Goal: Task Accomplishment & Management: Manage account settings

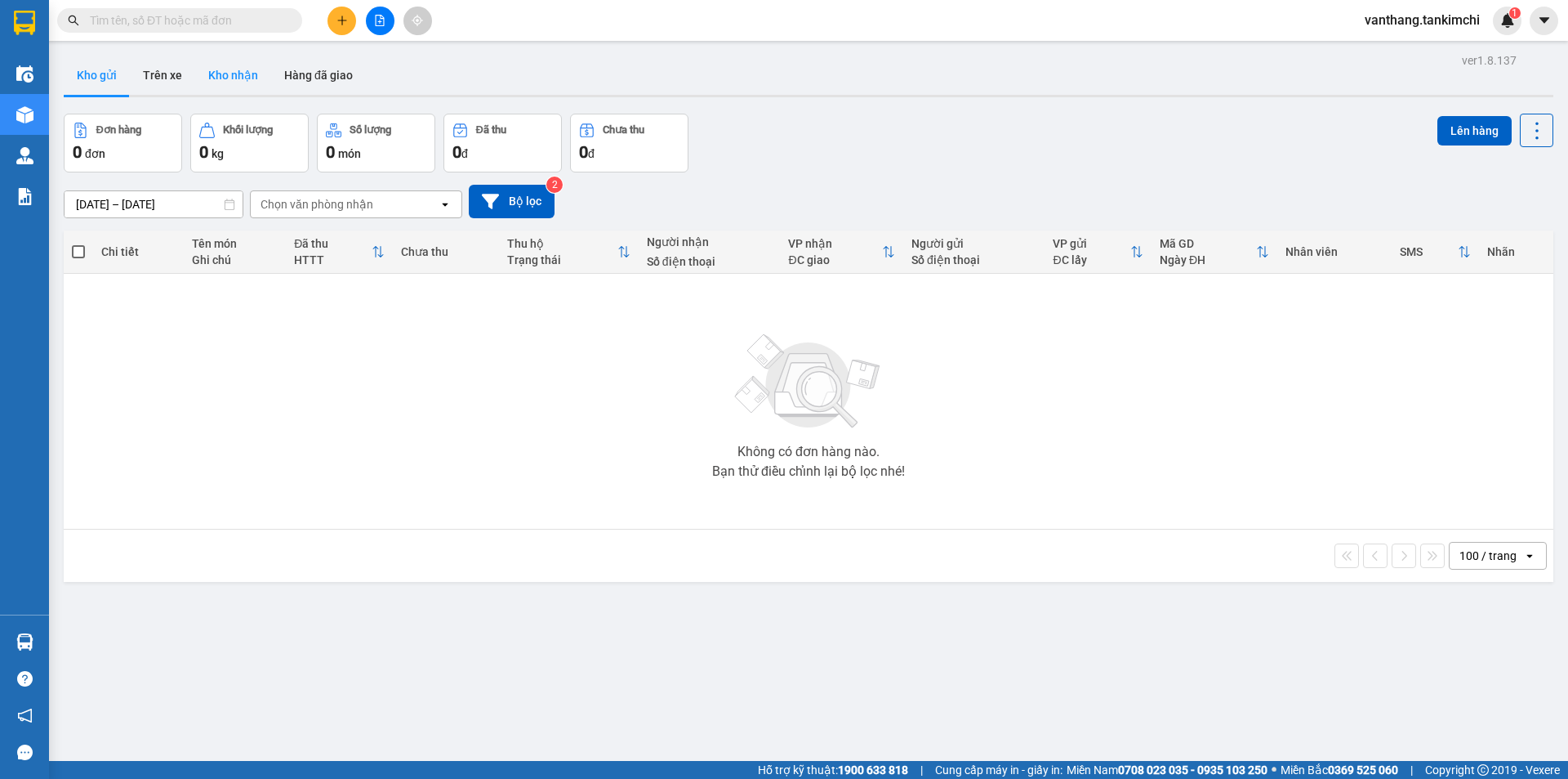
click at [240, 74] on button "Kho nhận" at bounding box center [233, 75] width 76 height 39
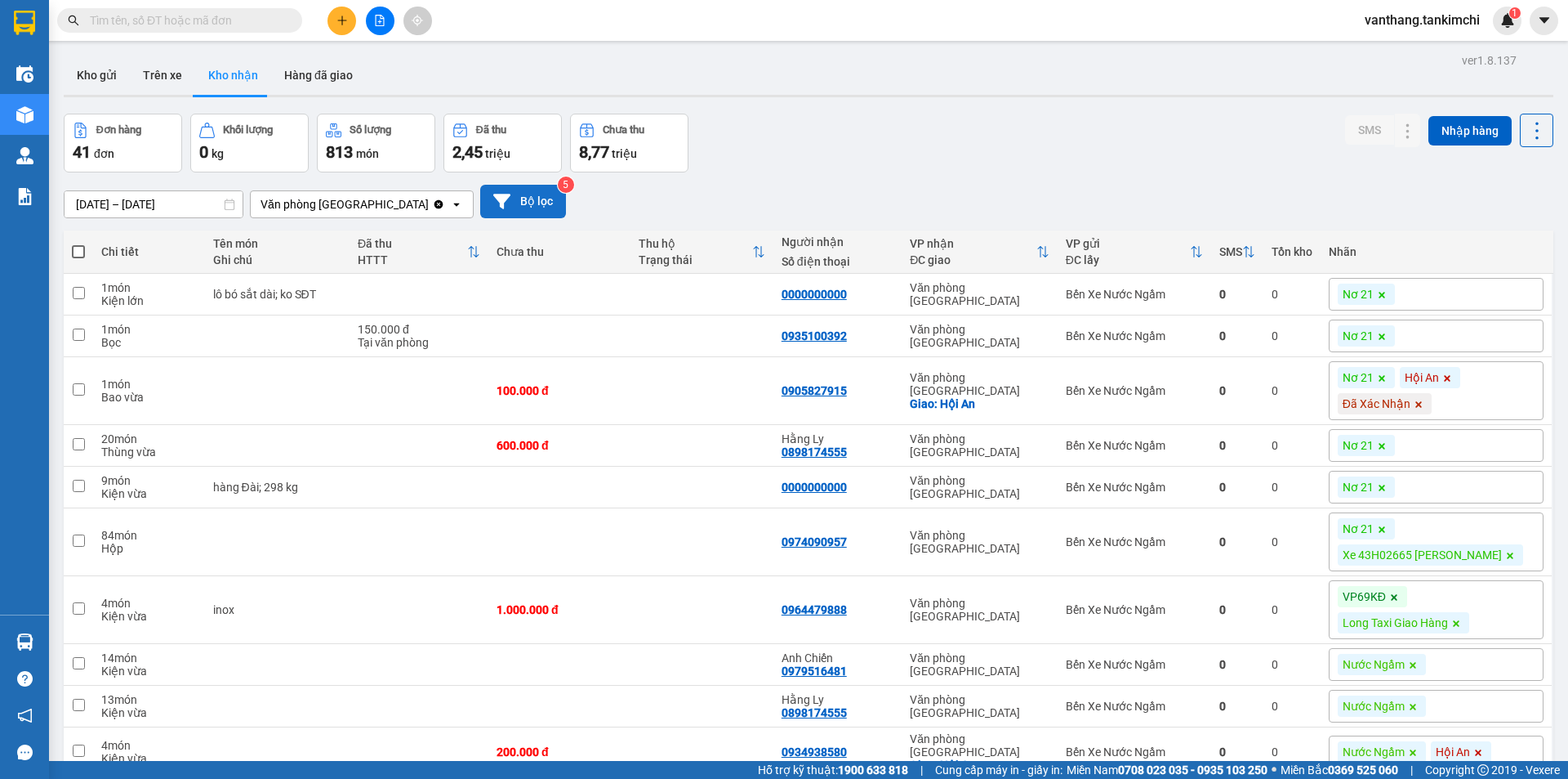
click at [519, 207] on button "Bộ lọc" at bounding box center [523, 201] width 86 height 34
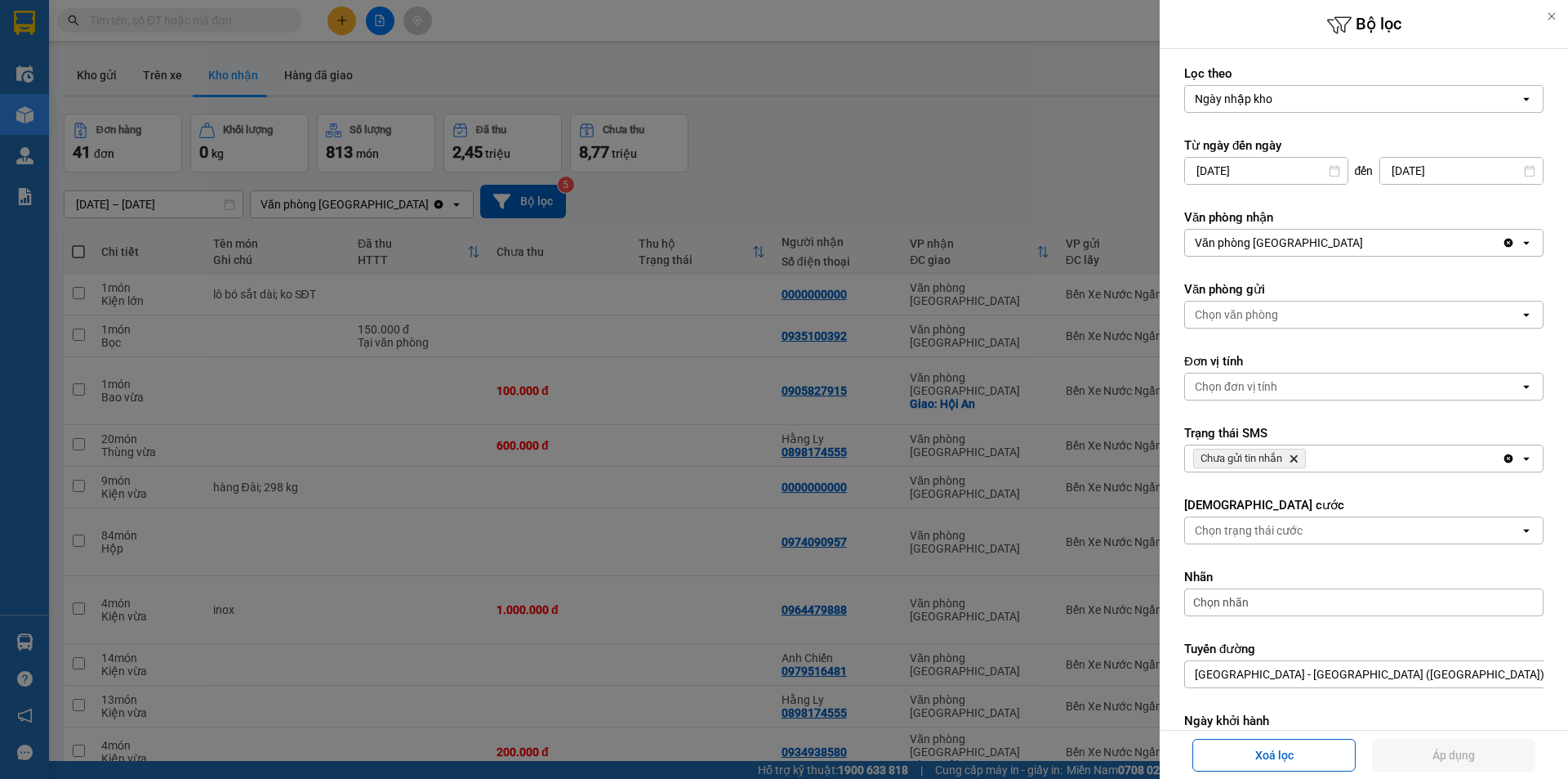
click at [1295, 174] on input "[DATE]" at bounding box center [1266, 171] width 163 height 26
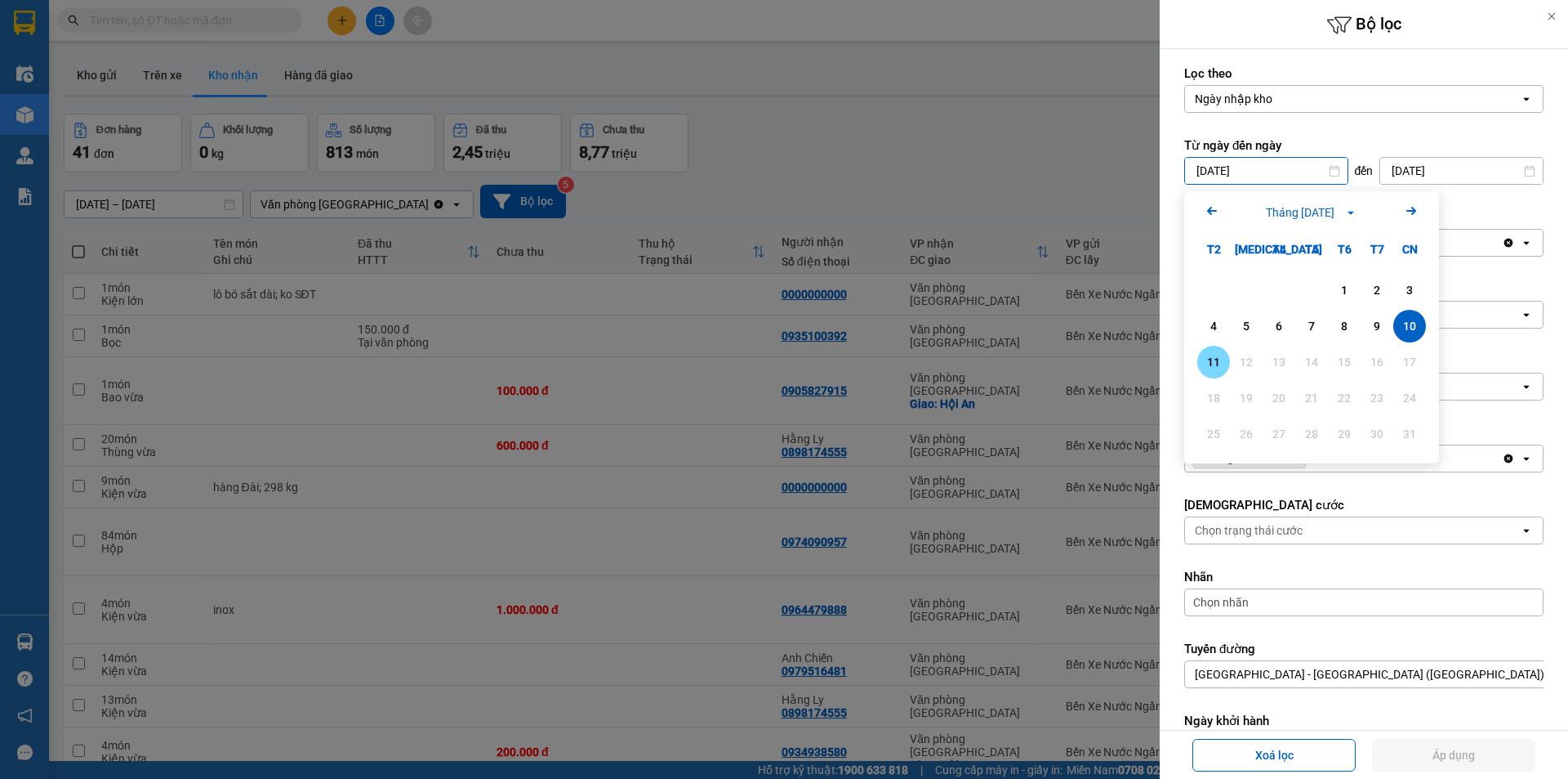
click at [1216, 358] on div "11" at bounding box center [1214, 362] width 23 height 20
type input "[DATE]"
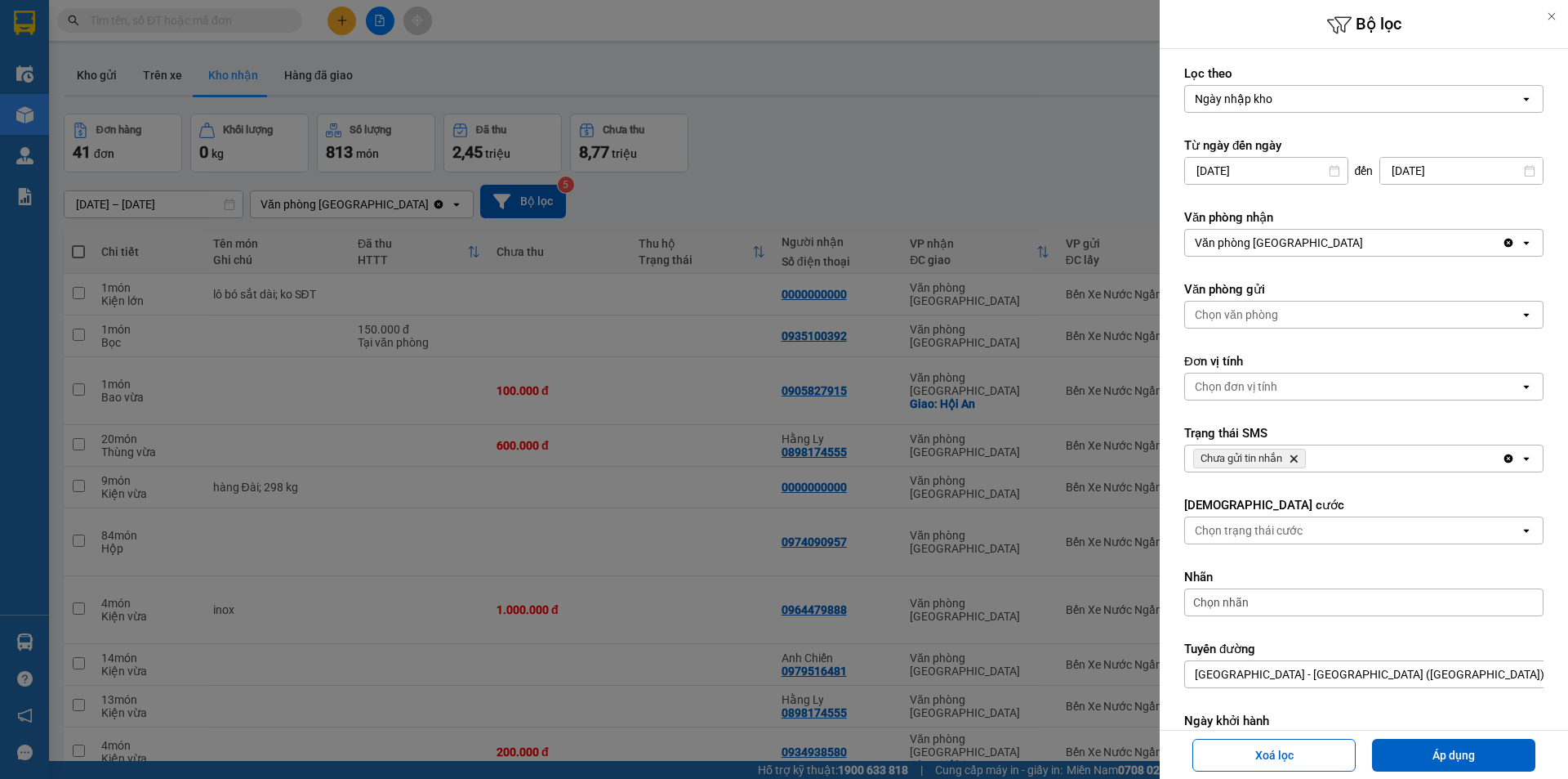
click at [1296, 458] on icon "Chưa gửi tin nhắn, close by backspace" at bounding box center [1294, 458] width 7 height 7
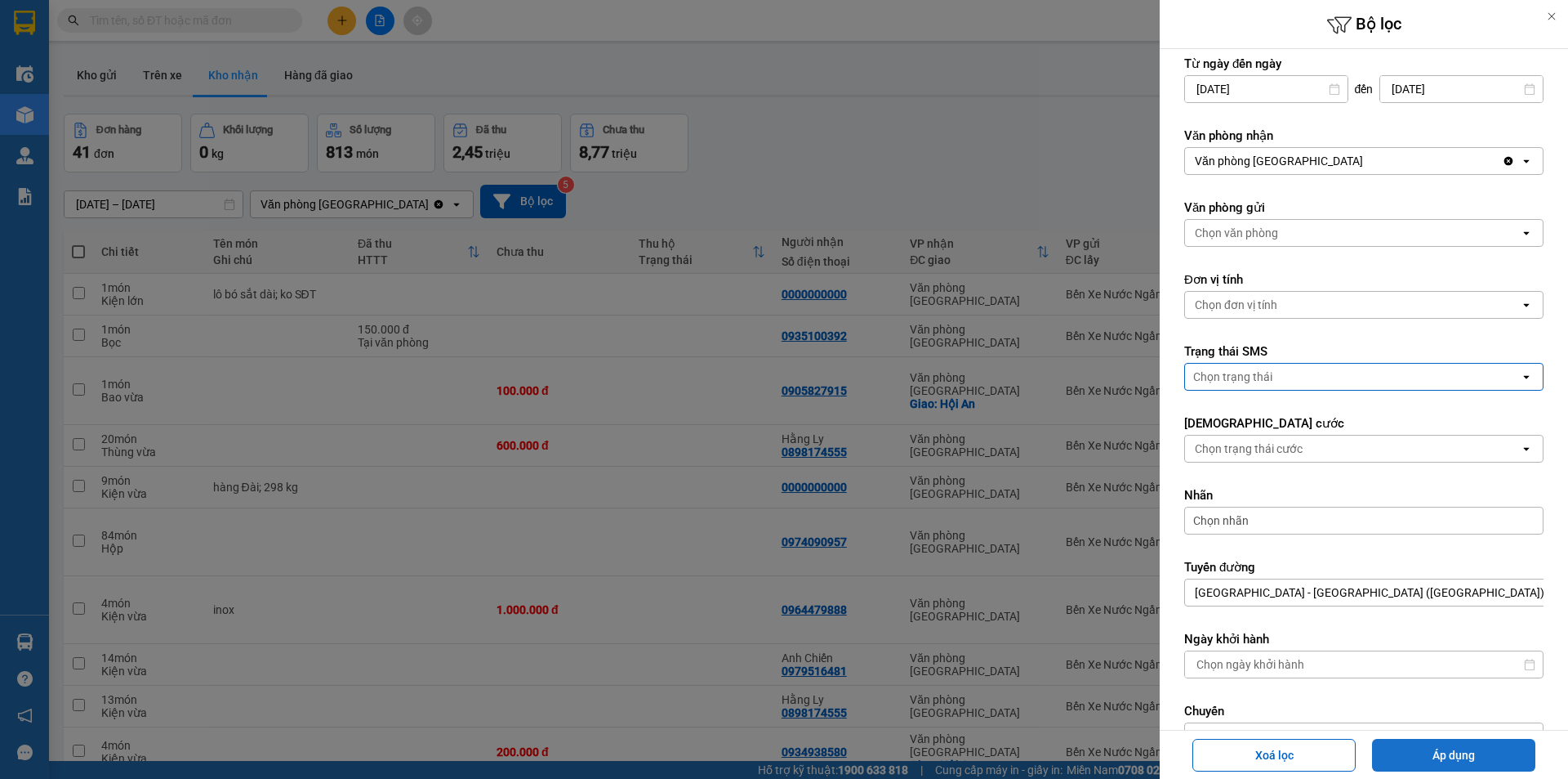
click at [1415, 750] on button "Áp dụng" at bounding box center [1454, 755] width 164 height 33
type input "[DATE] – [DATE]"
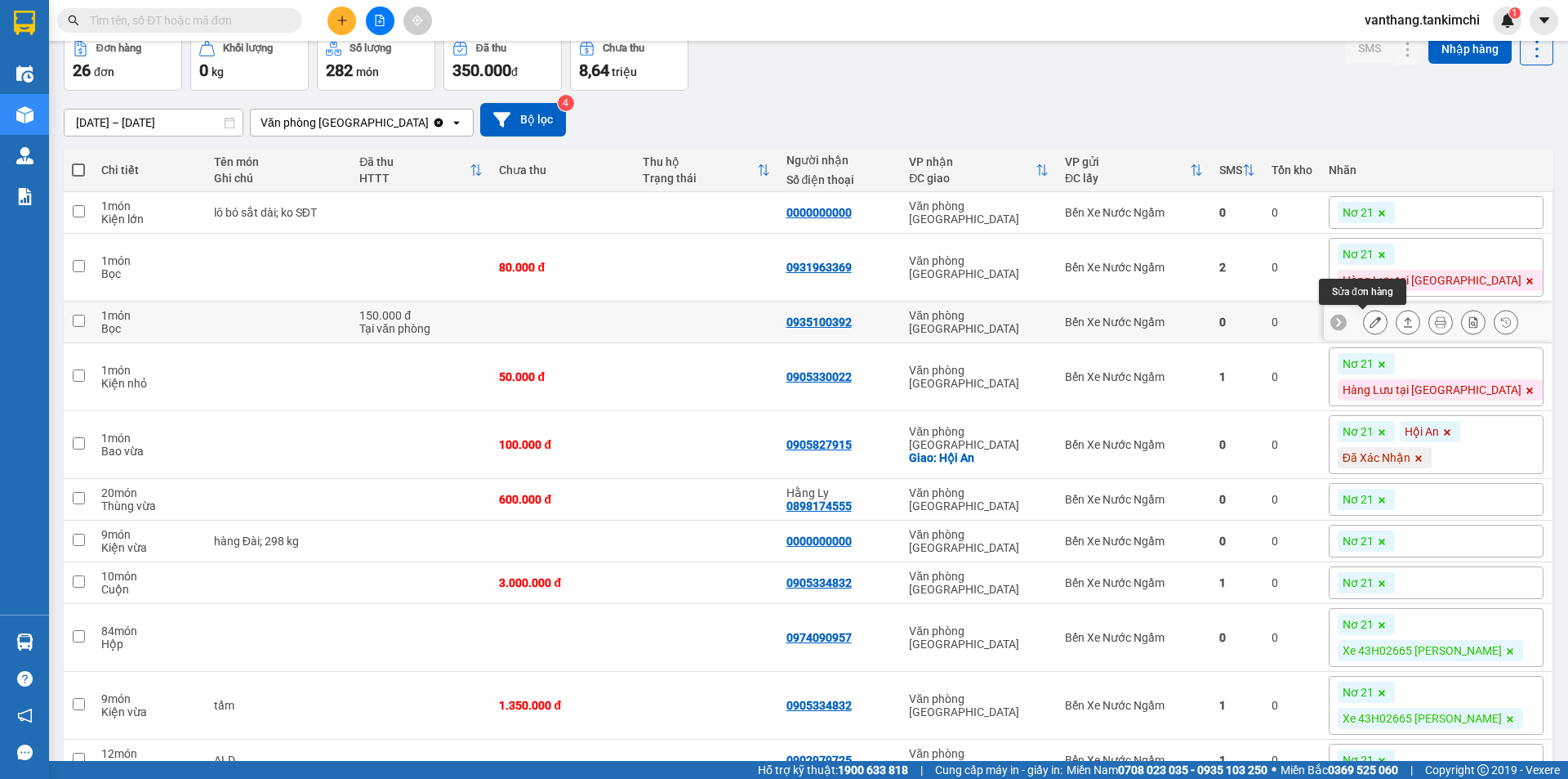
click at [1370, 326] on icon at bounding box center [1376, 322] width 11 height 11
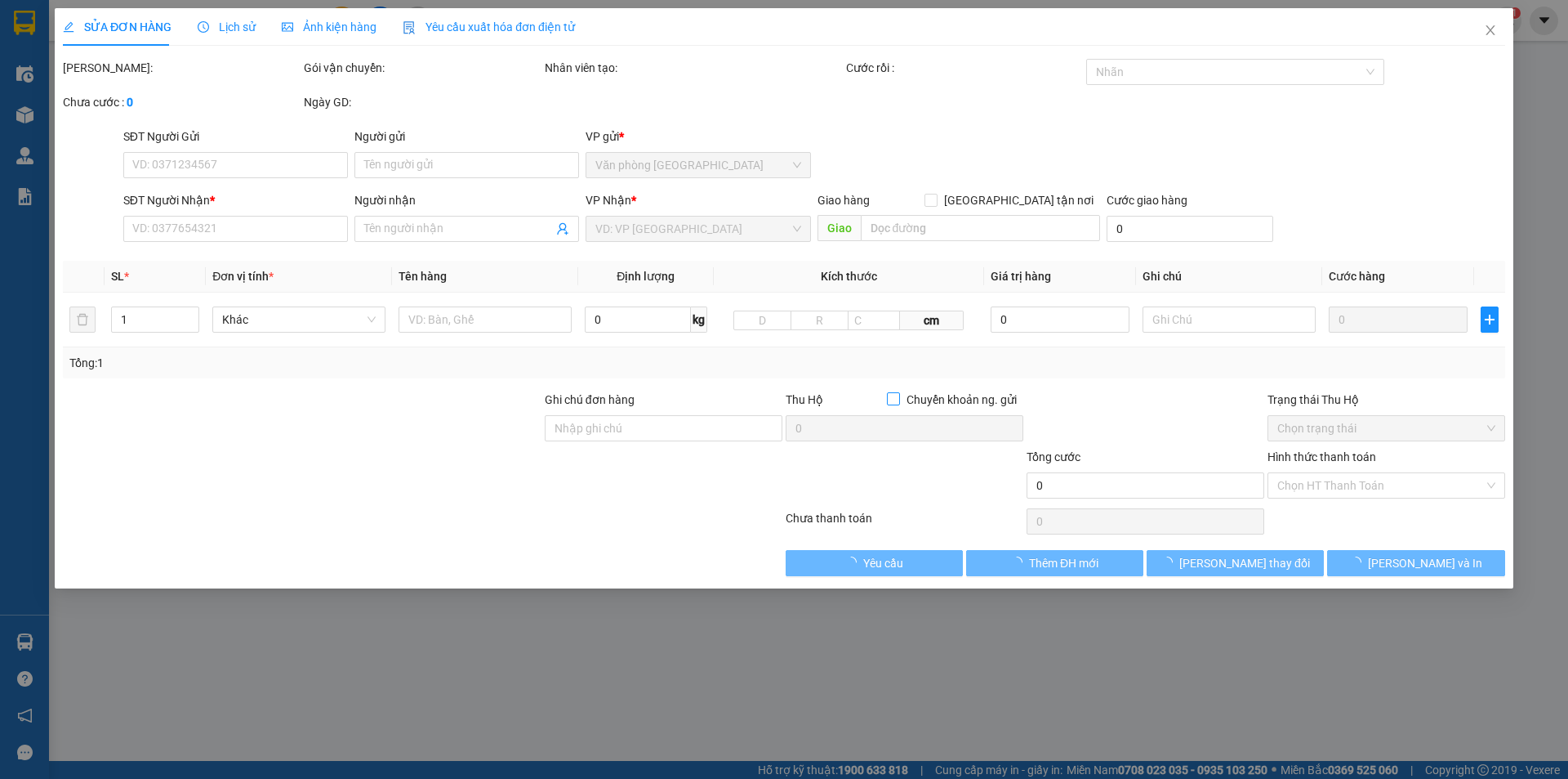
type input "0935100392"
type input "150.000"
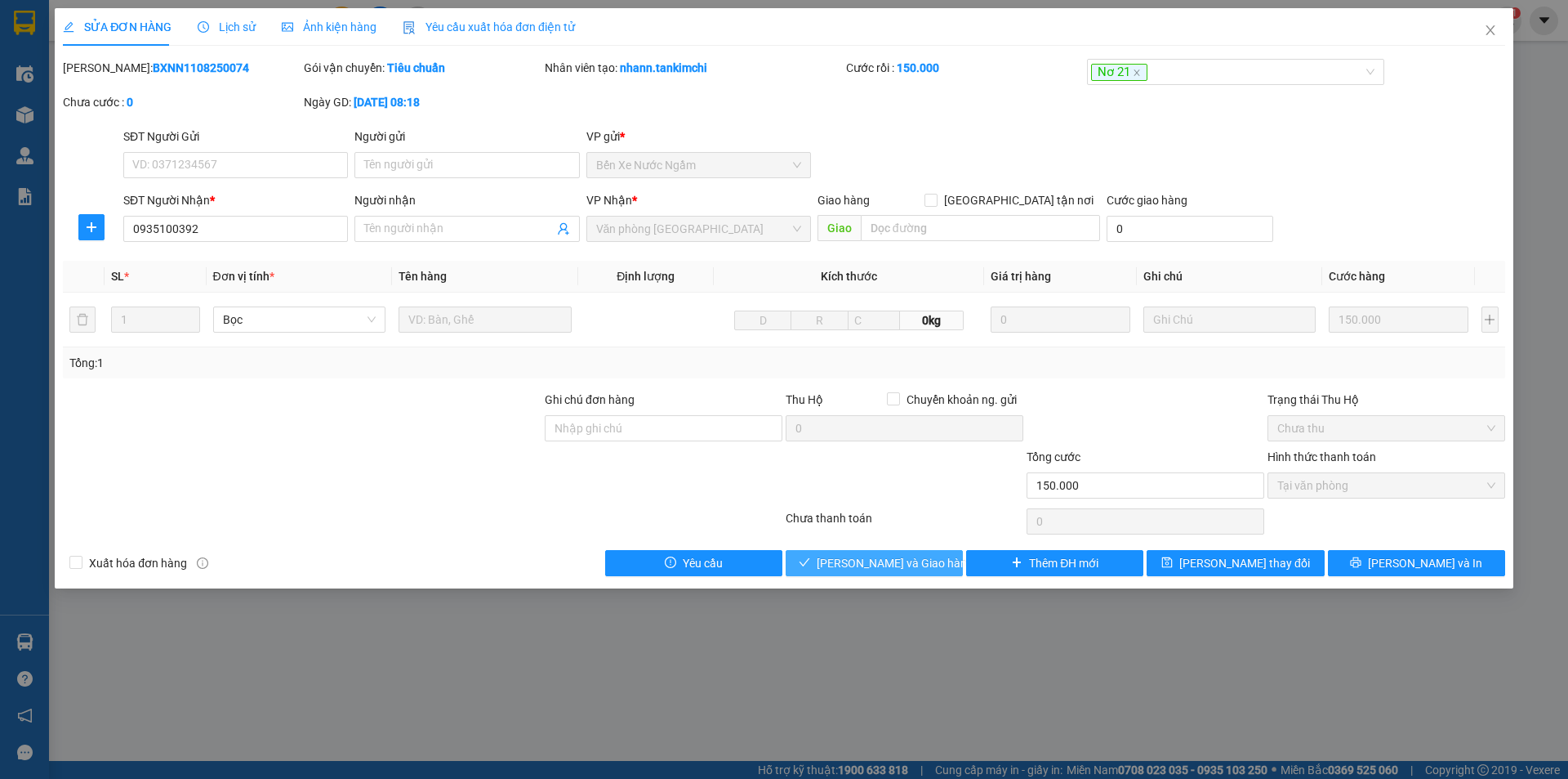
drag, startPoint x: 931, startPoint y: 570, endPoint x: 1067, endPoint y: 532, distance: 141.2
click at [939, 564] on button "[PERSON_NAME] và Giao hàng" at bounding box center [874, 563] width 177 height 26
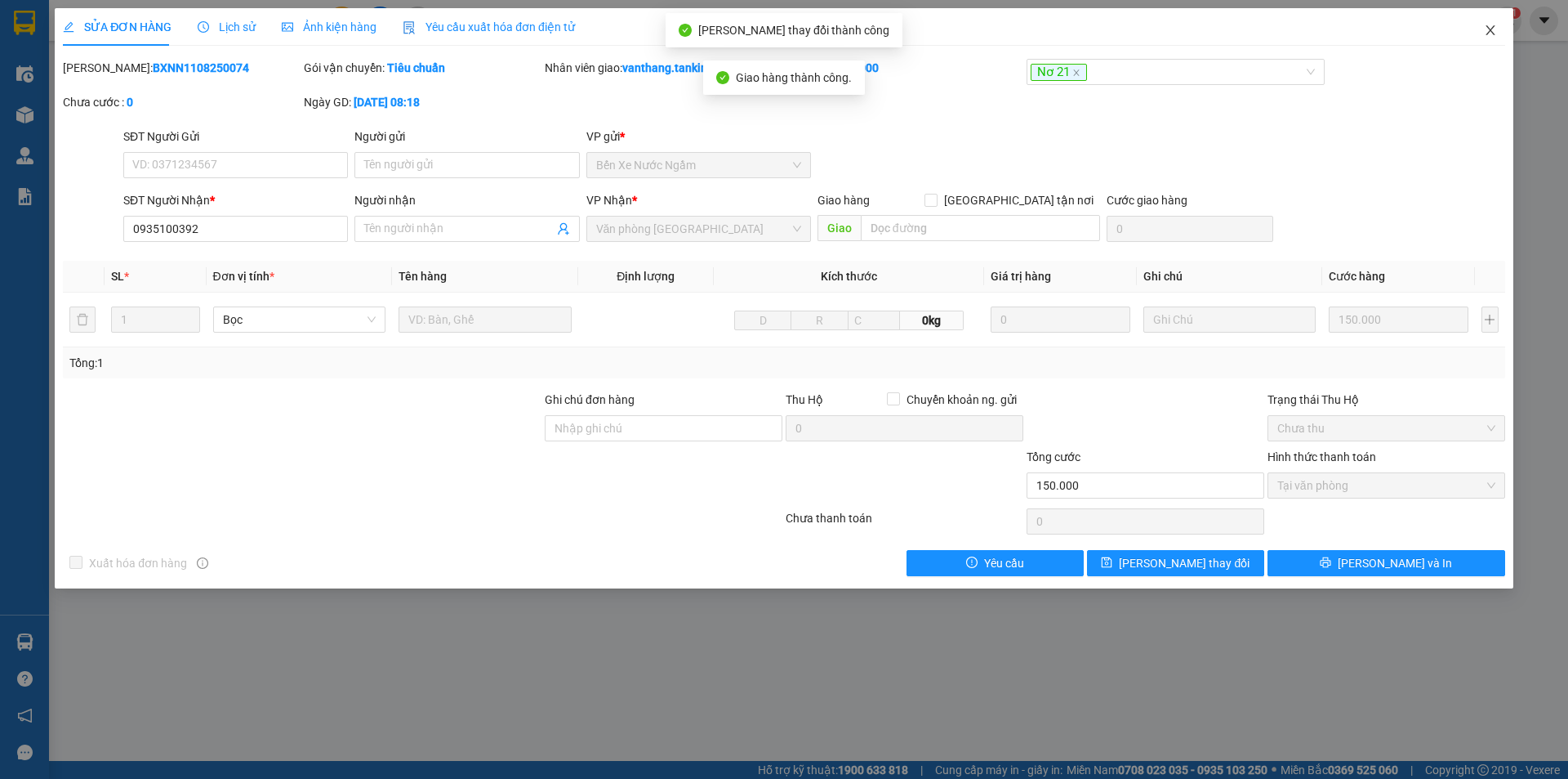
click at [1489, 28] on icon "close" at bounding box center [1490, 30] width 13 height 13
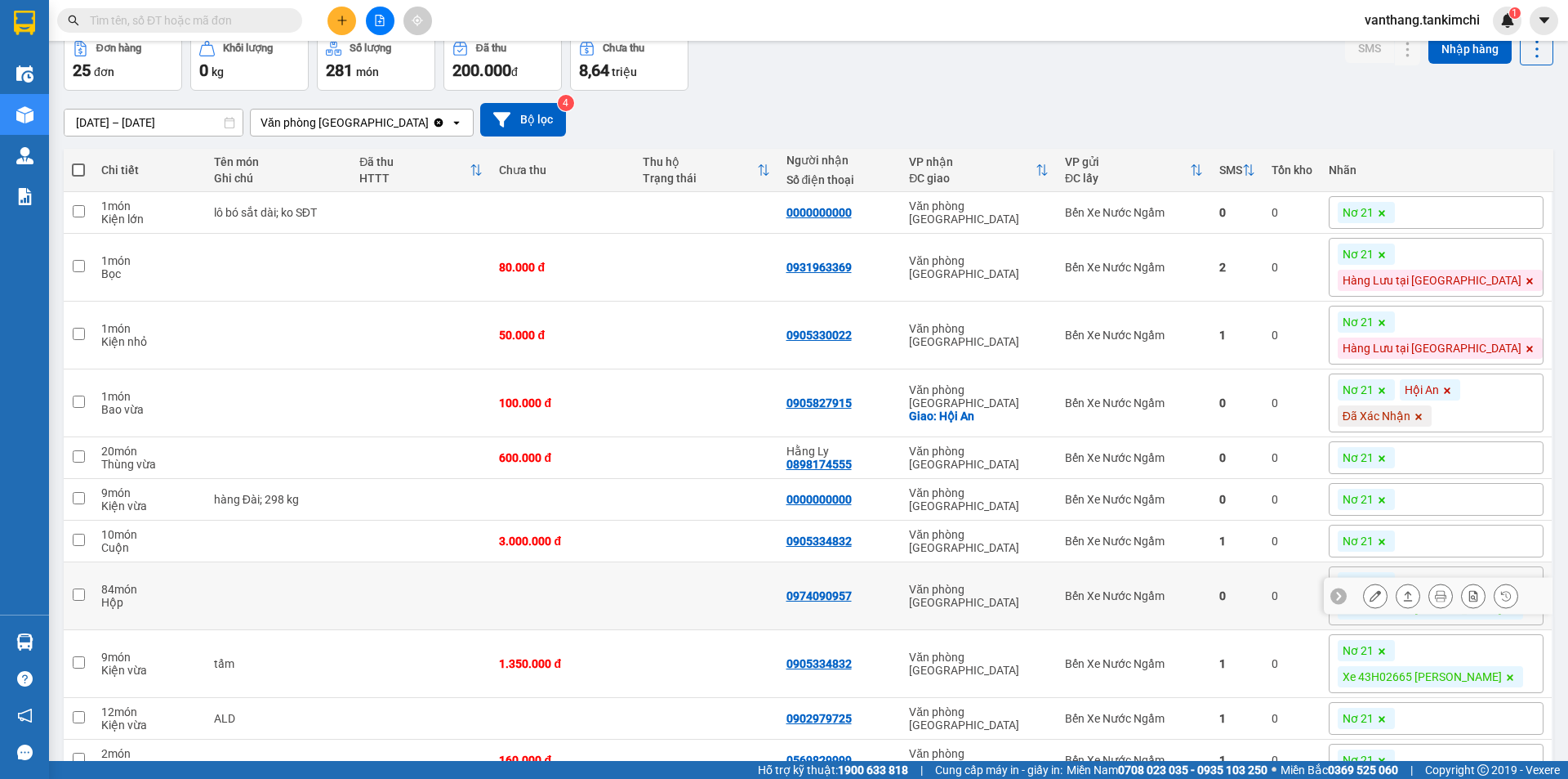
scroll to position [164, 0]
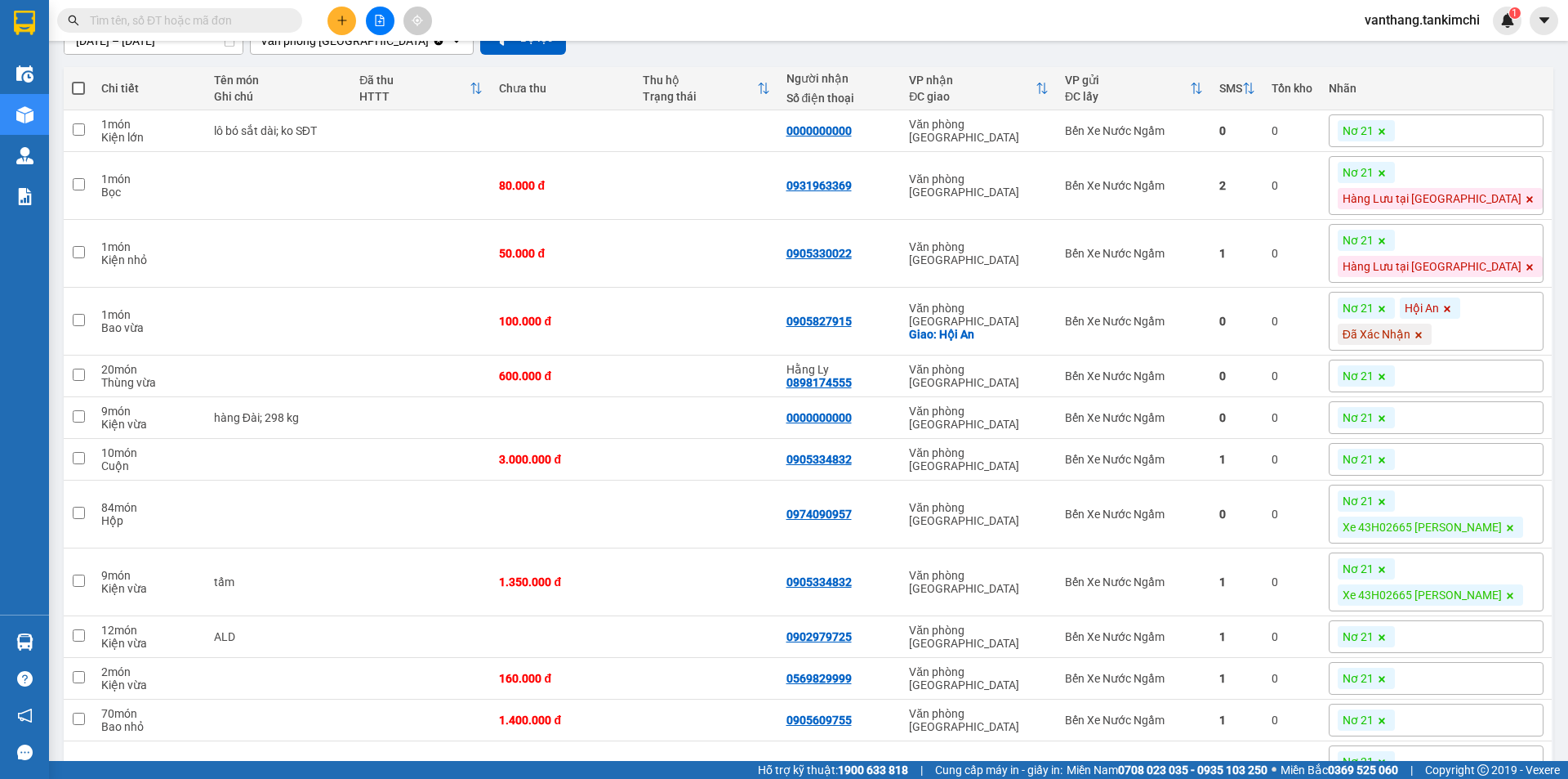
click at [1458, 376] on div "Nơ 21" at bounding box center [1436, 376] width 215 height 33
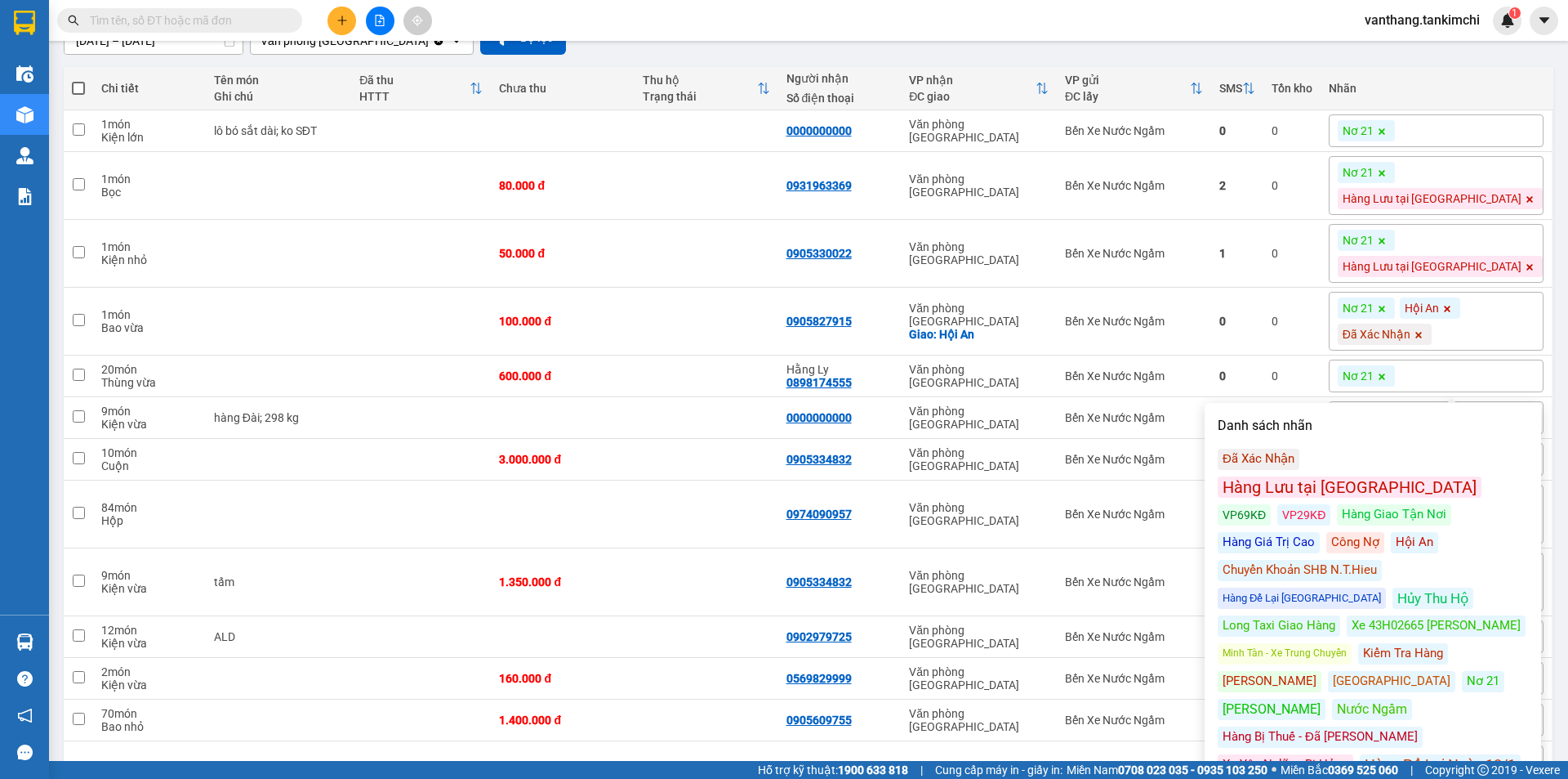
click at [1249, 502] on div "Đã Xác Nhận Hàng Lưu tại Kho ĐN VP69KĐ VP29KĐ Hàng Giao Tận Nơi Hàng Giá Trị Ca…" at bounding box center [1373, 611] width 310 height 326
click at [1327, 532] on div "Công Nợ" at bounding box center [1355, 543] width 58 height 21
drag, startPoint x: 1082, startPoint y: 509, endPoint x: 1094, endPoint y: 508, distance: 12.0
click at [1049, 508] on div "Văn phòng [GEOGRAPHIC_DATA]" at bounding box center [978, 514] width 140 height 26
checkbox input "true"
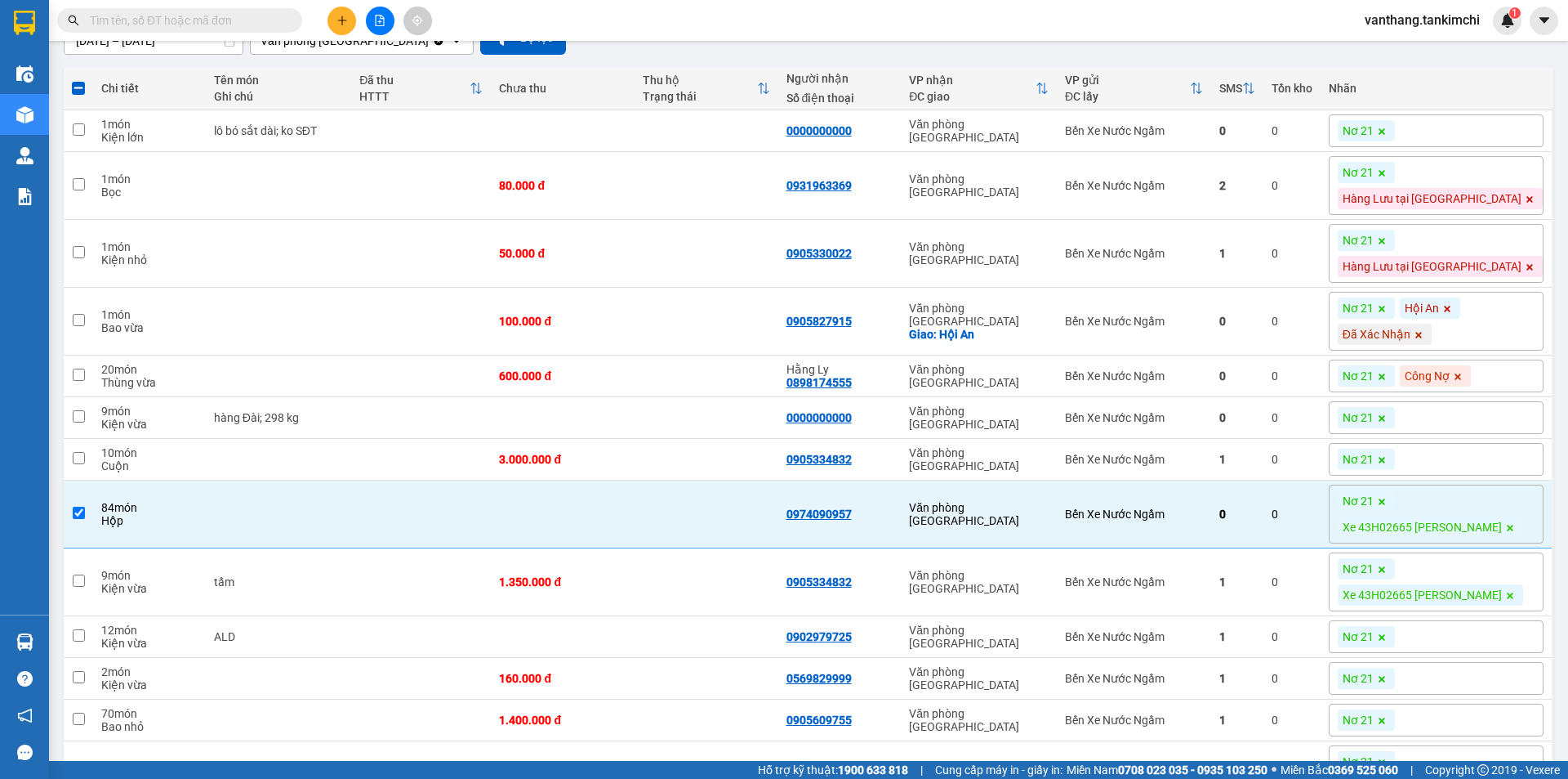
click at [1451, 421] on div "Nơ 21" at bounding box center [1436, 417] width 215 height 33
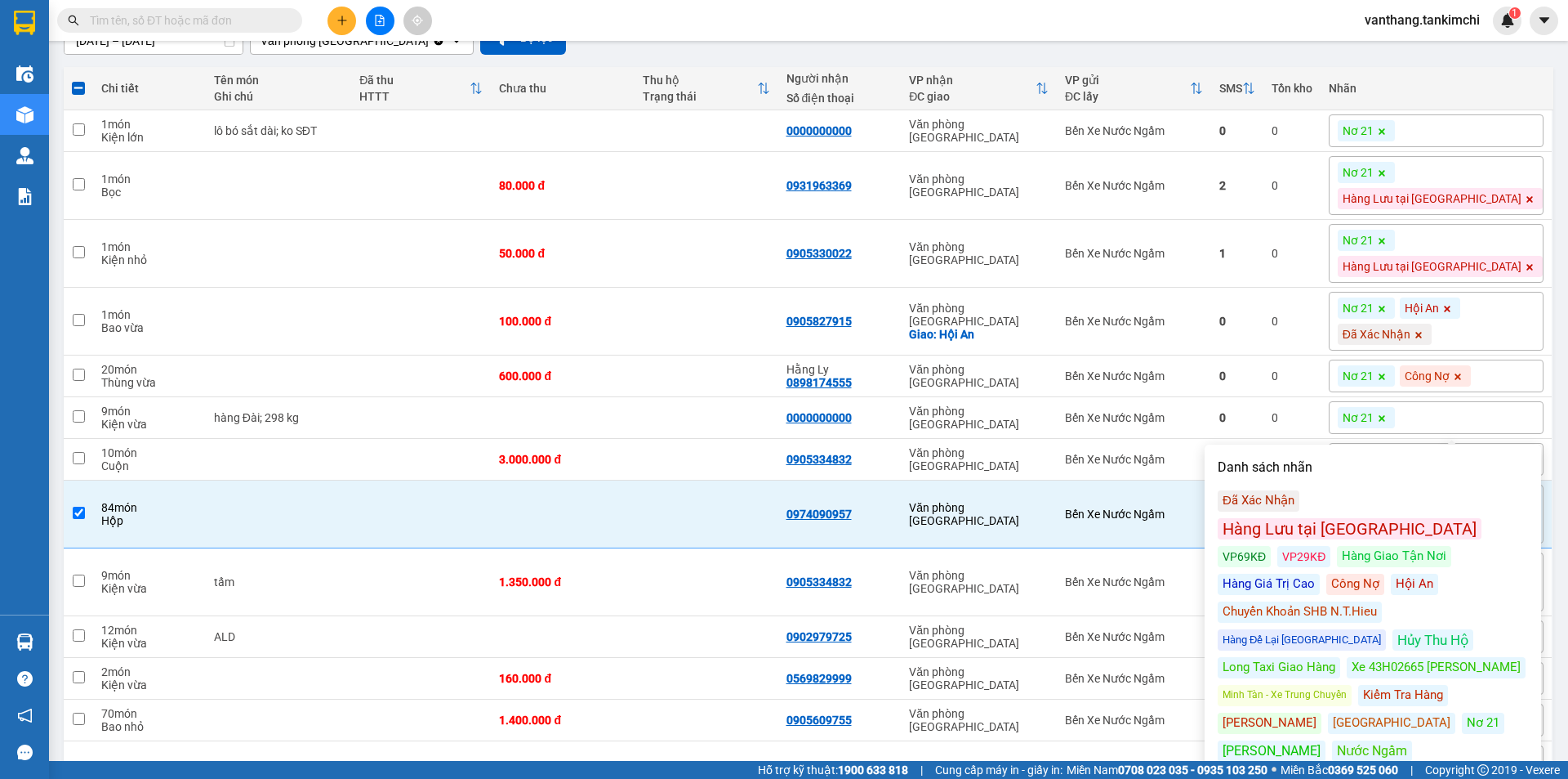
drag, startPoint x: 1422, startPoint y: 607, endPoint x: 1346, endPoint y: 592, distance: 77.5
click at [1422, 657] on div "Xe 43H02665 [PERSON_NAME]" at bounding box center [1436, 668] width 179 height 21
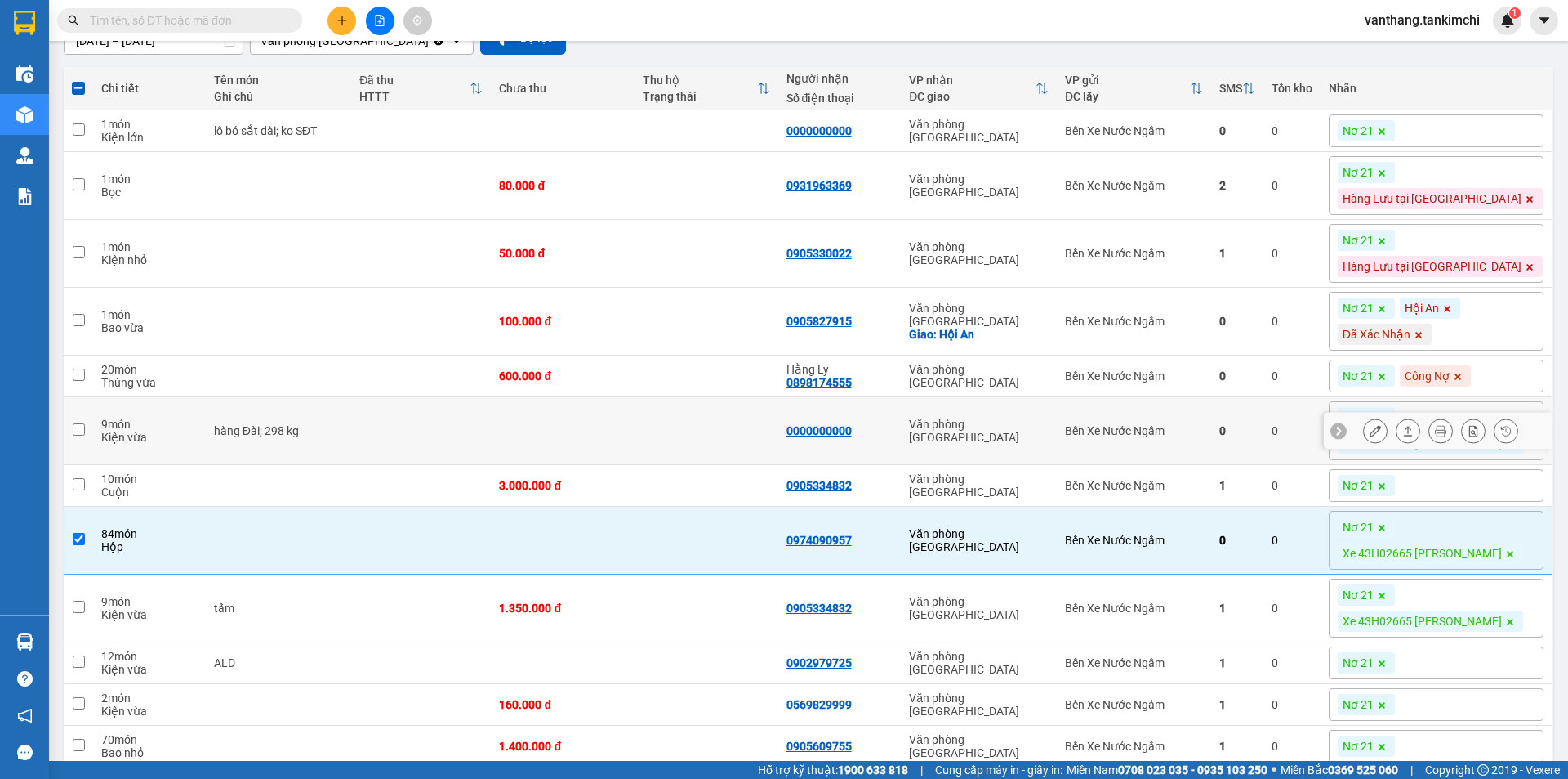
drag, startPoint x: 748, startPoint y: 439, endPoint x: 901, endPoint y: 463, distance: 154.9
click at [748, 438] on td at bounding box center [707, 430] width 144 height 68
checkbox input "true"
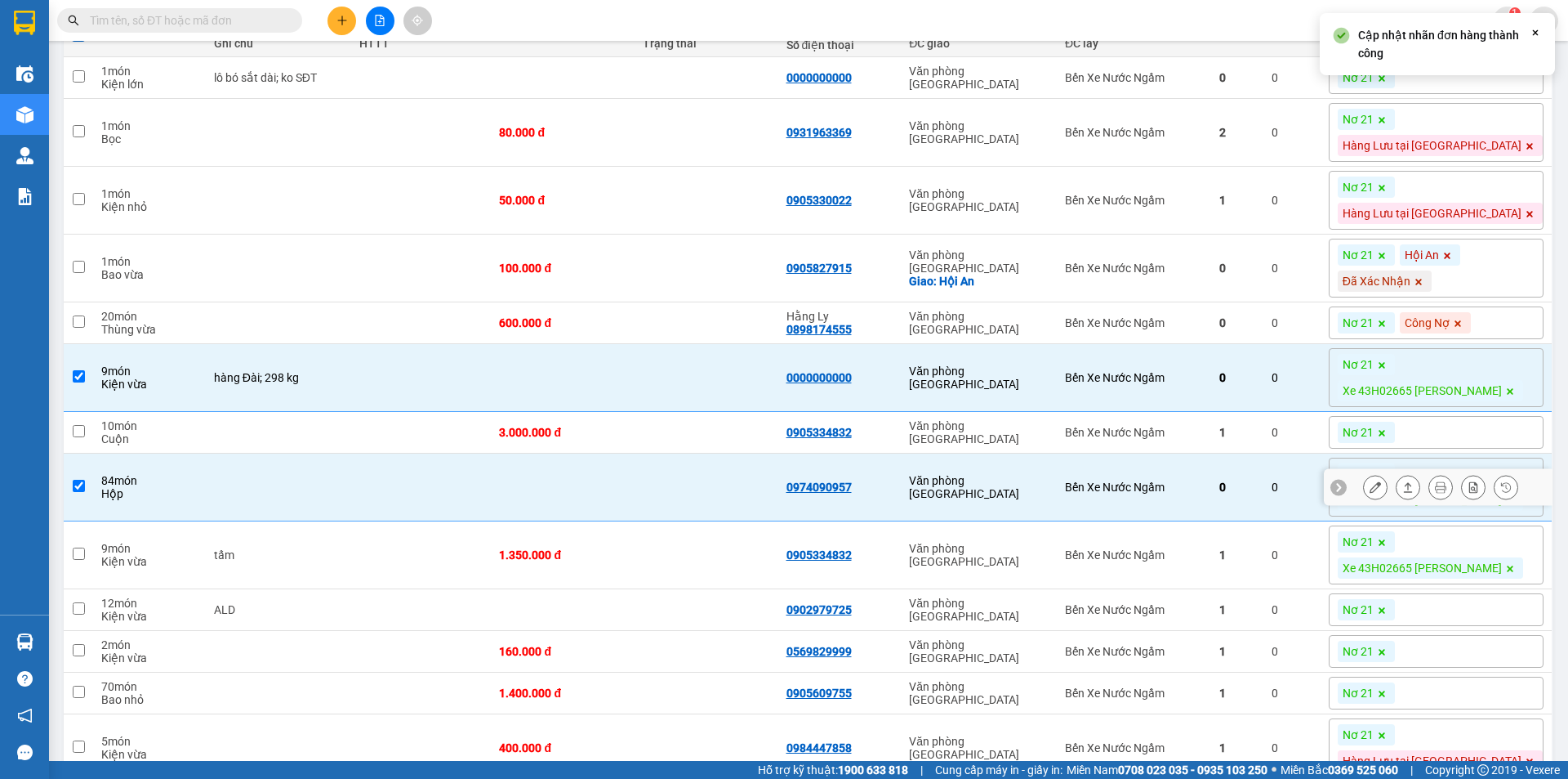
scroll to position [245, 0]
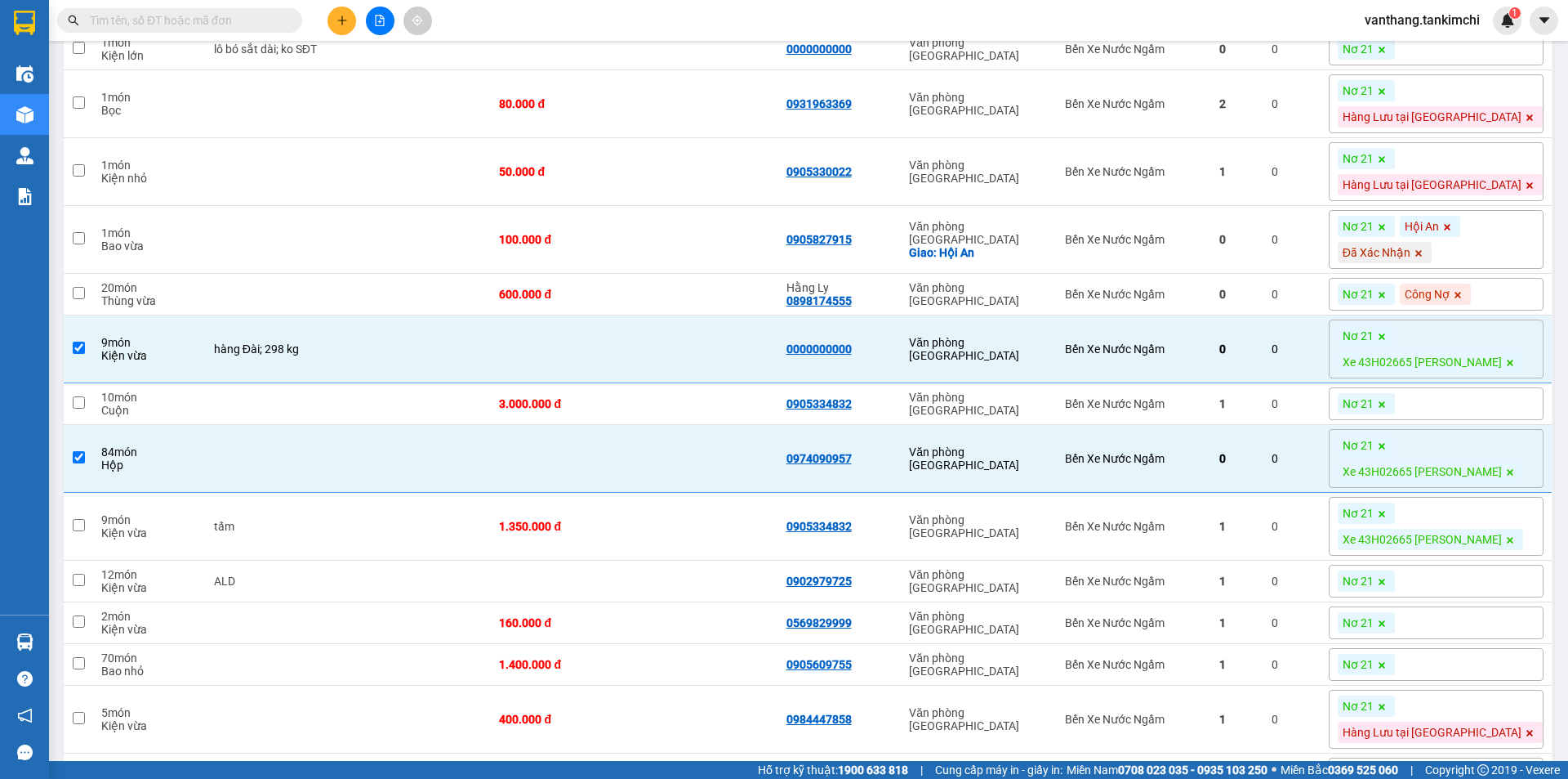
click at [1475, 402] on div "Nơ 21" at bounding box center [1436, 403] width 215 height 33
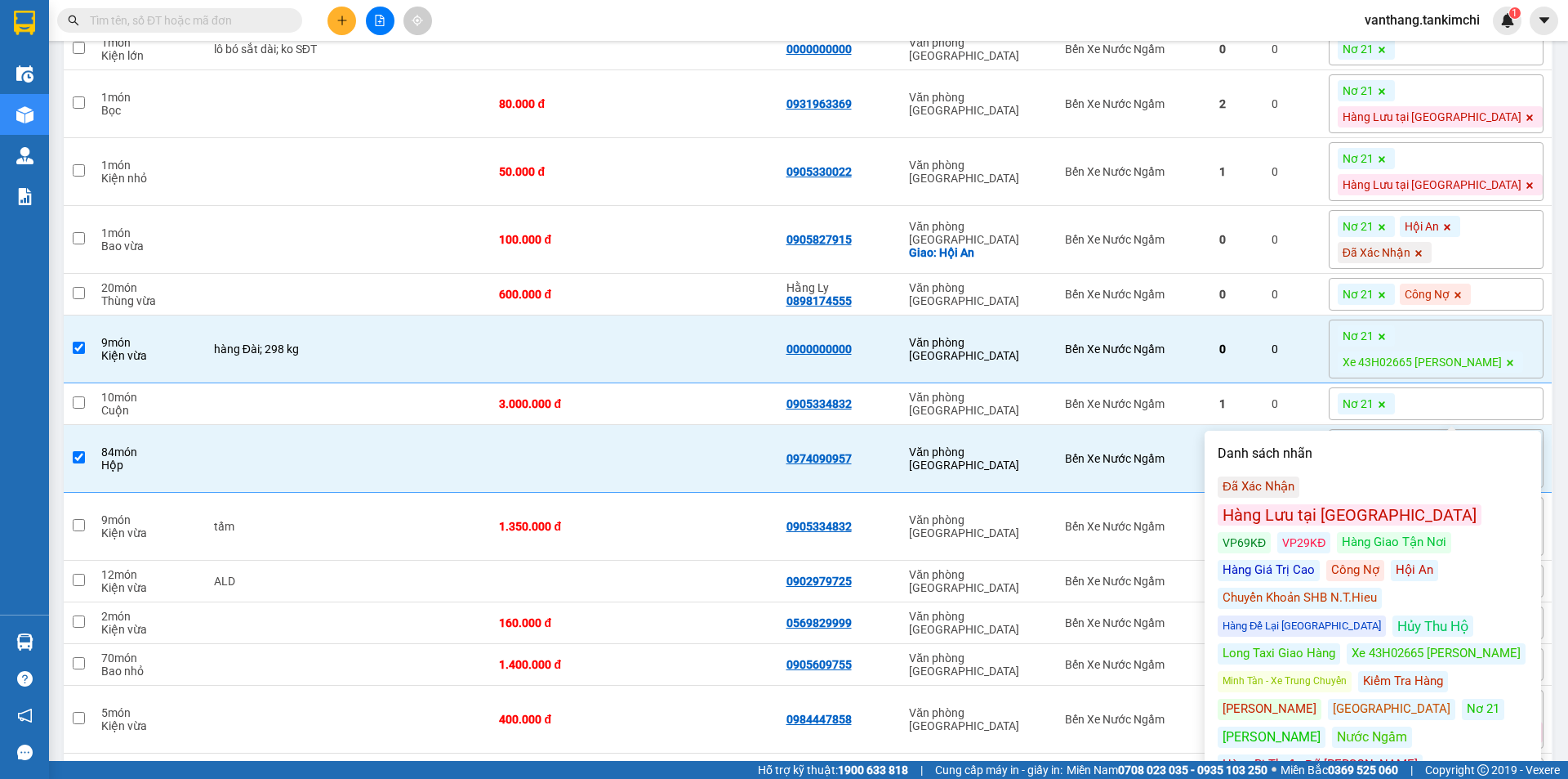
click at [1416, 643] on div "Xe 43H02665 [PERSON_NAME]" at bounding box center [1436, 654] width 179 height 21
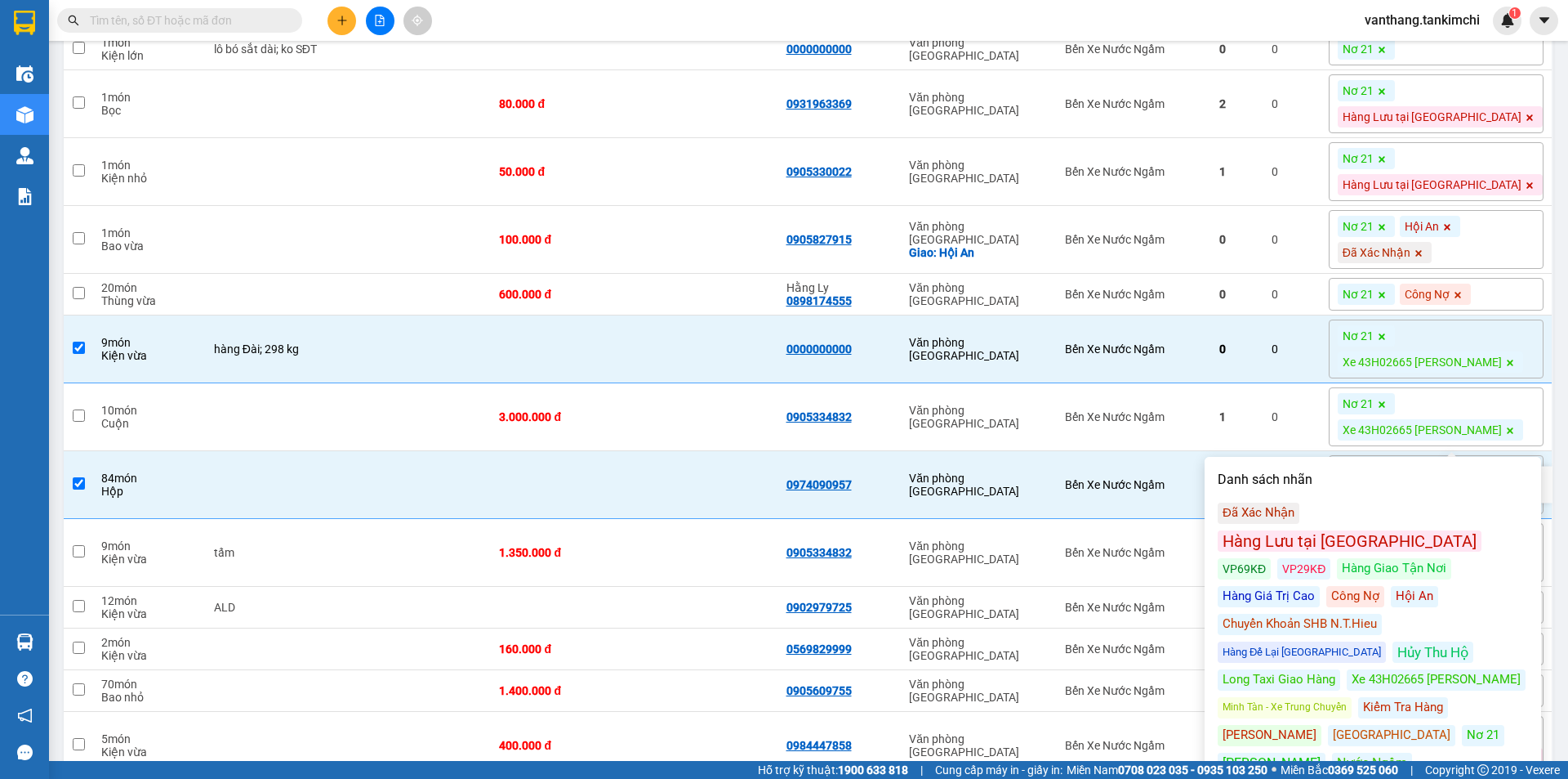
click at [722, 502] on td at bounding box center [707, 484] width 144 height 68
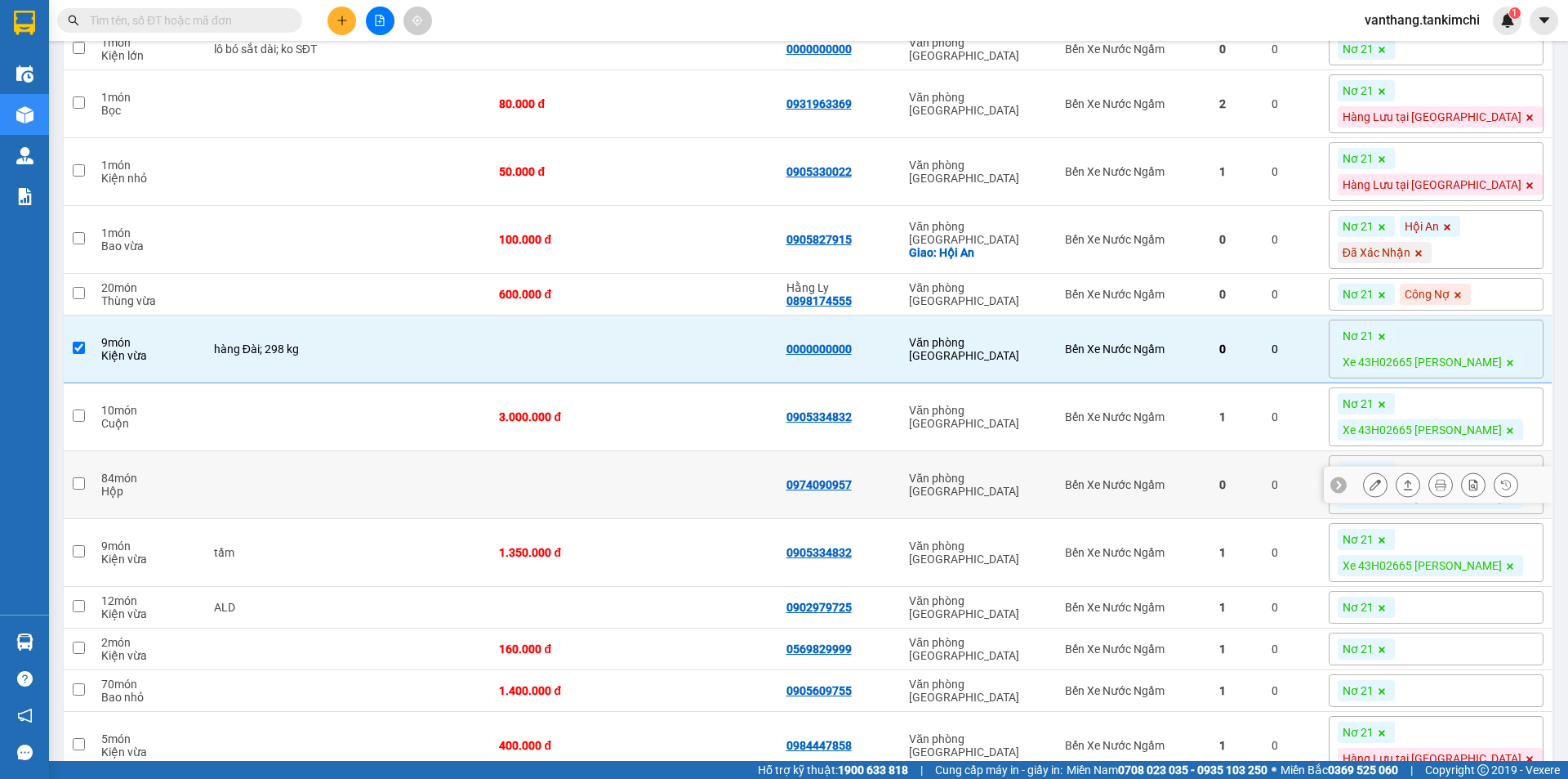
checkbox input "false"
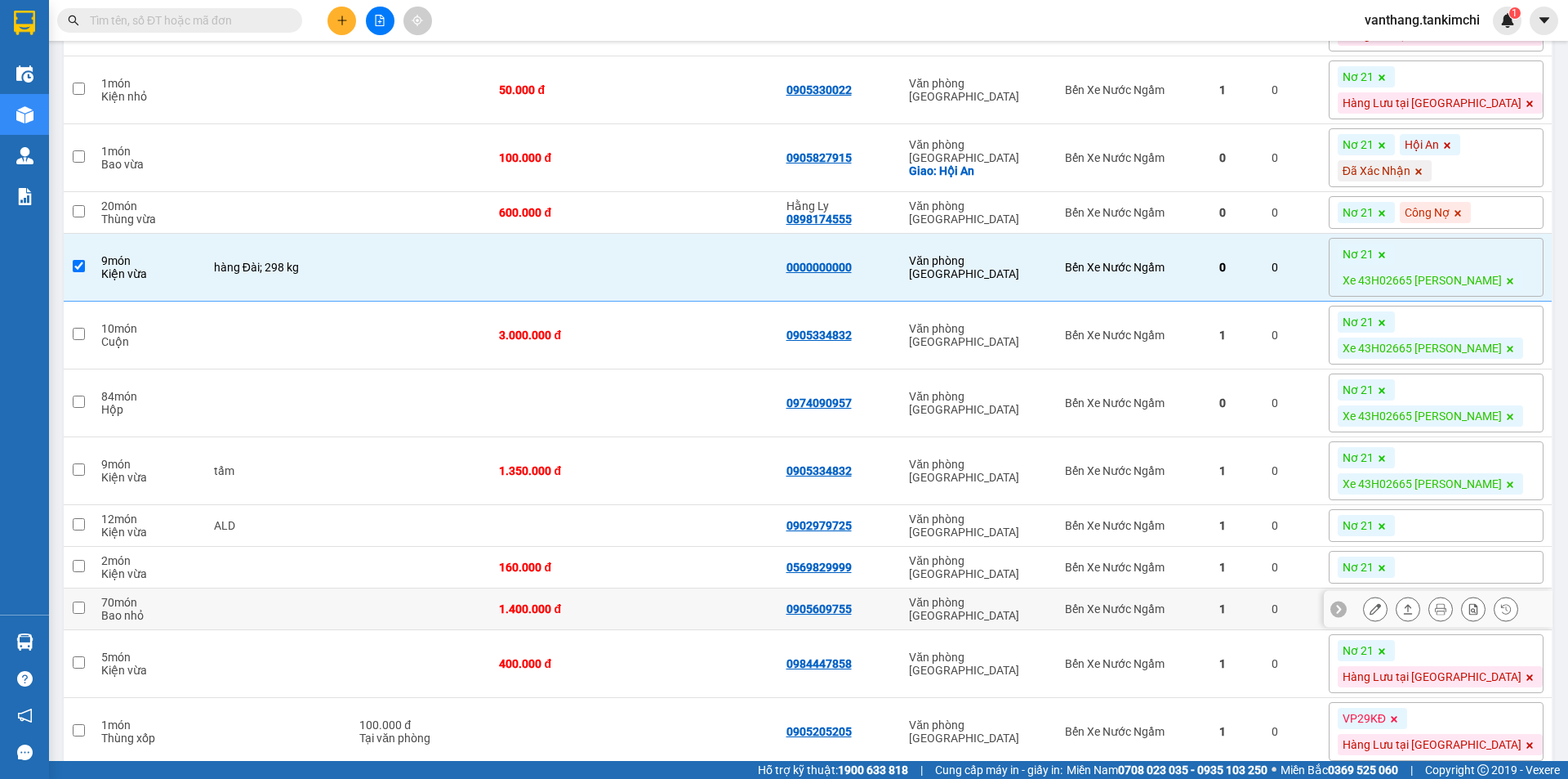
scroll to position [408, 0]
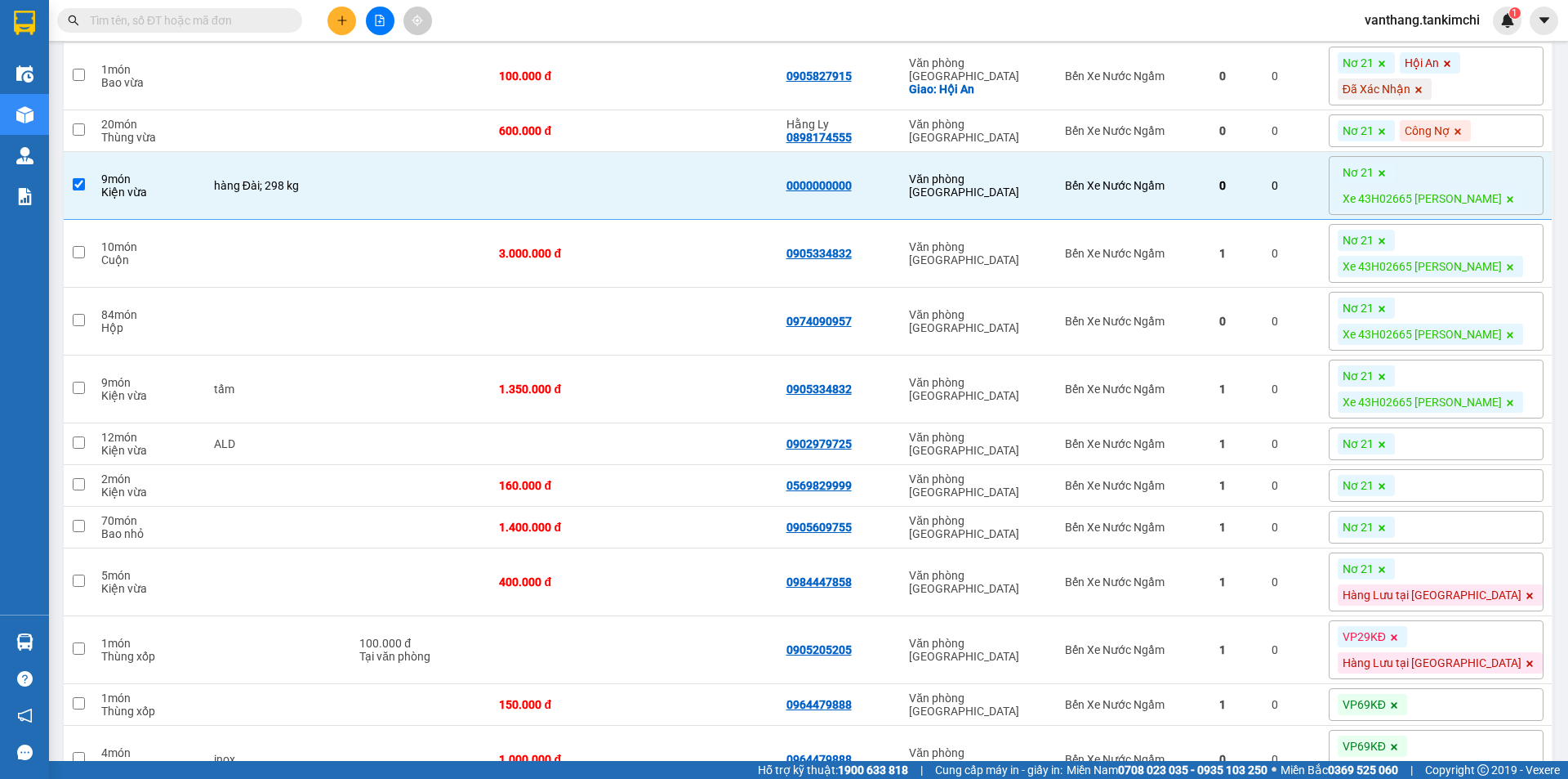
click at [1465, 445] on div "Nơ 21" at bounding box center [1436, 444] width 215 height 33
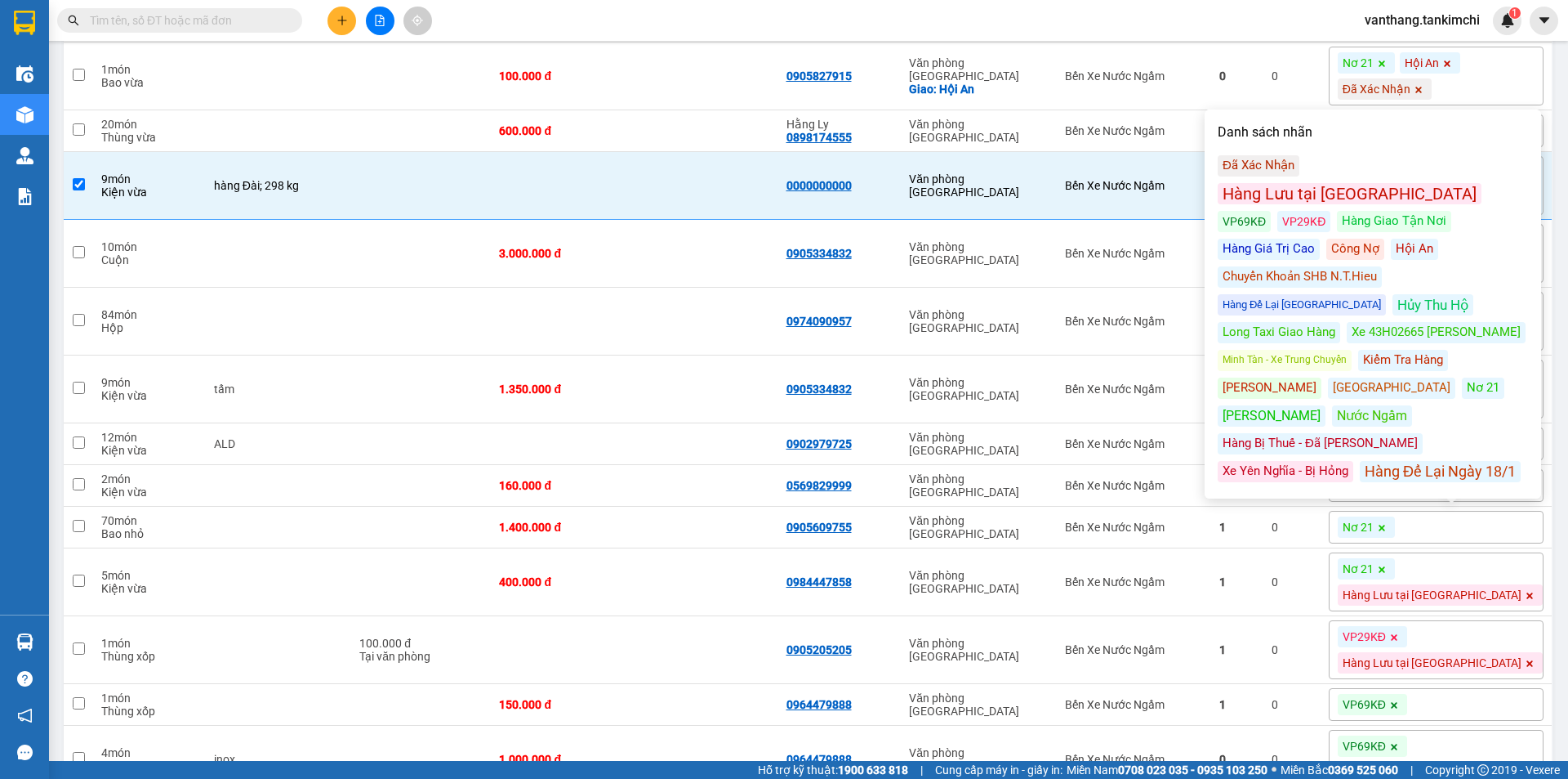
click at [1327, 239] on div "Công Nợ" at bounding box center [1355, 250] width 58 height 21
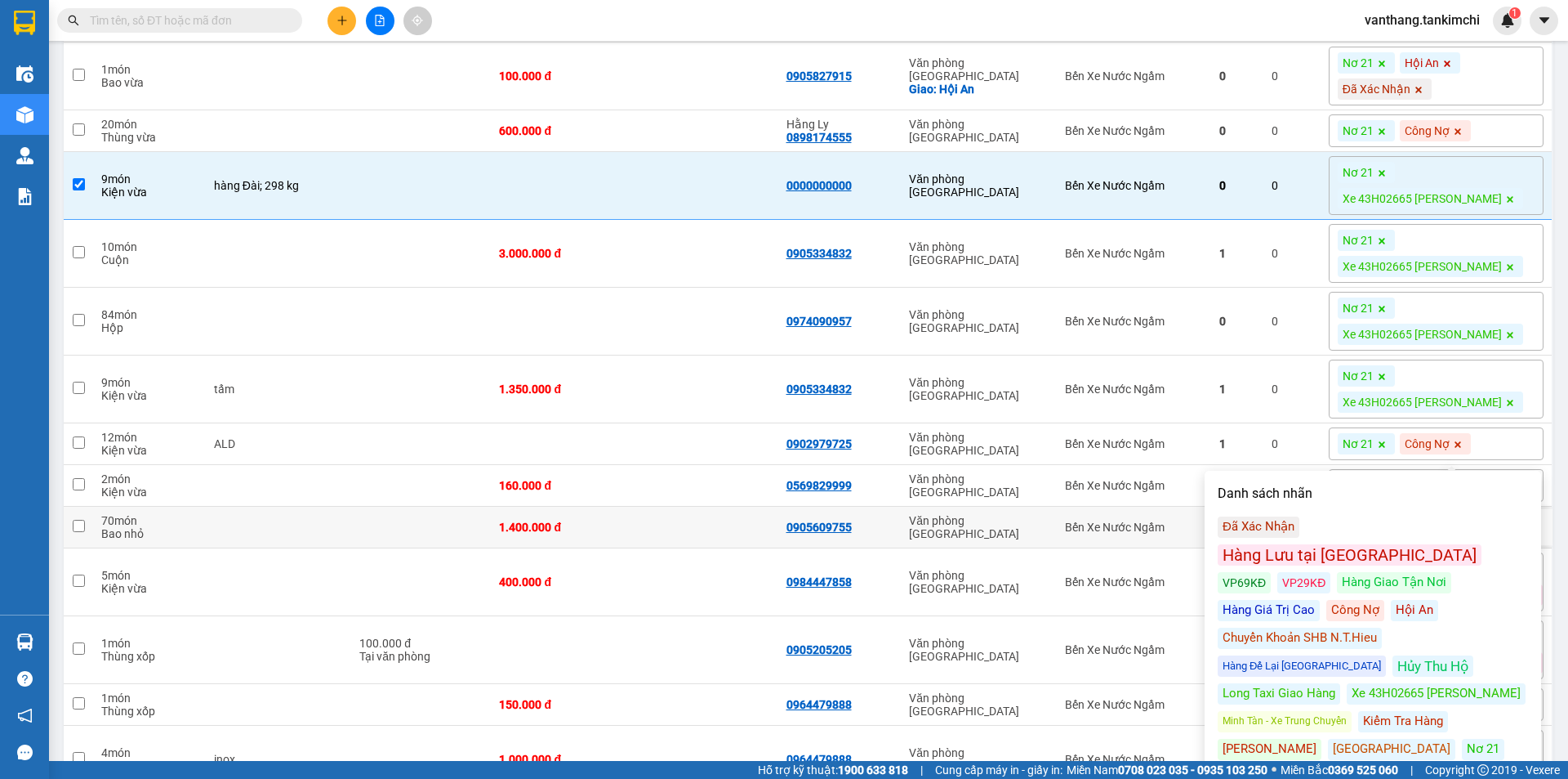
scroll to position [490, 0]
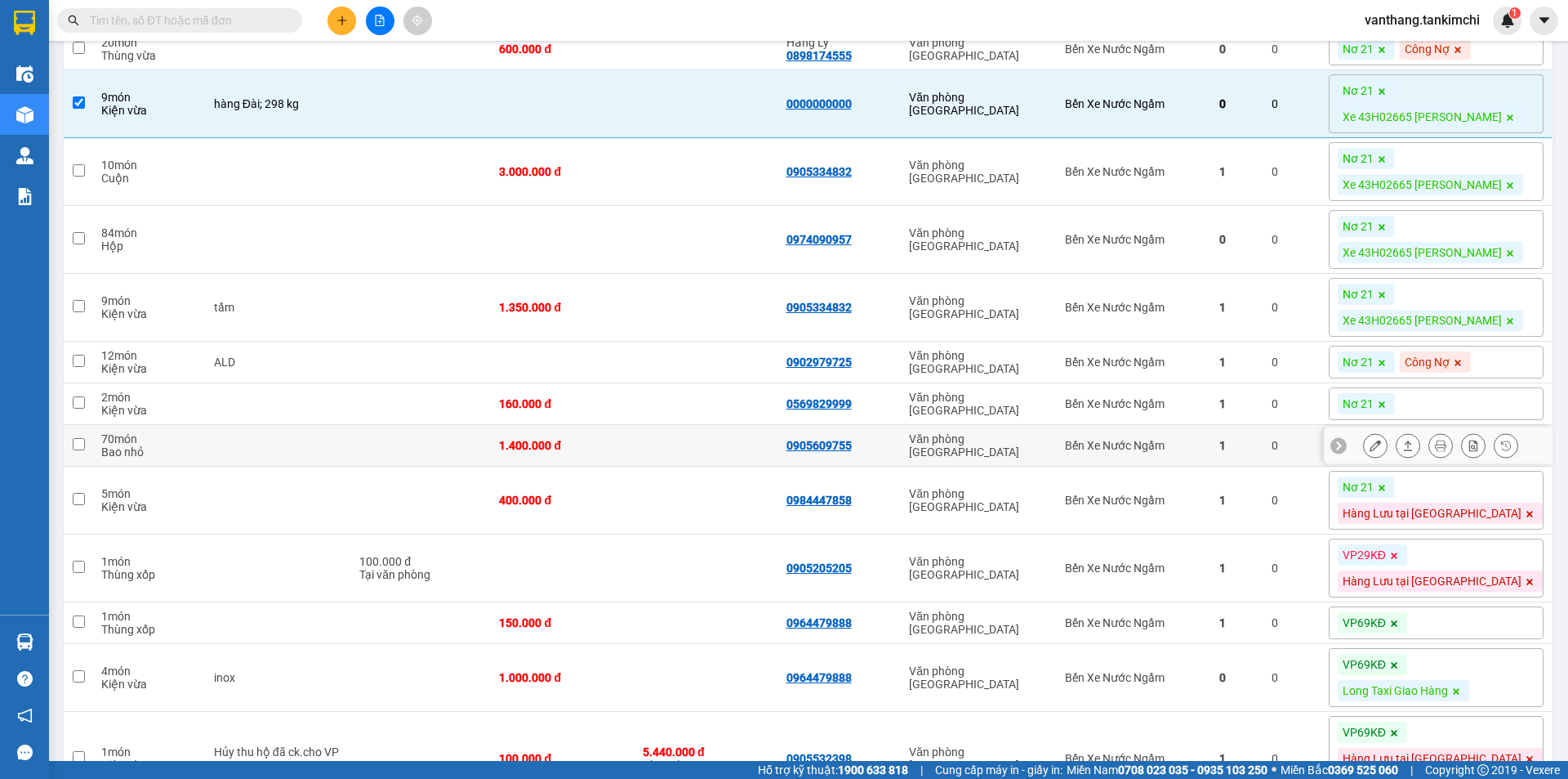
click at [635, 427] on td "1.400.000 đ" at bounding box center [563, 445] width 144 height 42
checkbox input "true"
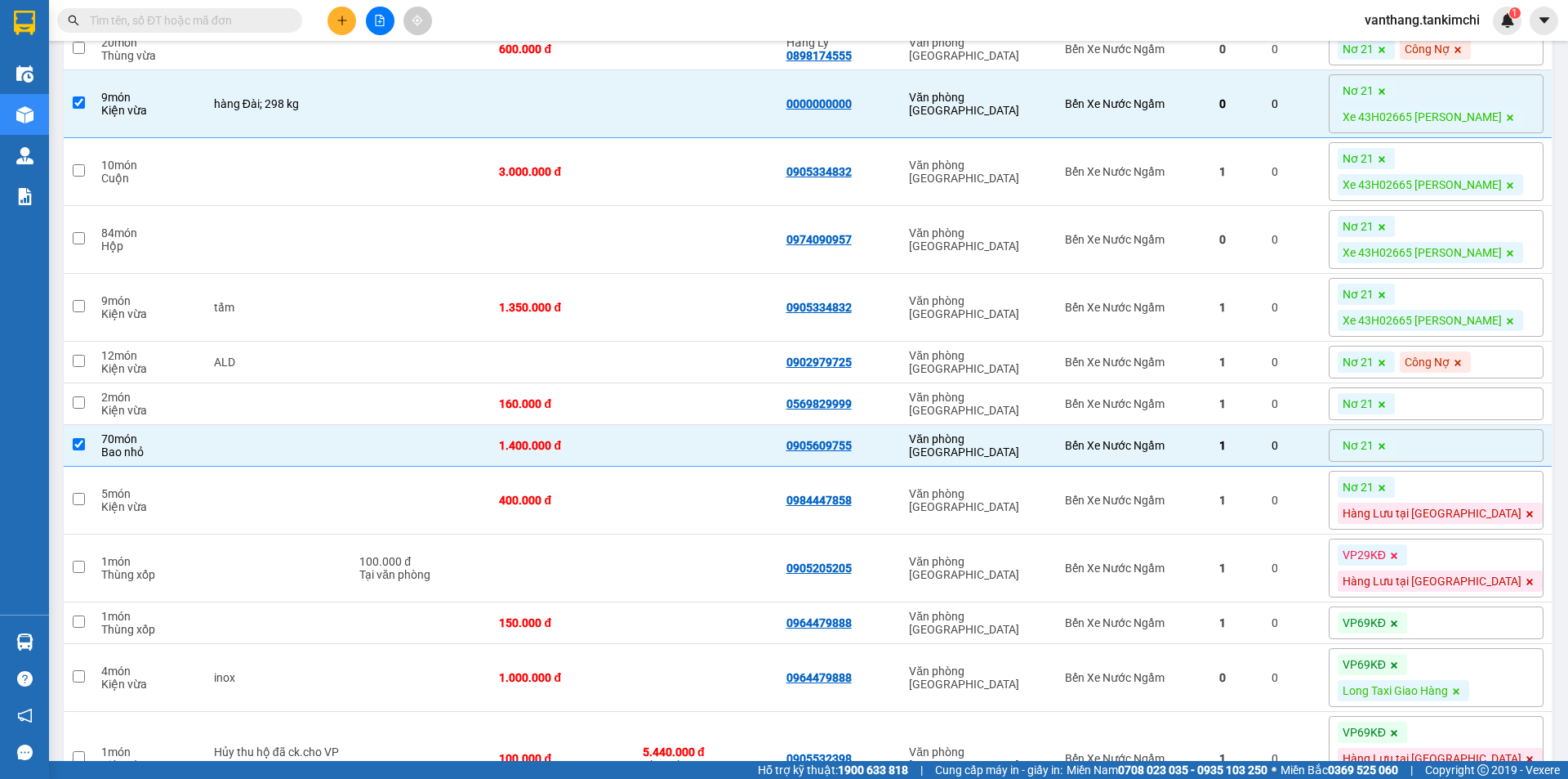
click at [1465, 405] on div "Nơ 21" at bounding box center [1436, 403] width 215 height 33
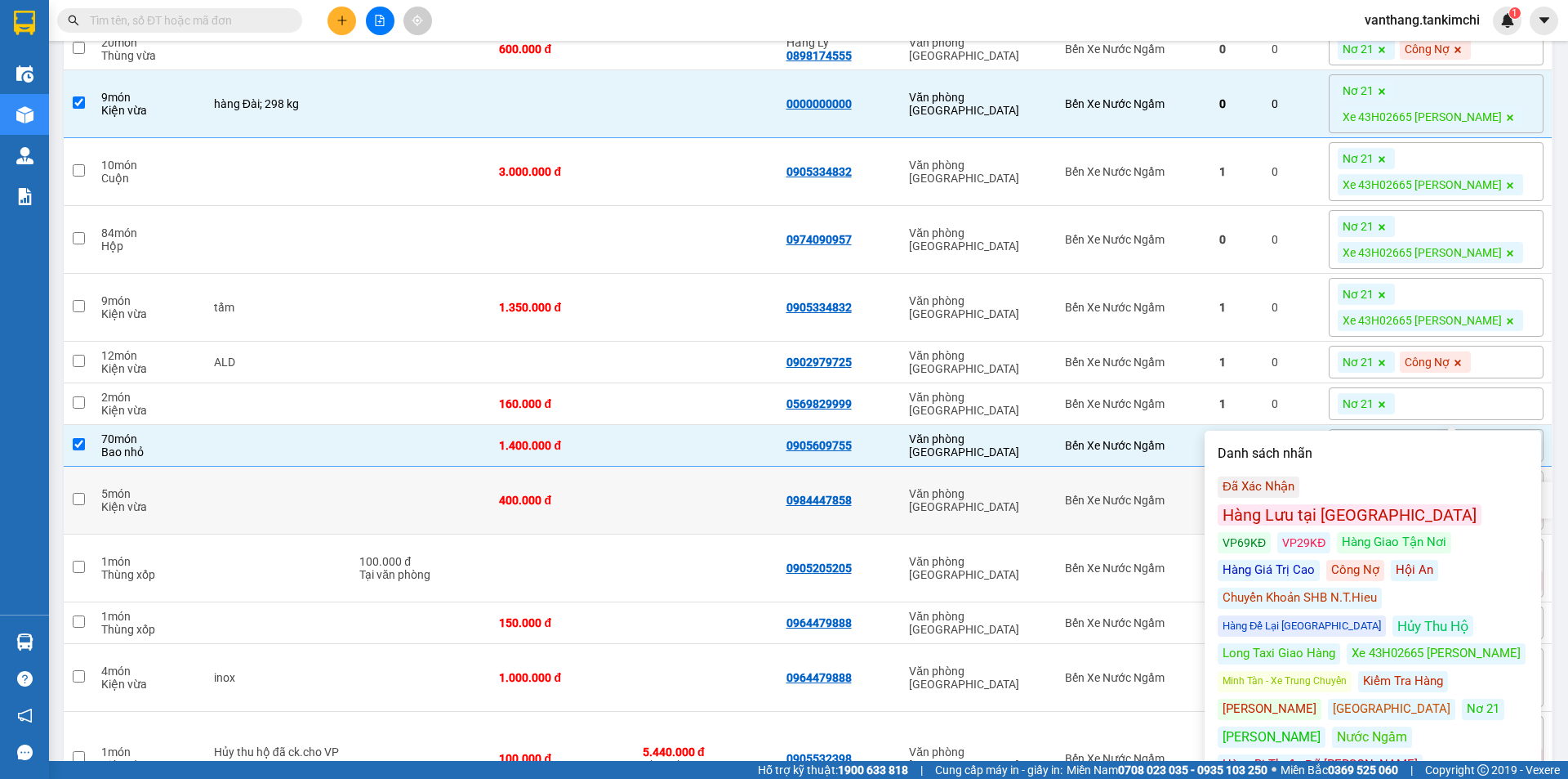
click at [717, 525] on td at bounding box center [707, 500] width 144 height 68
checkbox input "true"
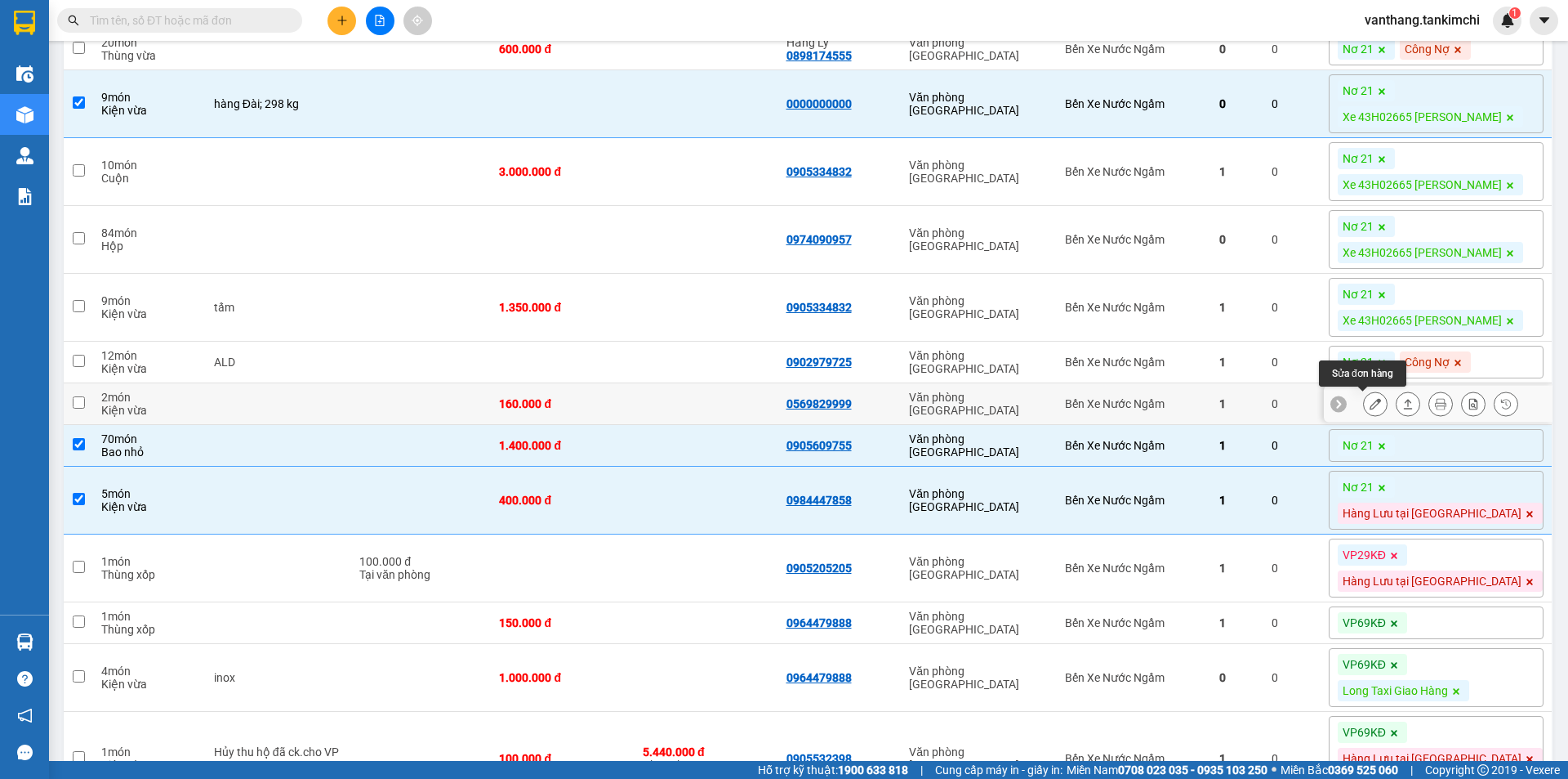
click at [1370, 403] on icon at bounding box center [1376, 403] width 11 height 11
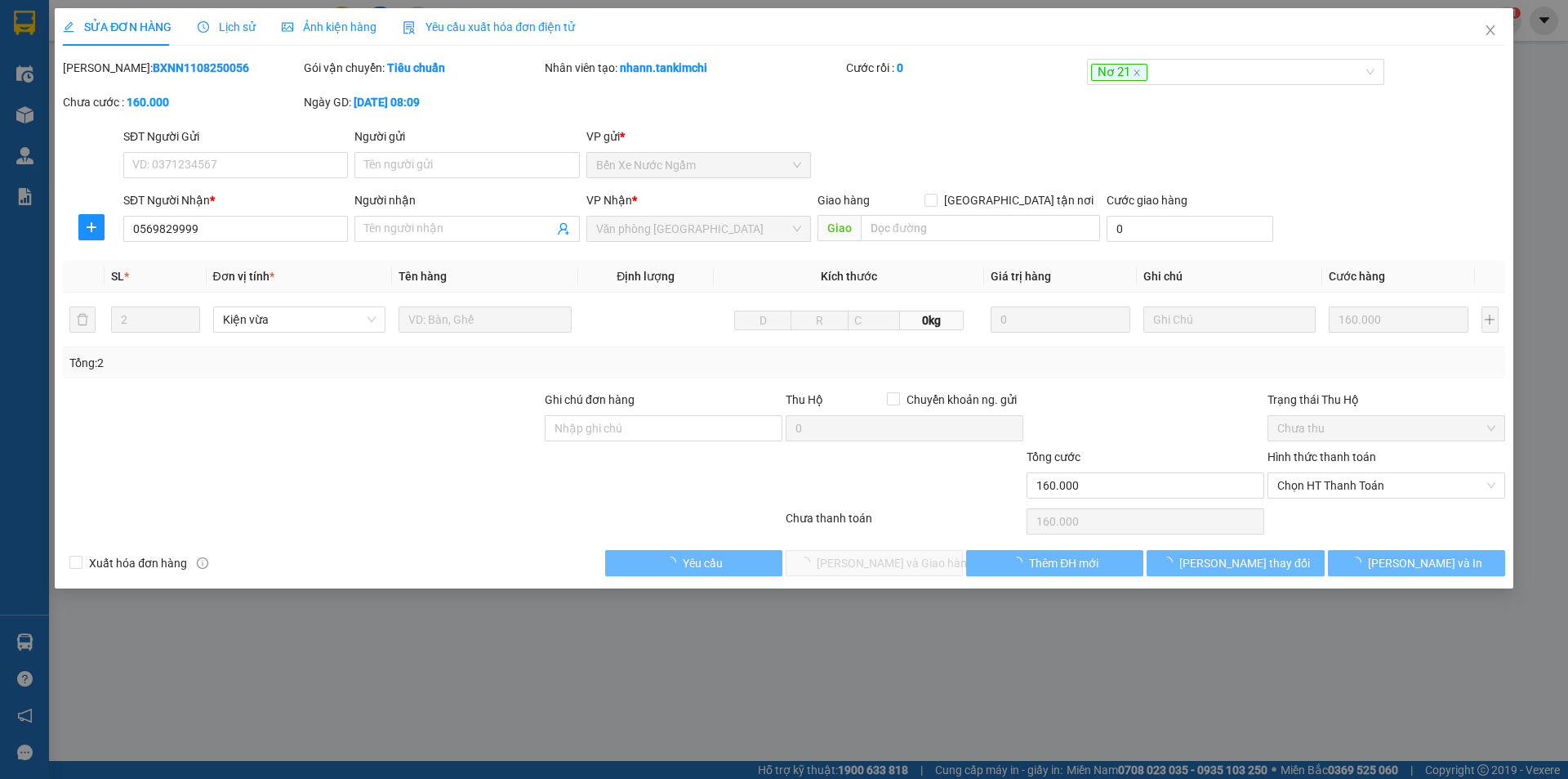
type input "0569829999"
type input "160.000"
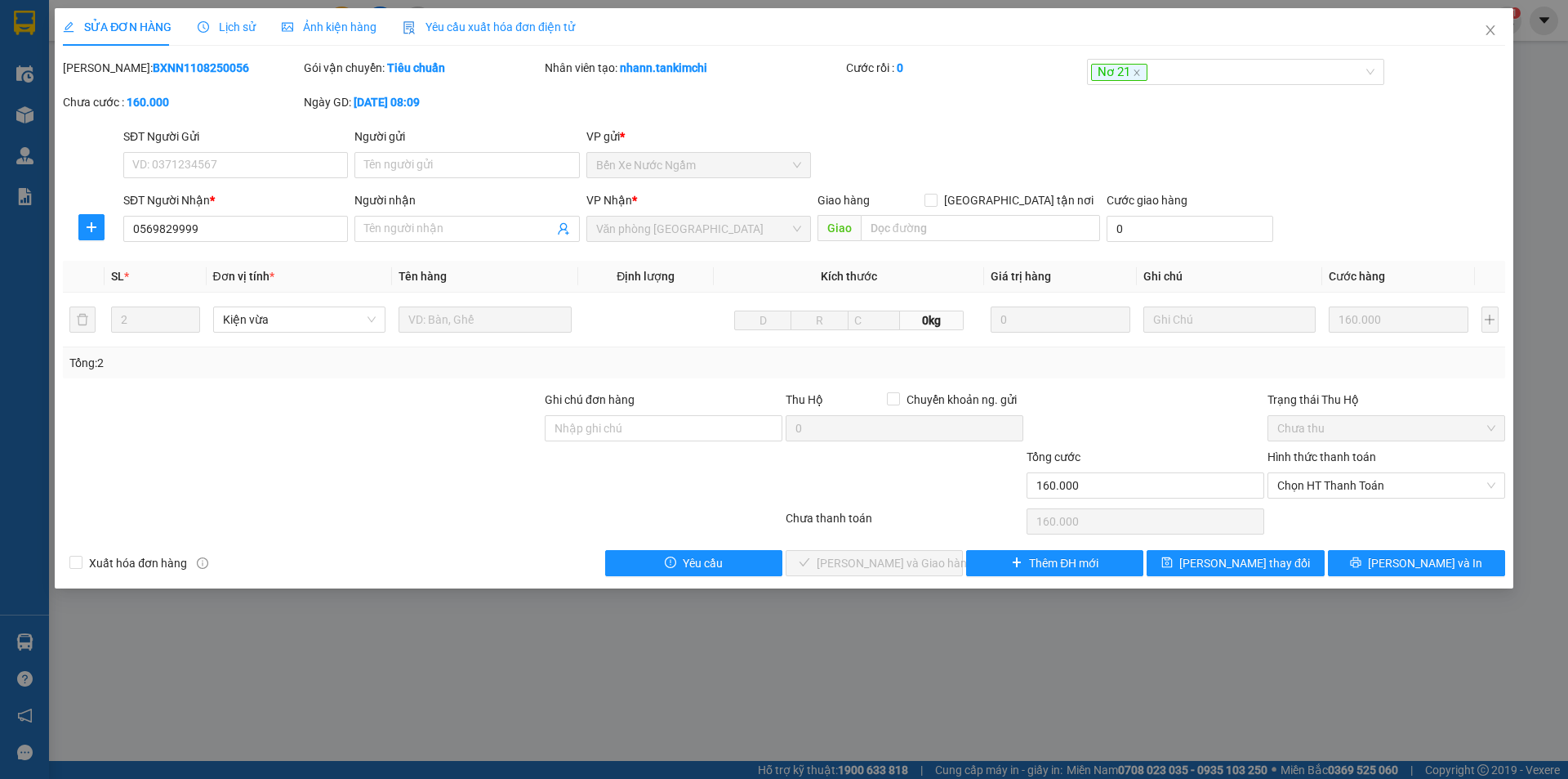
click at [231, 26] on span "Lịch sử" at bounding box center [227, 27] width 58 height 13
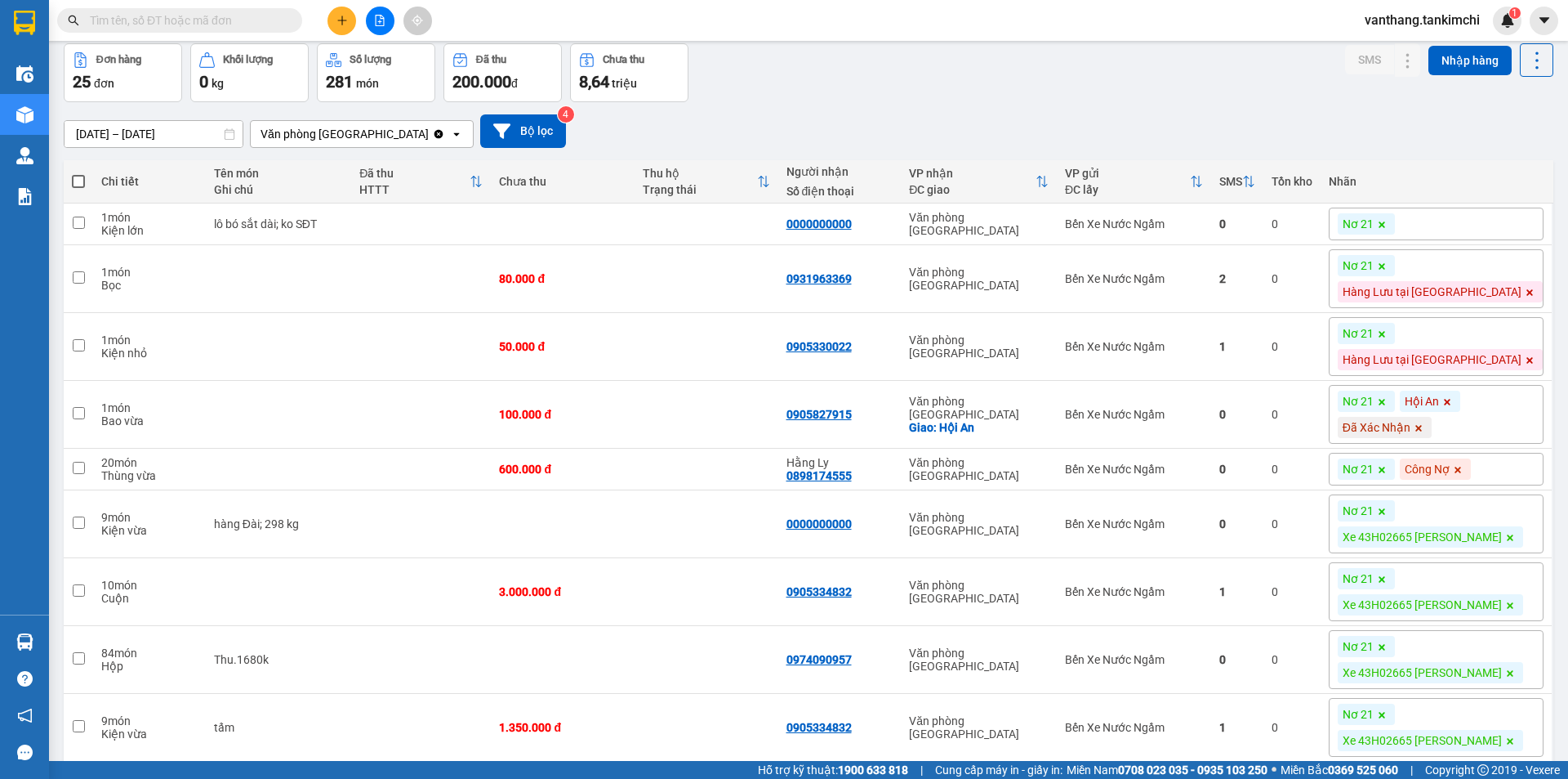
scroll to position [408, 0]
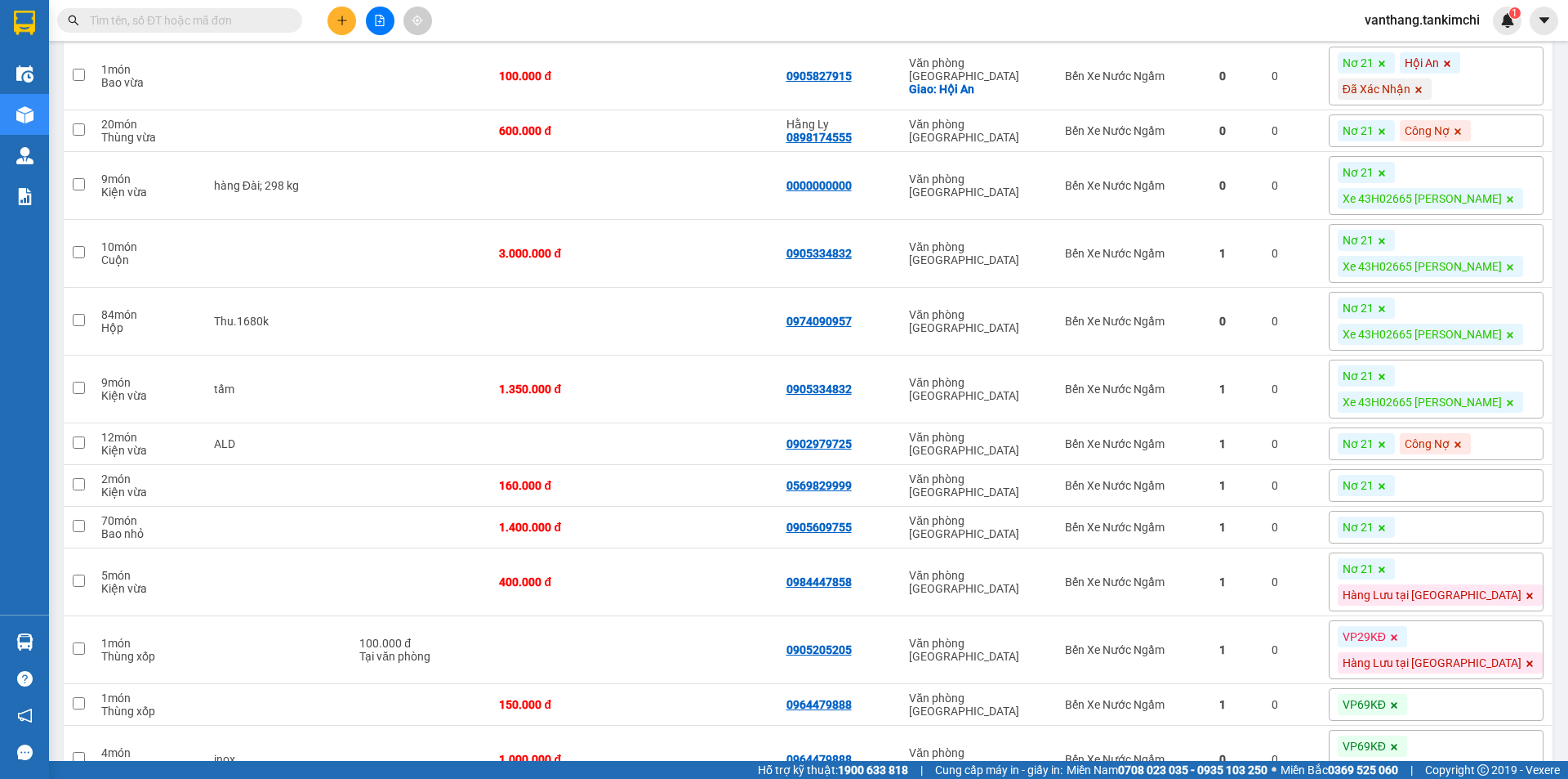
click at [1472, 475] on div "Nơ 21" at bounding box center [1436, 485] width 215 height 33
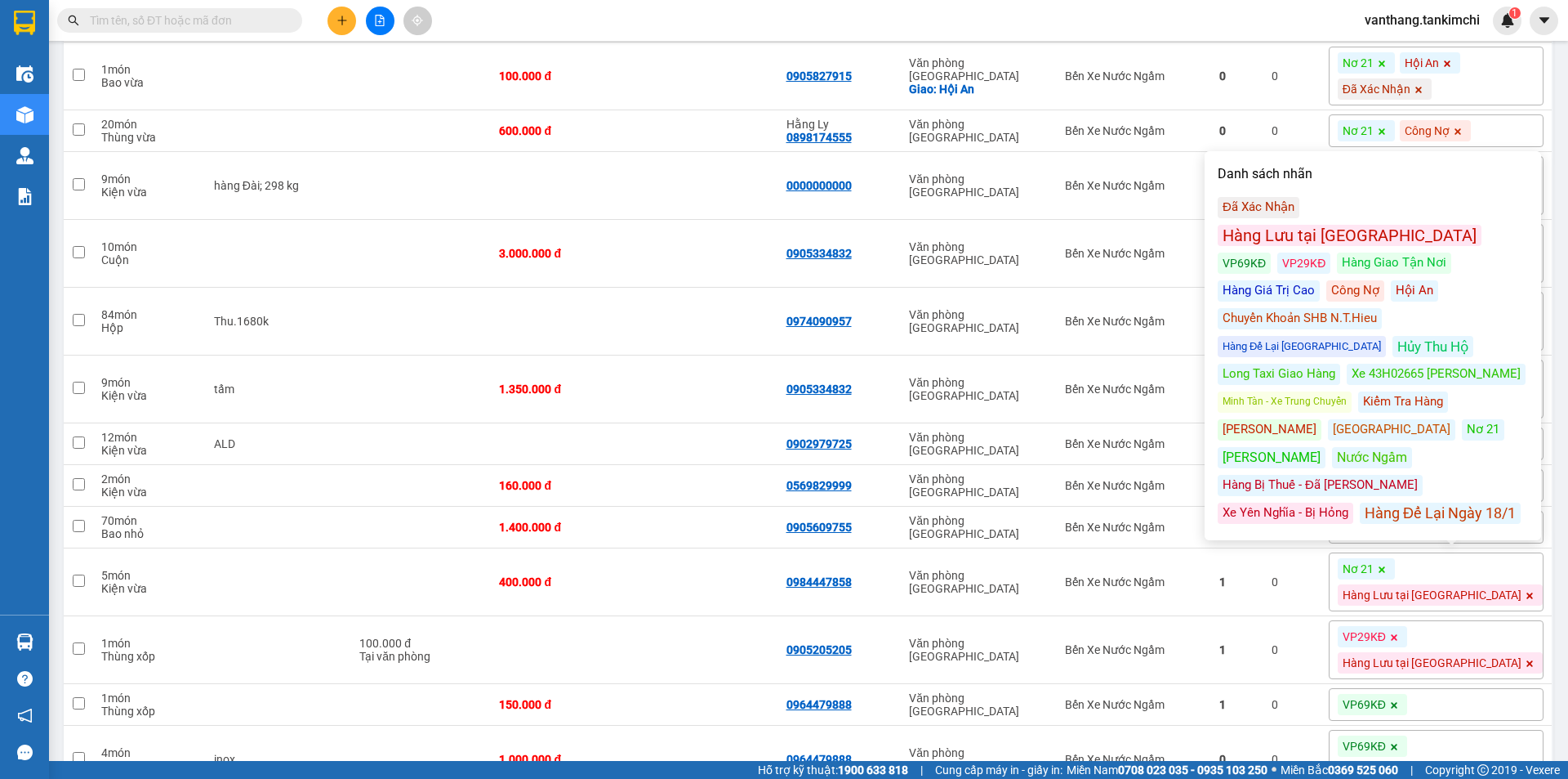
click at [1390, 391] on div "Kiểm Tra Hàng" at bounding box center [1404, 402] width 90 height 21
click at [361, 477] on td at bounding box center [420, 485] width 140 height 42
checkbox input "true"
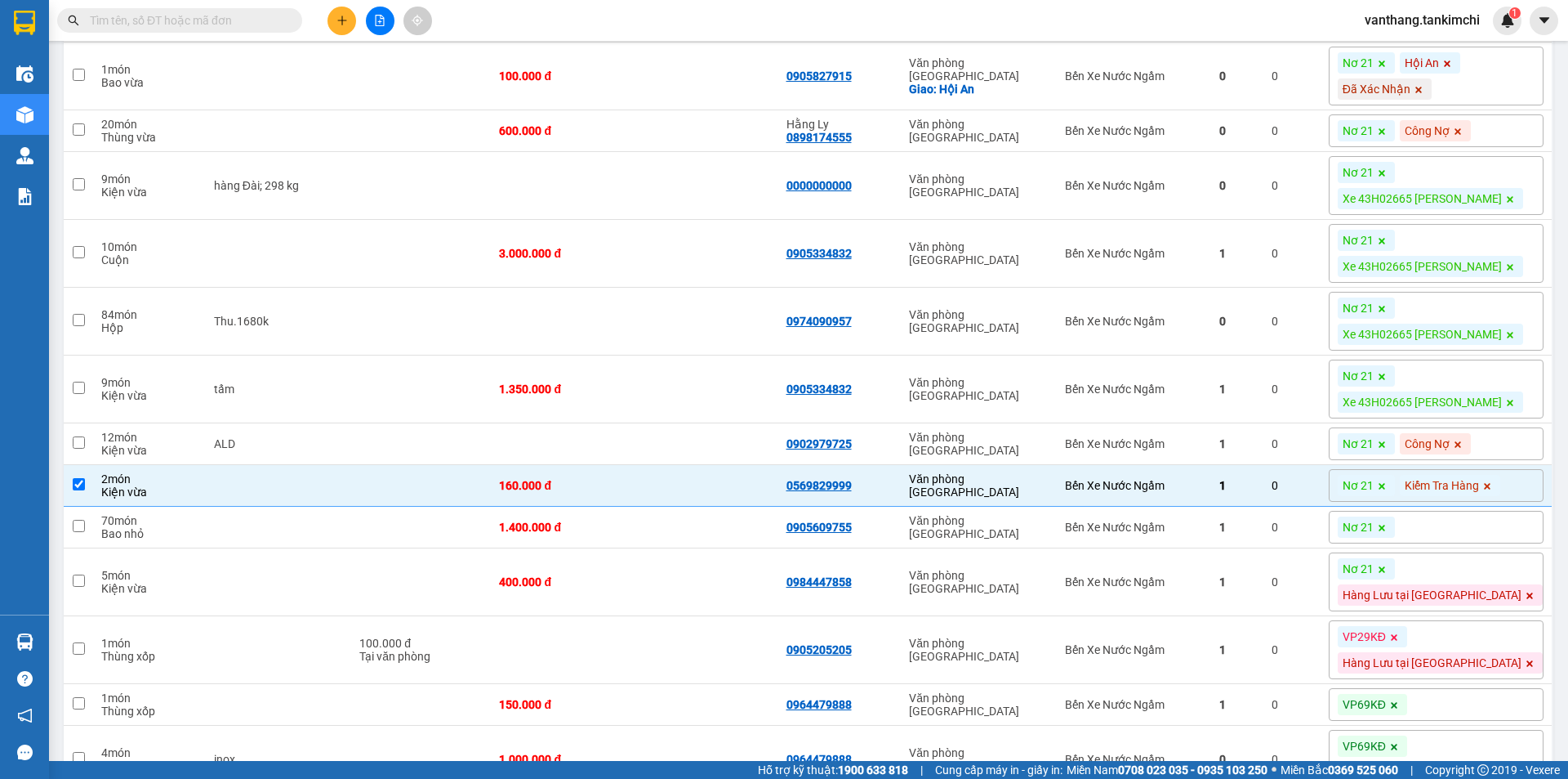
click at [1467, 543] on div "Nơ 21" at bounding box center [1436, 527] width 215 height 33
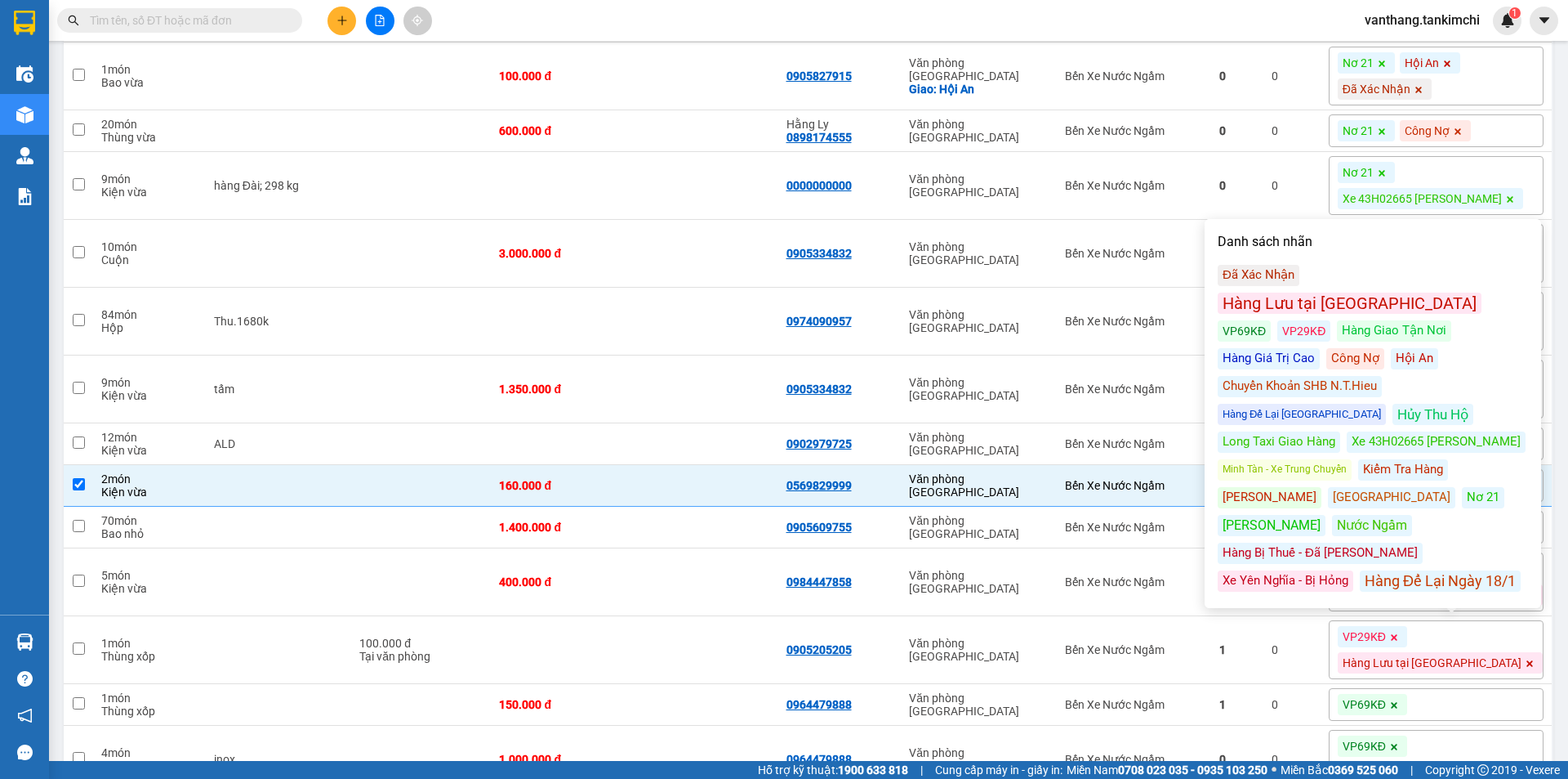
click at [1327, 348] on div "Công Nợ" at bounding box center [1355, 358] width 58 height 21
click at [693, 319] on td at bounding box center [707, 322] width 144 height 68
checkbox input "true"
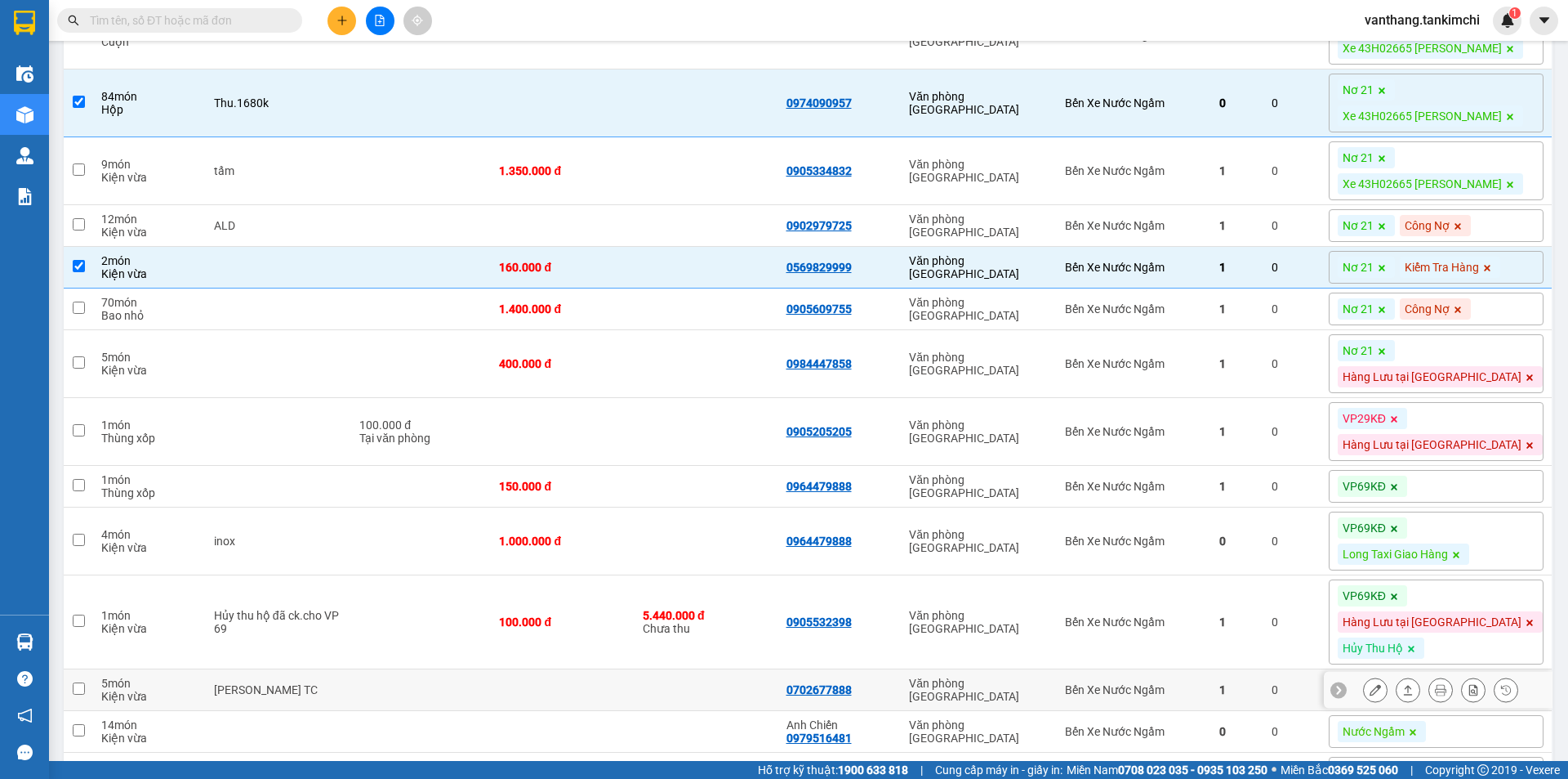
scroll to position [654, 0]
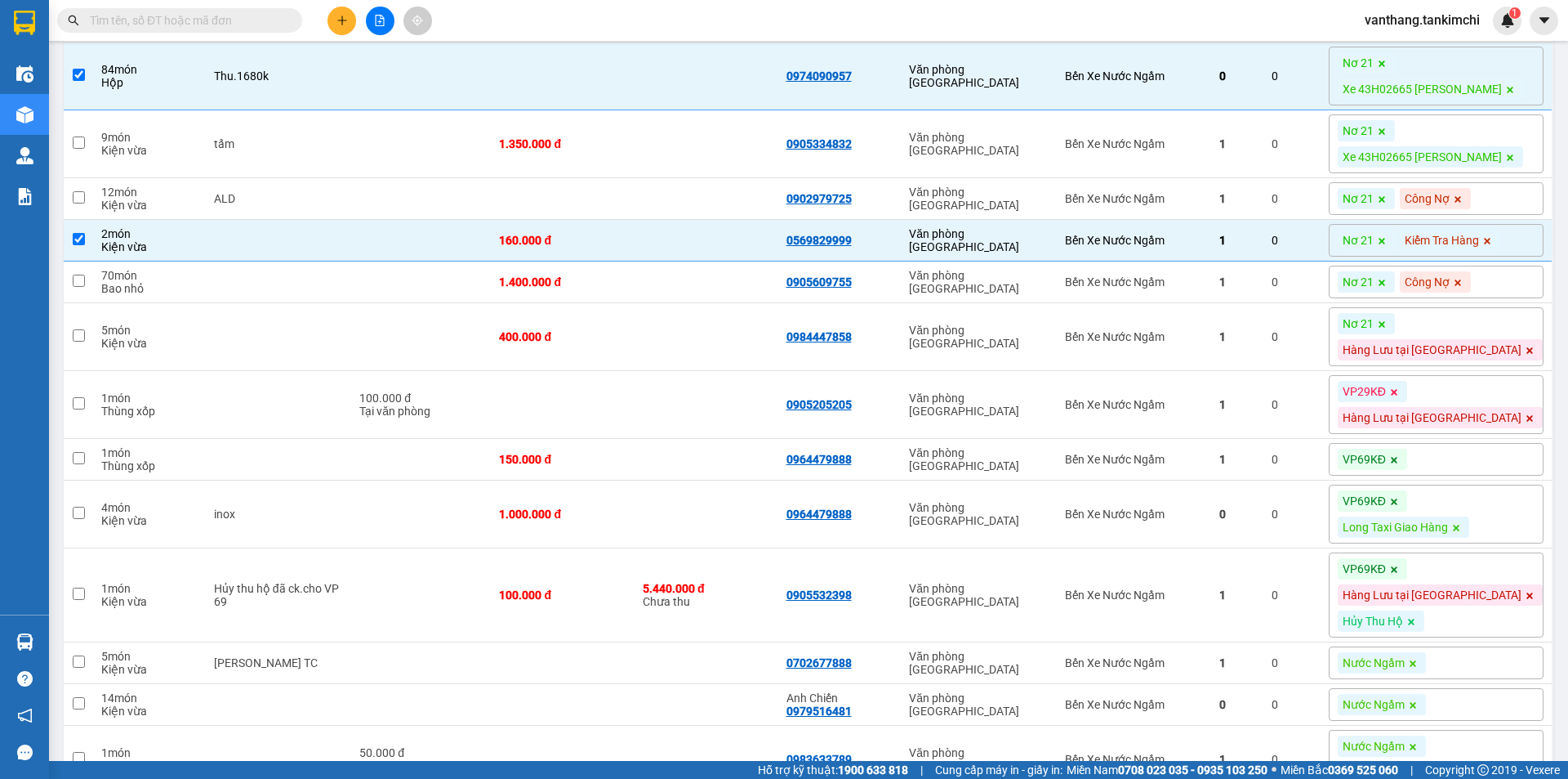
click at [1471, 475] on div "VP69KĐ" at bounding box center [1436, 459] width 215 height 33
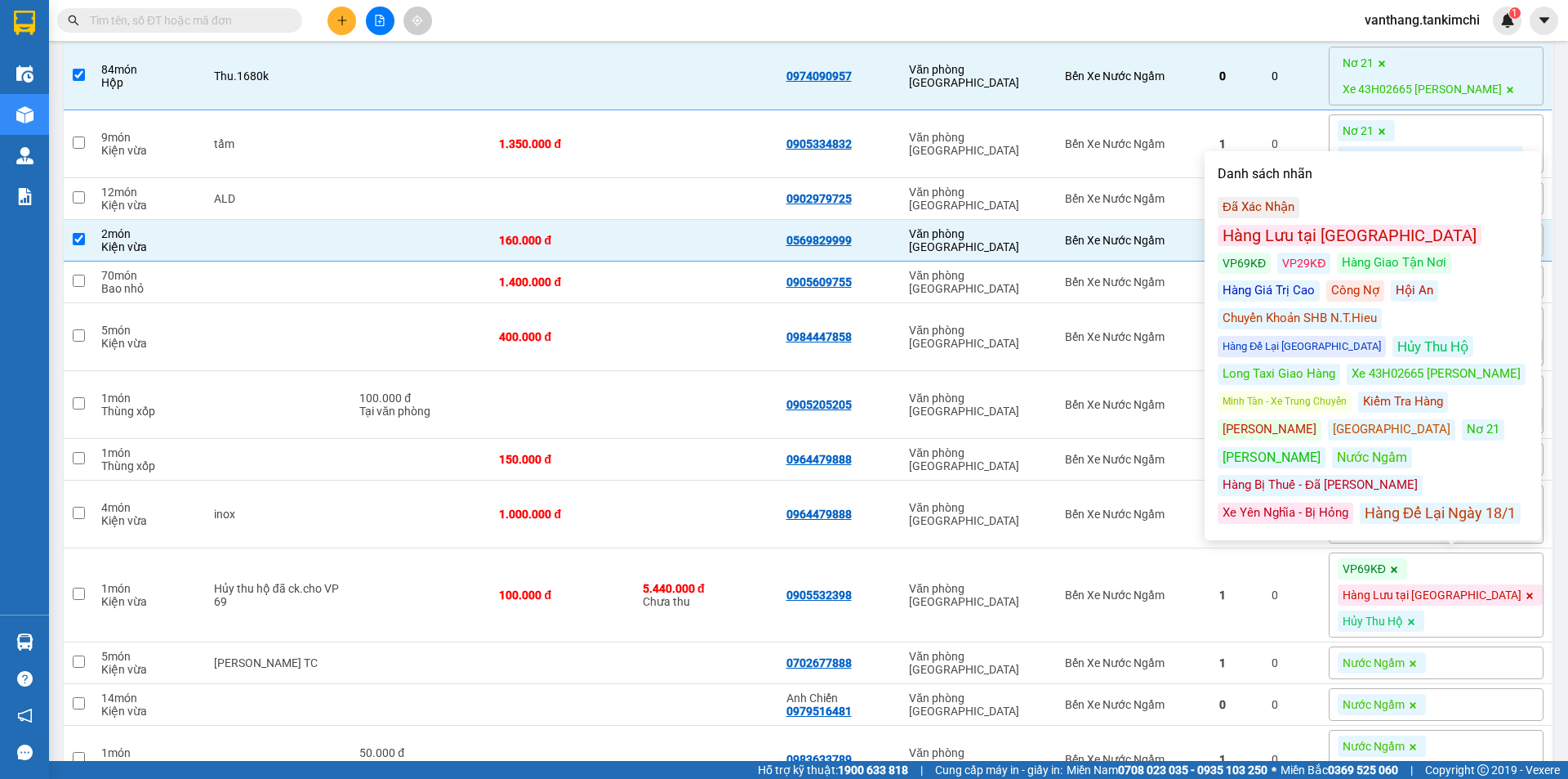
click at [1367, 225] on div "Hàng Lưu tại [GEOGRAPHIC_DATA]" at bounding box center [1350, 236] width 264 height 21
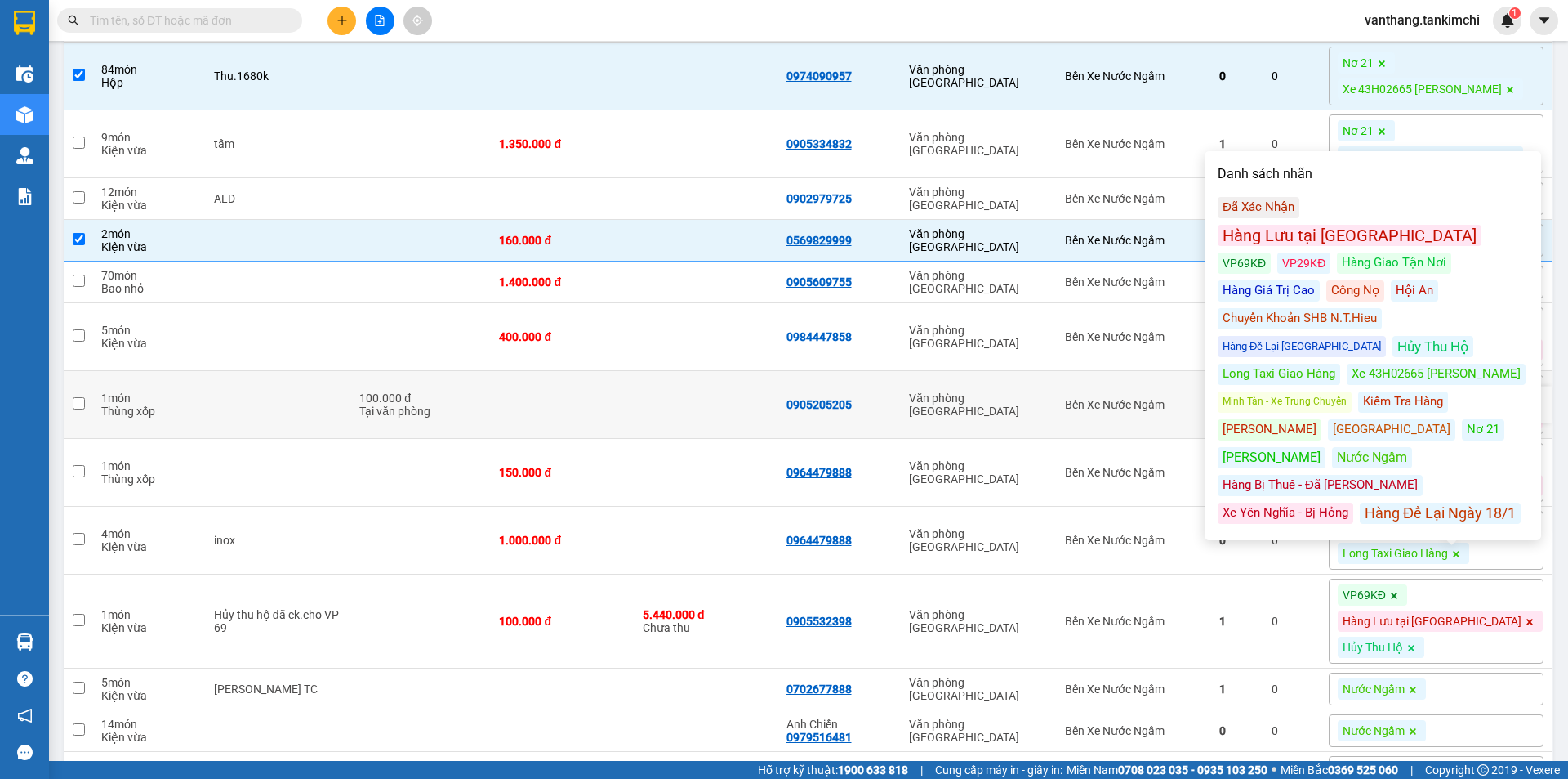
click at [699, 416] on td at bounding box center [707, 404] width 144 height 68
checkbox input "true"
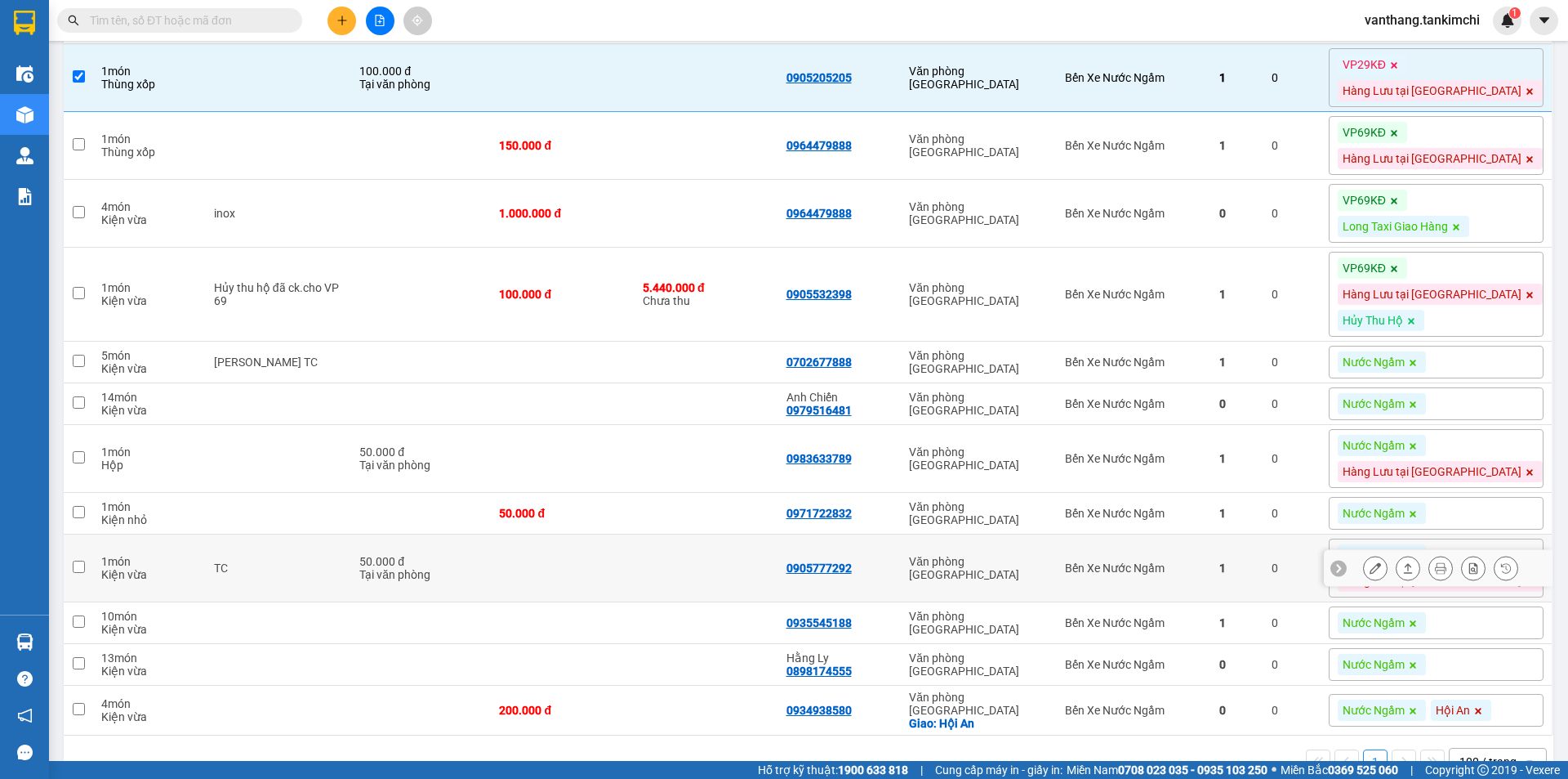
scroll to position [1062, 0]
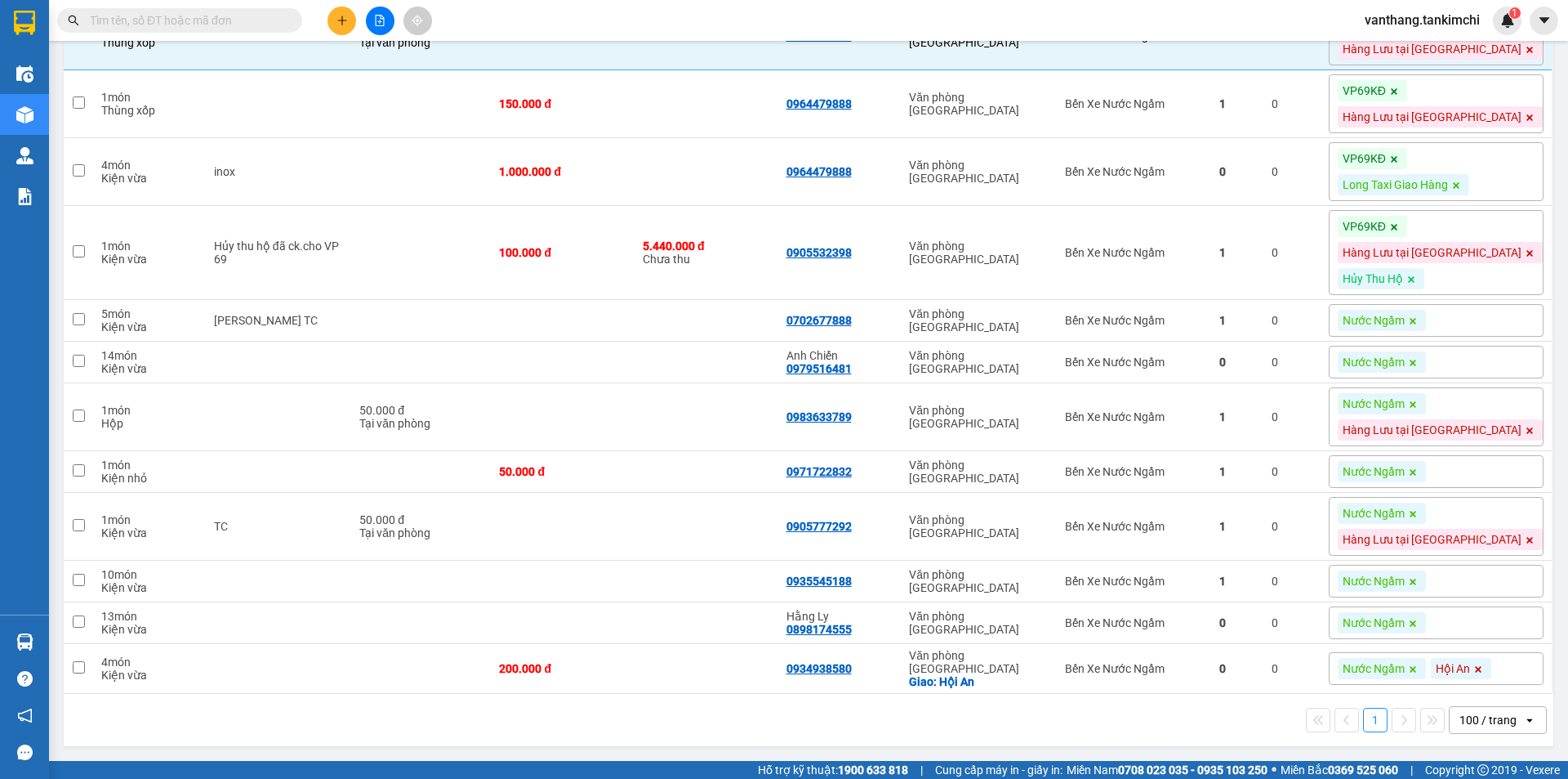
click at [1479, 353] on div "Nước Ngầm" at bounding box center [1436, 362] width 215 height 33
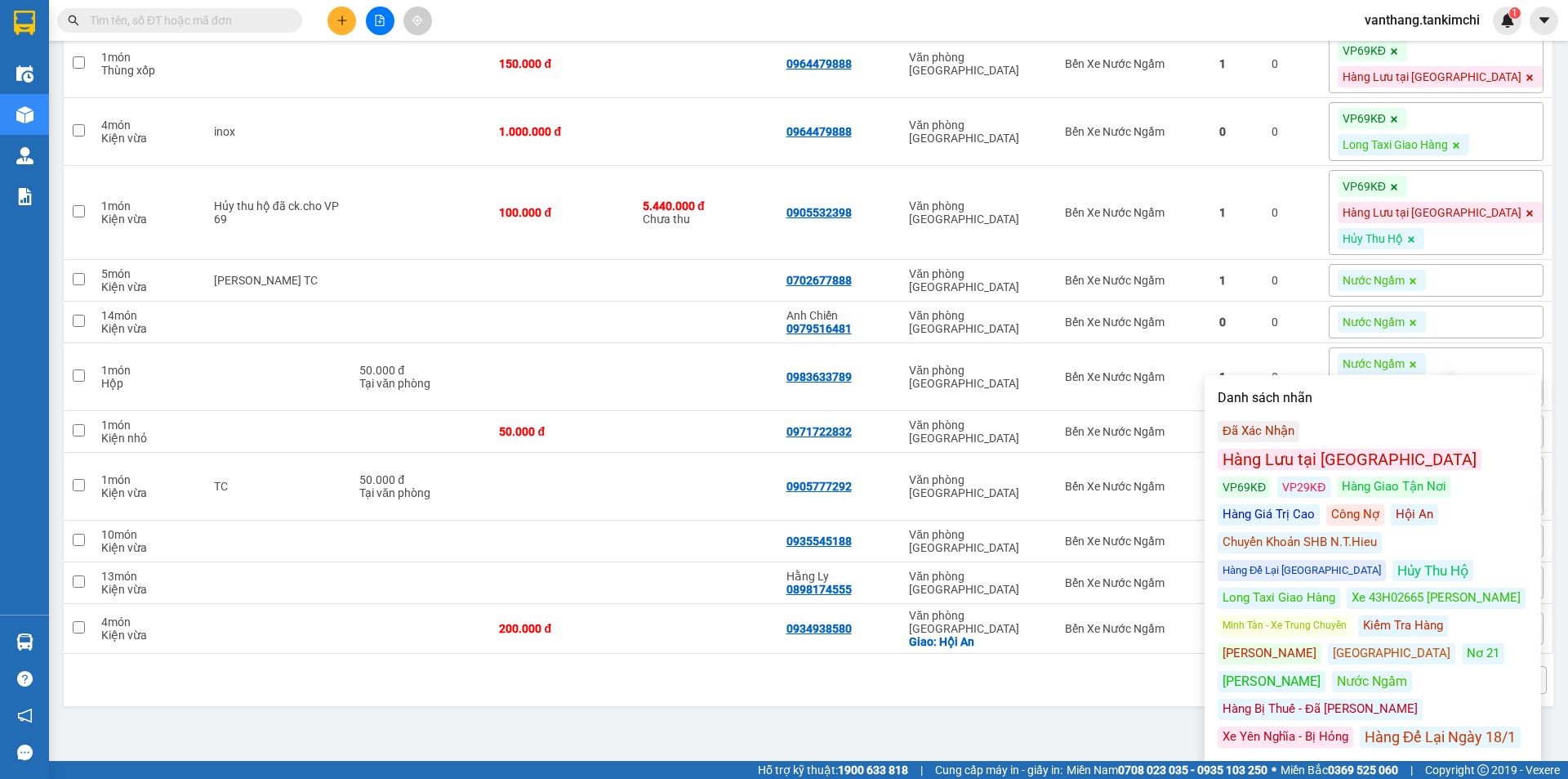
click at [1327, 504] on div "Công Nợ" at bounding box center [1355, 515] width 58 height 21
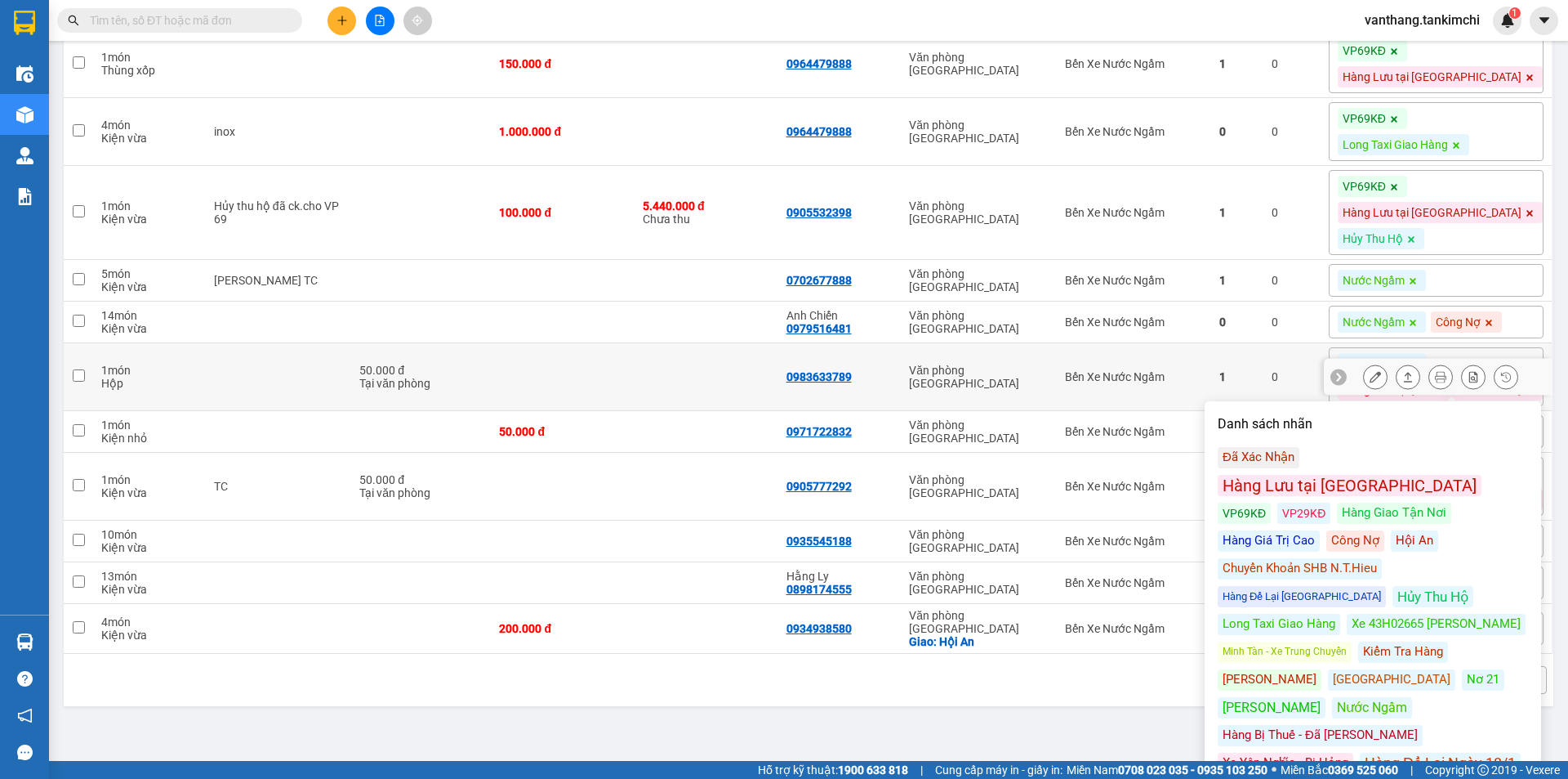
click at [613, 411] on td at bounding box center [563, 376] width 144 height 68
checkbox input "true"
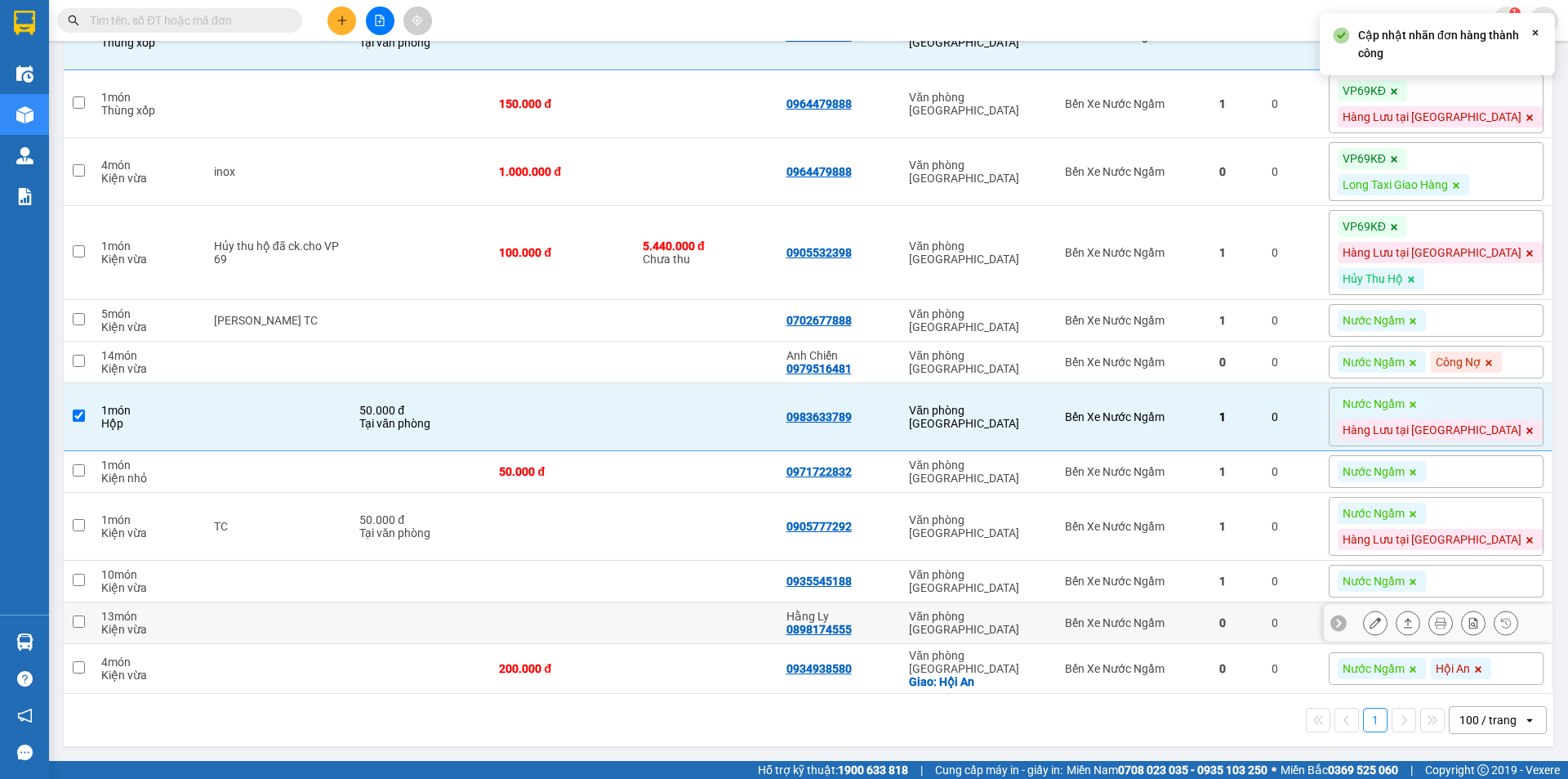
scroll to position [1092, 0]
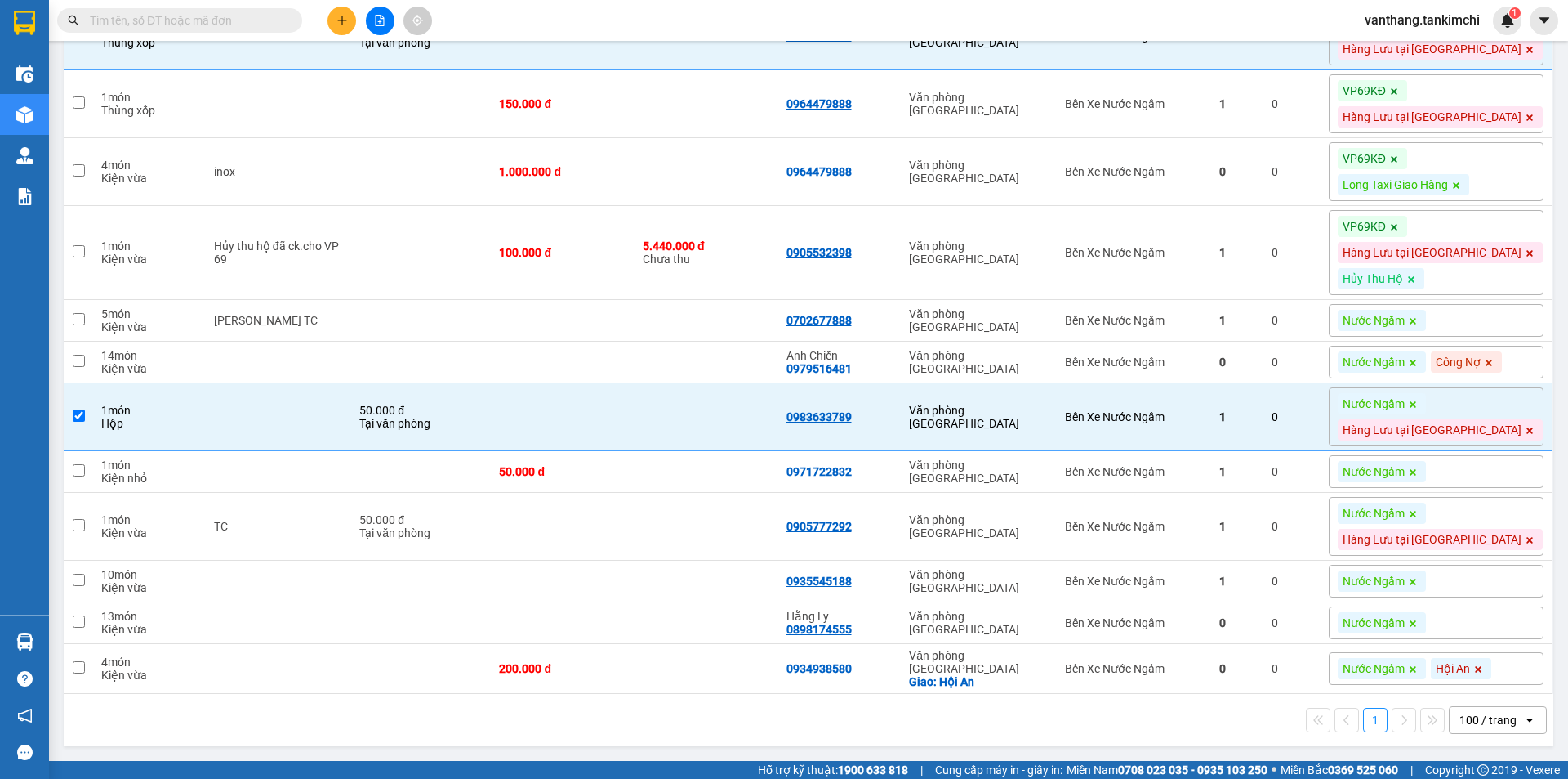
click at [1480, 455] on div "Nước Ngầm" at bounding box center [1436, 471] width 215 height 33
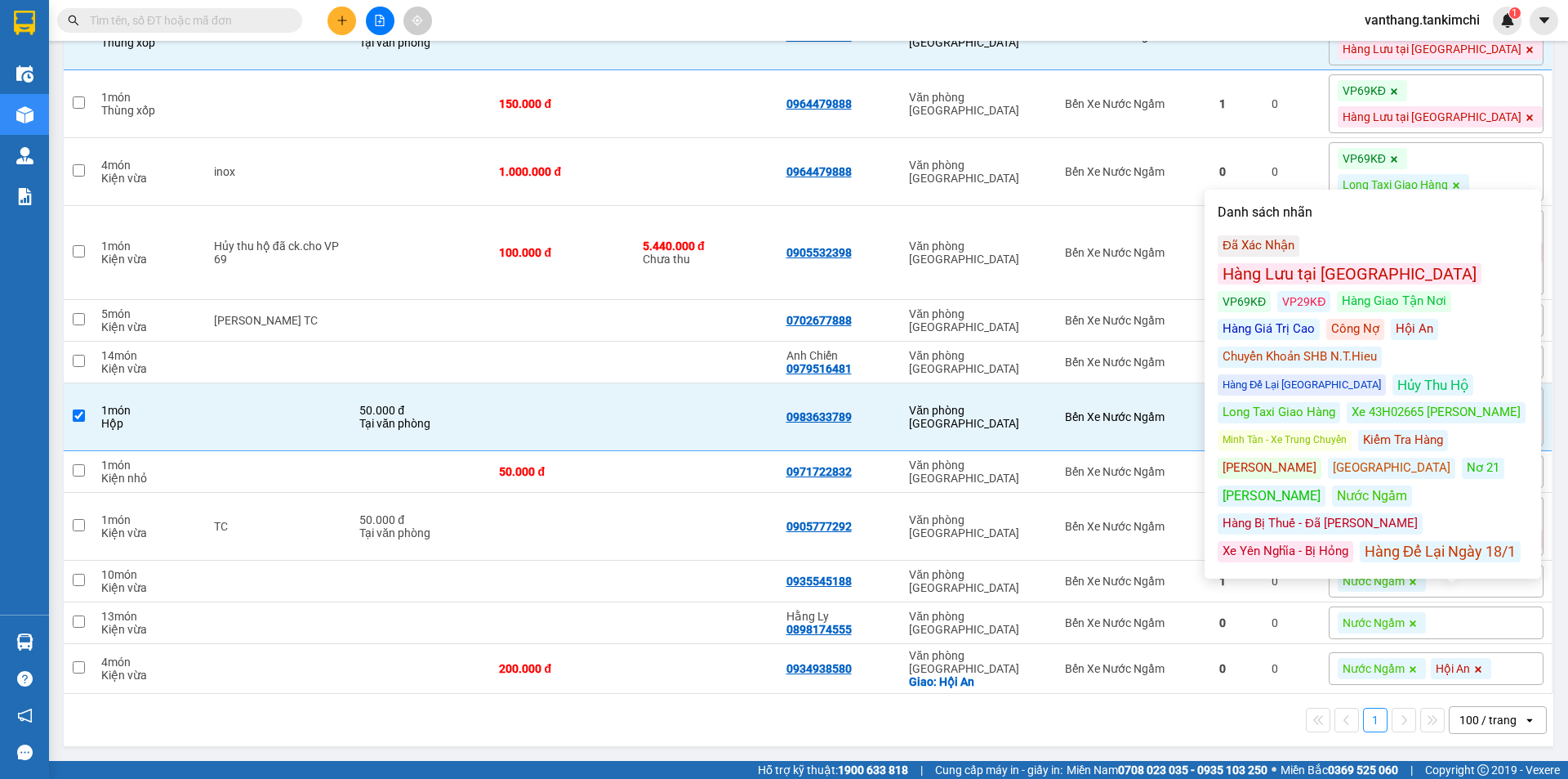
click at [1375, 430] on div "Kiểm Tra Hàng" at bounding box center [1404, 440] width 90 height 21
click at [528, 547] on td at bounding box center [563, 526] width 144 height 68
checkbox input "true"
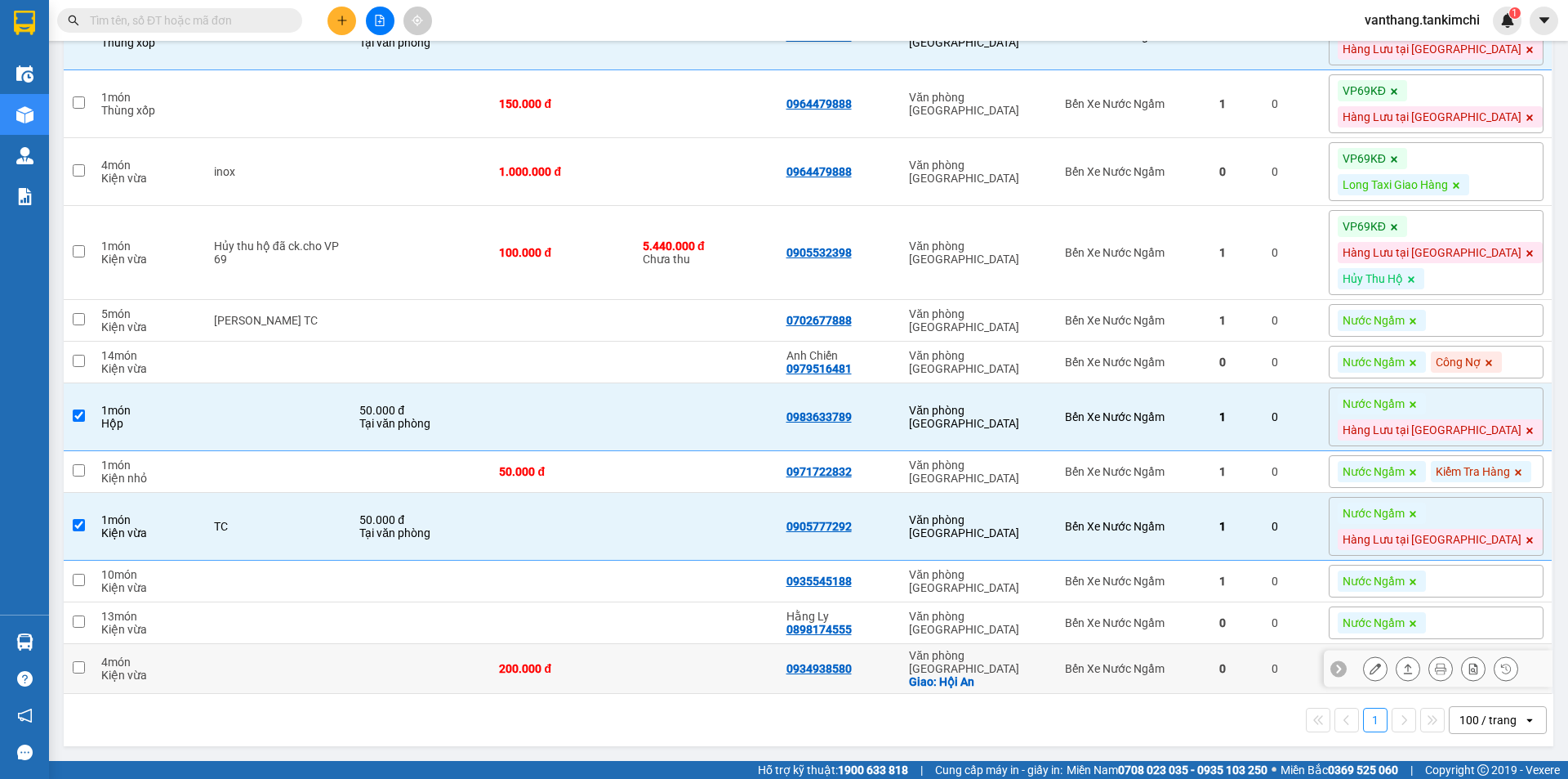
scroll to position [1119, 0]
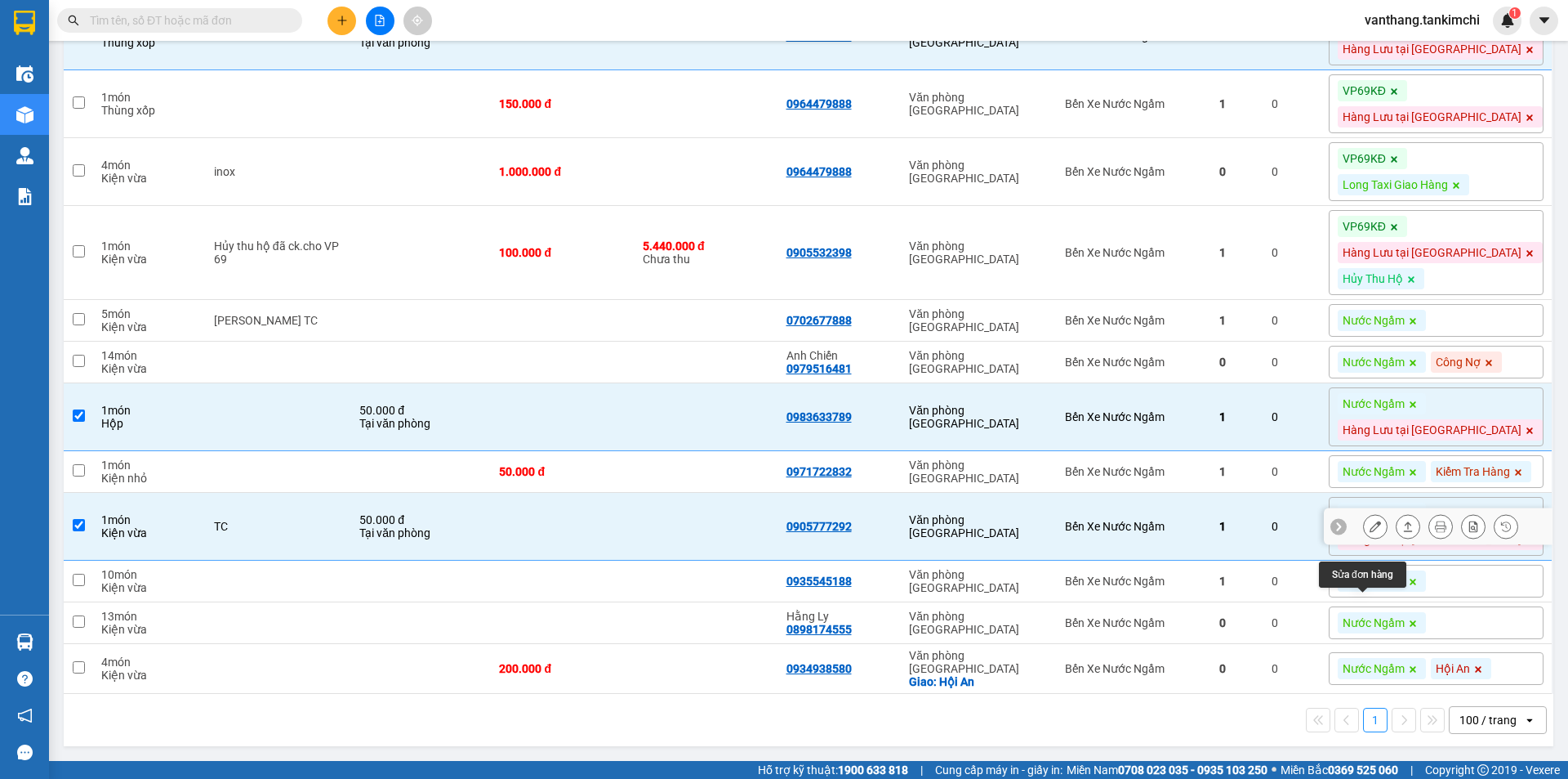
click at [1370, 520] on icon at bounding box center [1376, 526] width 11 height 11
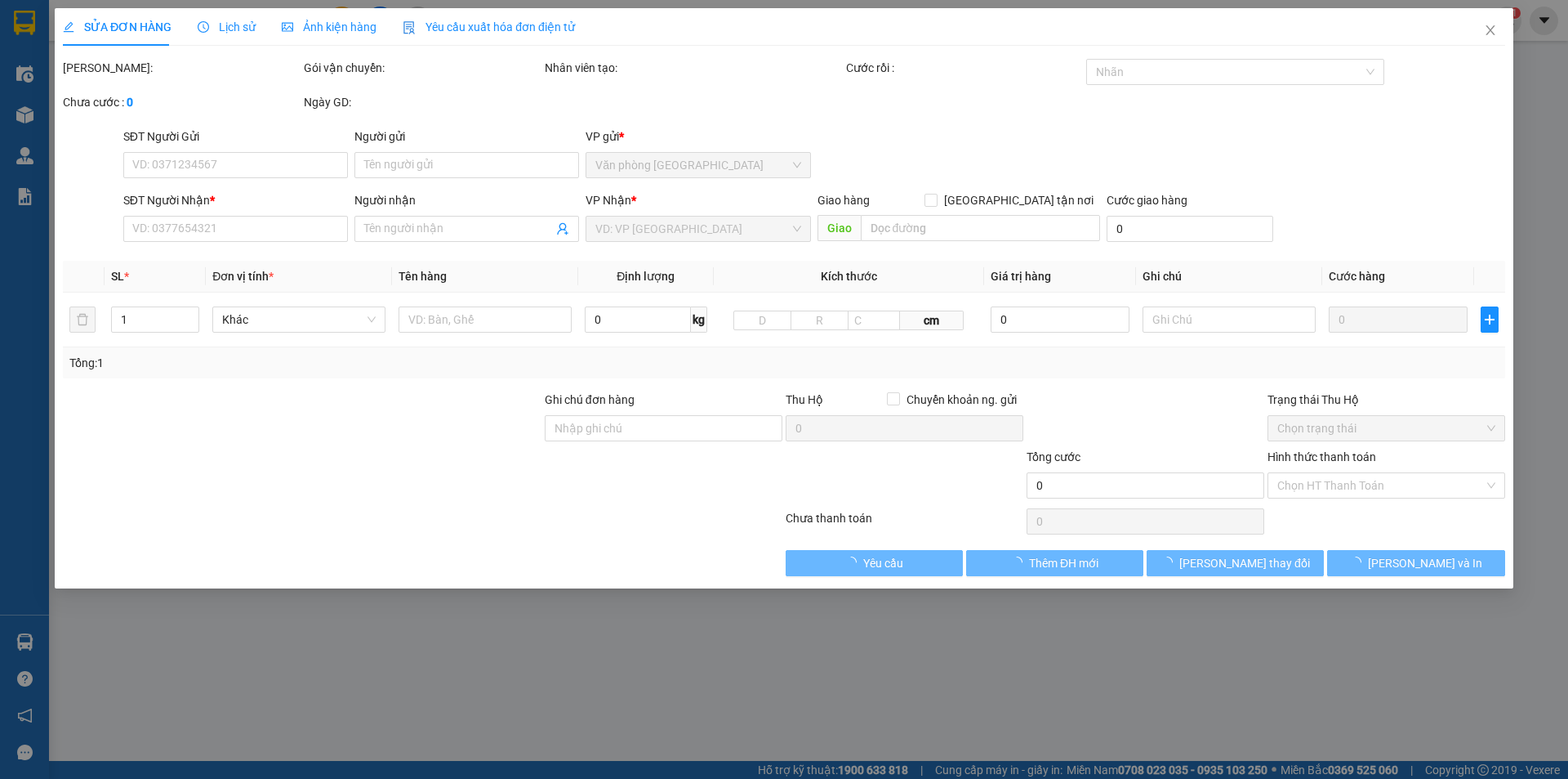
type input "0905777292"
type input "50.000"
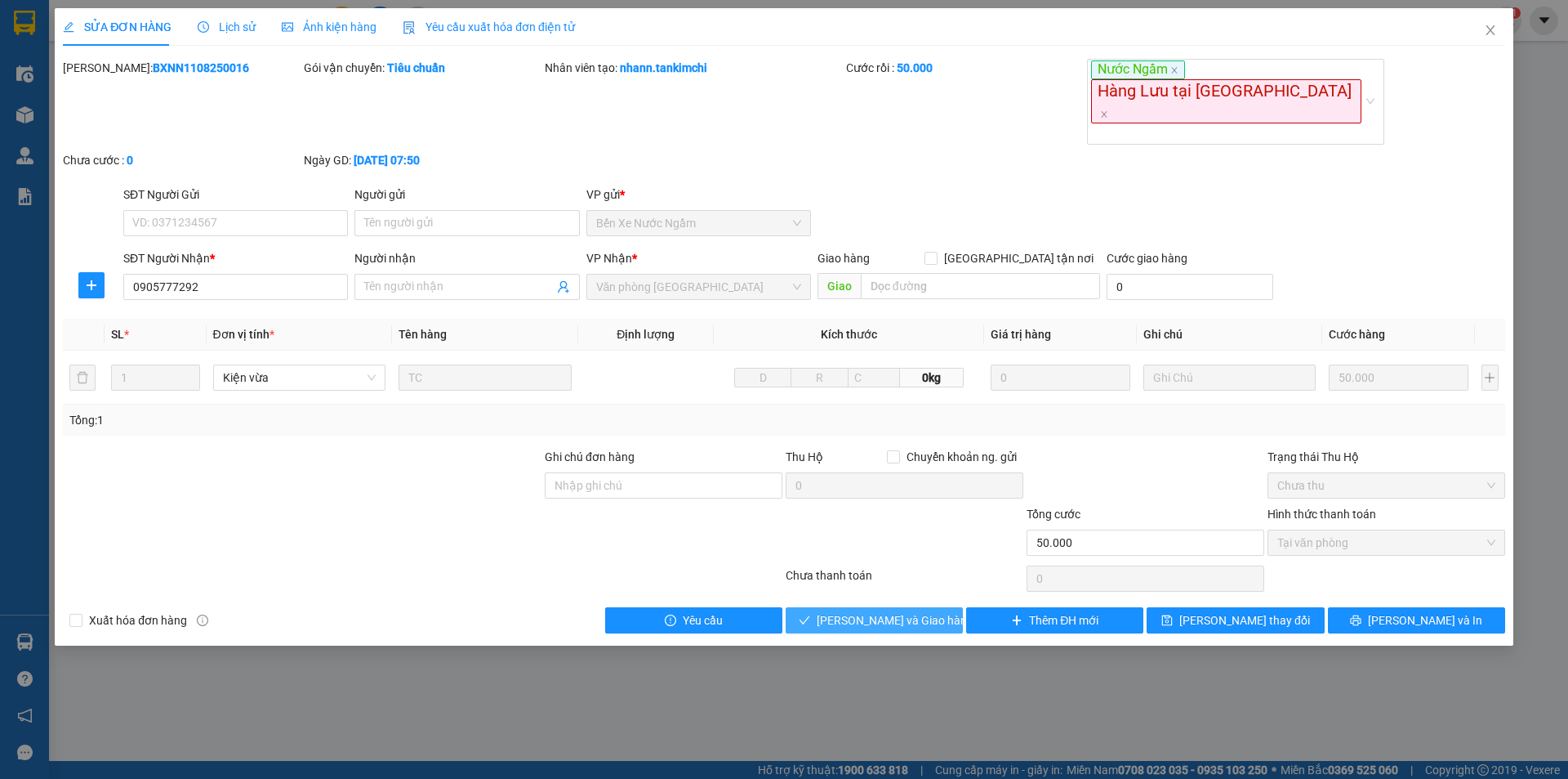
drag, startPoint x: 898, startPoint y: 579, endPoint x: 1043, endPoint y: 534, distance: 151.8
click at [901, 611] on span "[PERSON_NAME] và Giao hàng" at bounding box center [896, 620] width 157 height 18
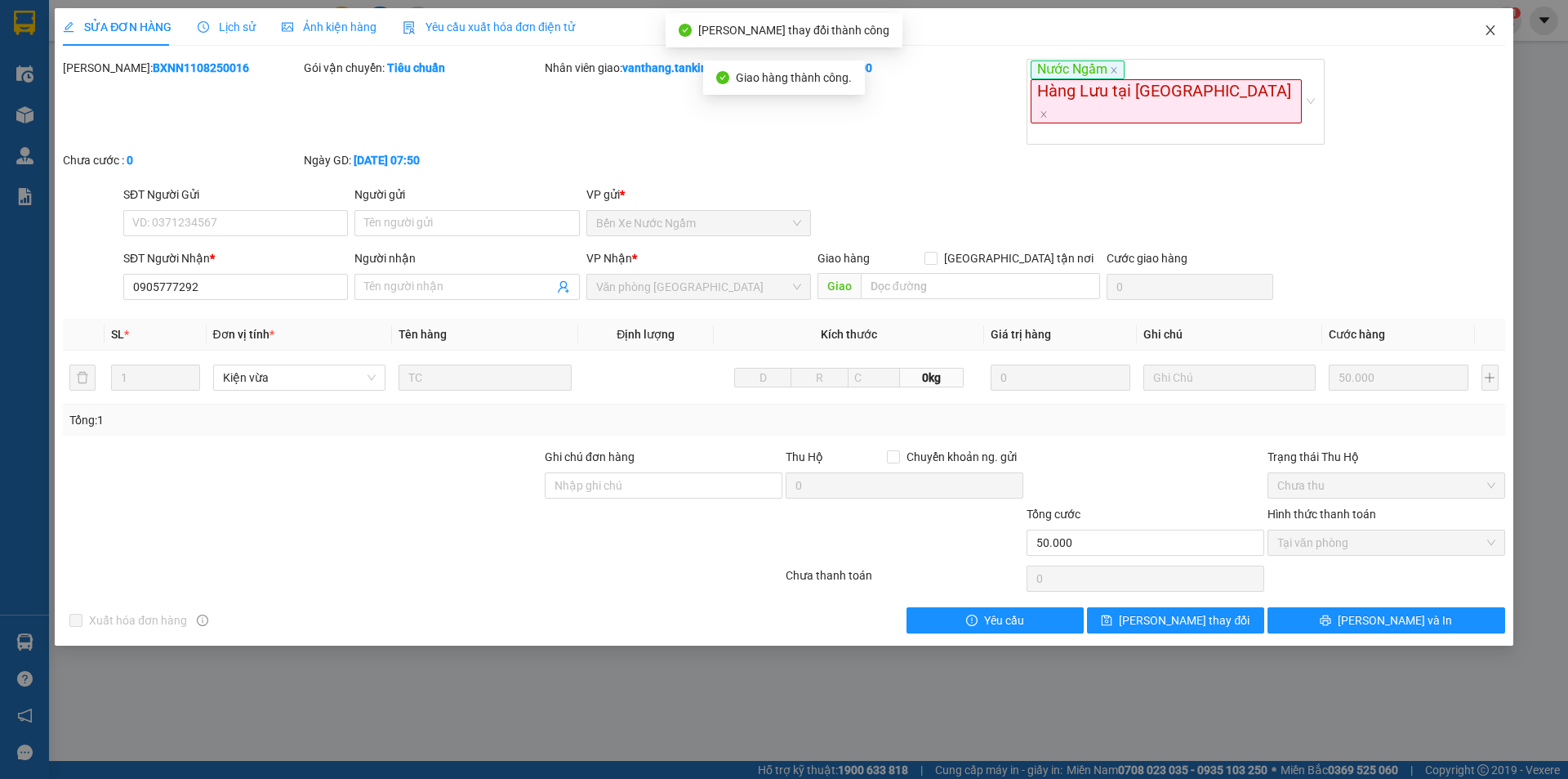
click at [1493, 30] on icon "close" at bounding box center [1490, 30] width 13 height 13
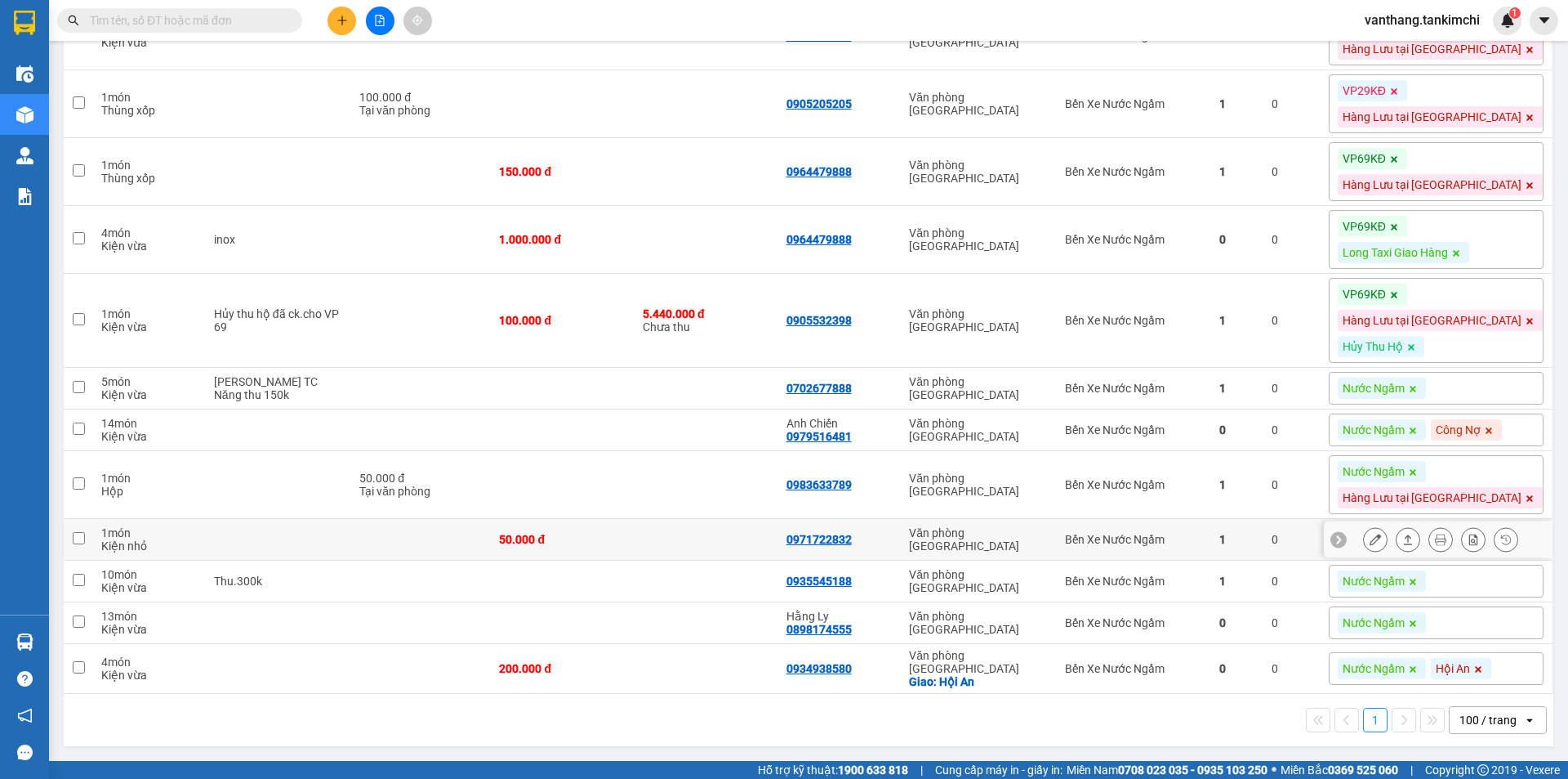
scroll to position [1051, 0]
click at [1479, 609] on div "Nước Ngầm" at bounding box center [1436, 623] width 215 height 33
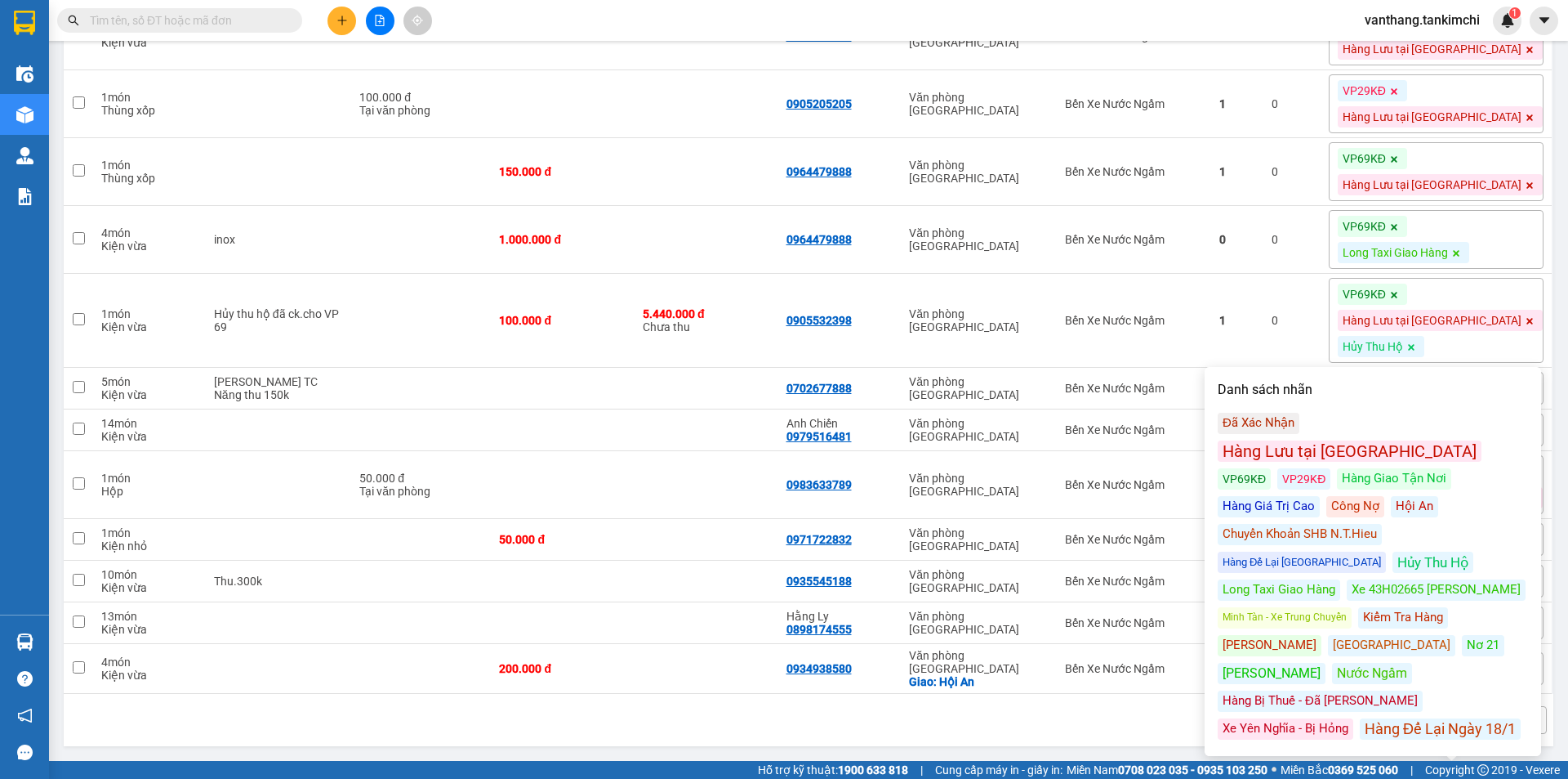
drag, startPoint x: 1246, startPoint y: 379, endPoint x: 1190, endPoint y: 439, distance: 82.1
click at [1327, 496] on div "Công Nợ" at bounding box center [1355, 507] width 58 height 21
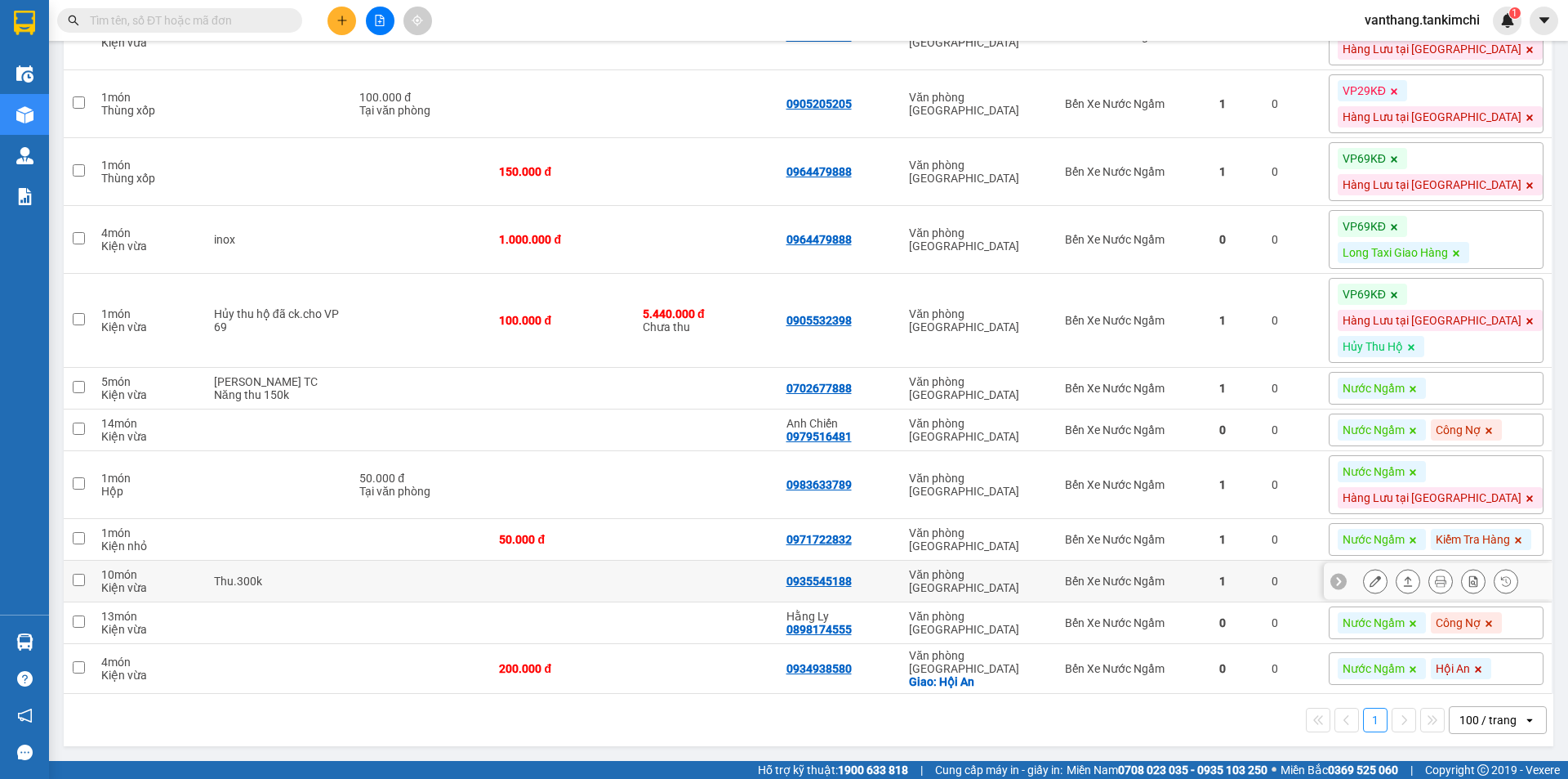
click at [702, 565] on td at bounding box center [707, 581] width 144 height 42
checkbox input "true"
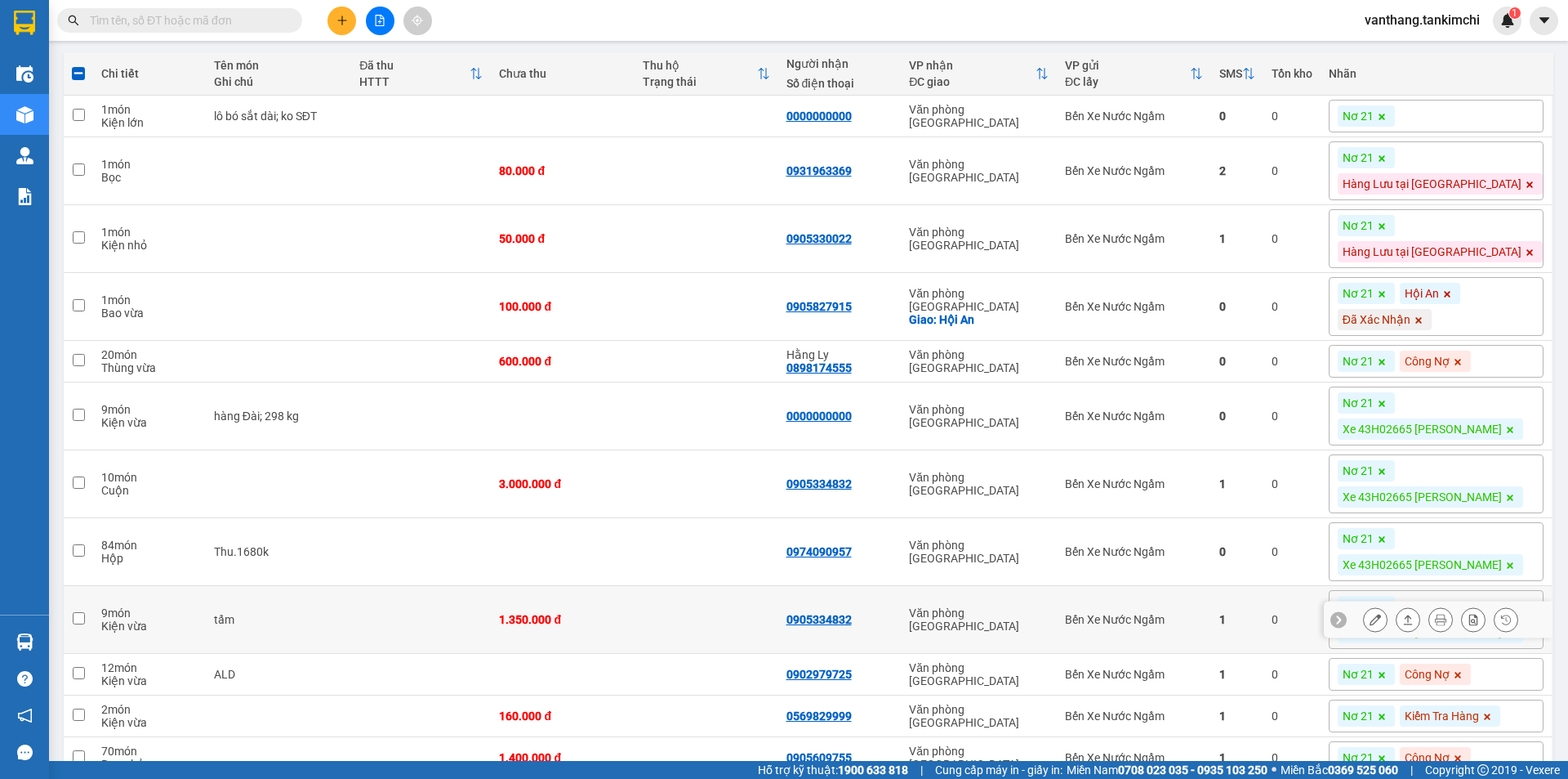
scroll to position [97, 0]
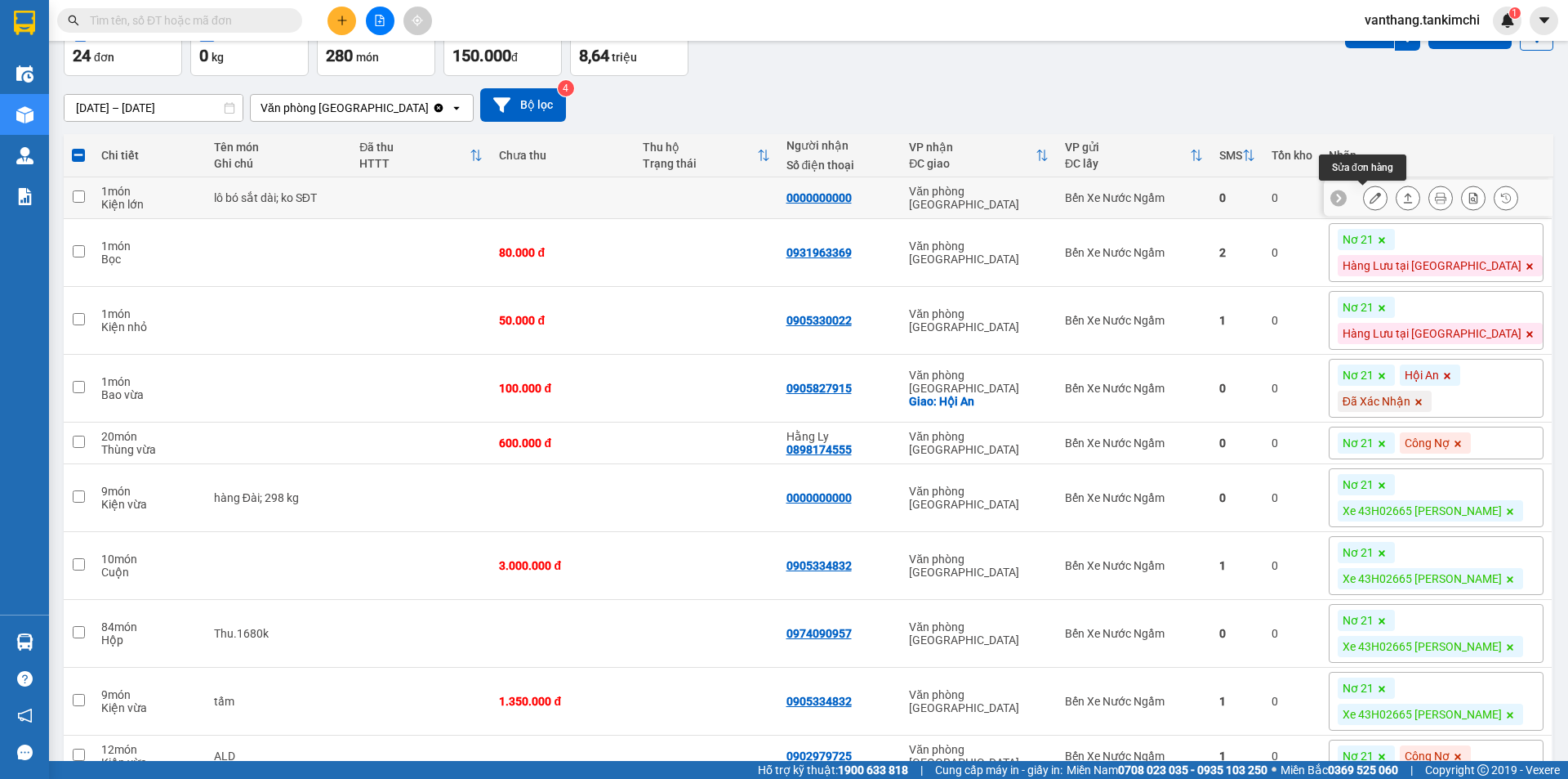
click at [1370, 201] on icon at bounding box center [1376, 198] width 11 height 11
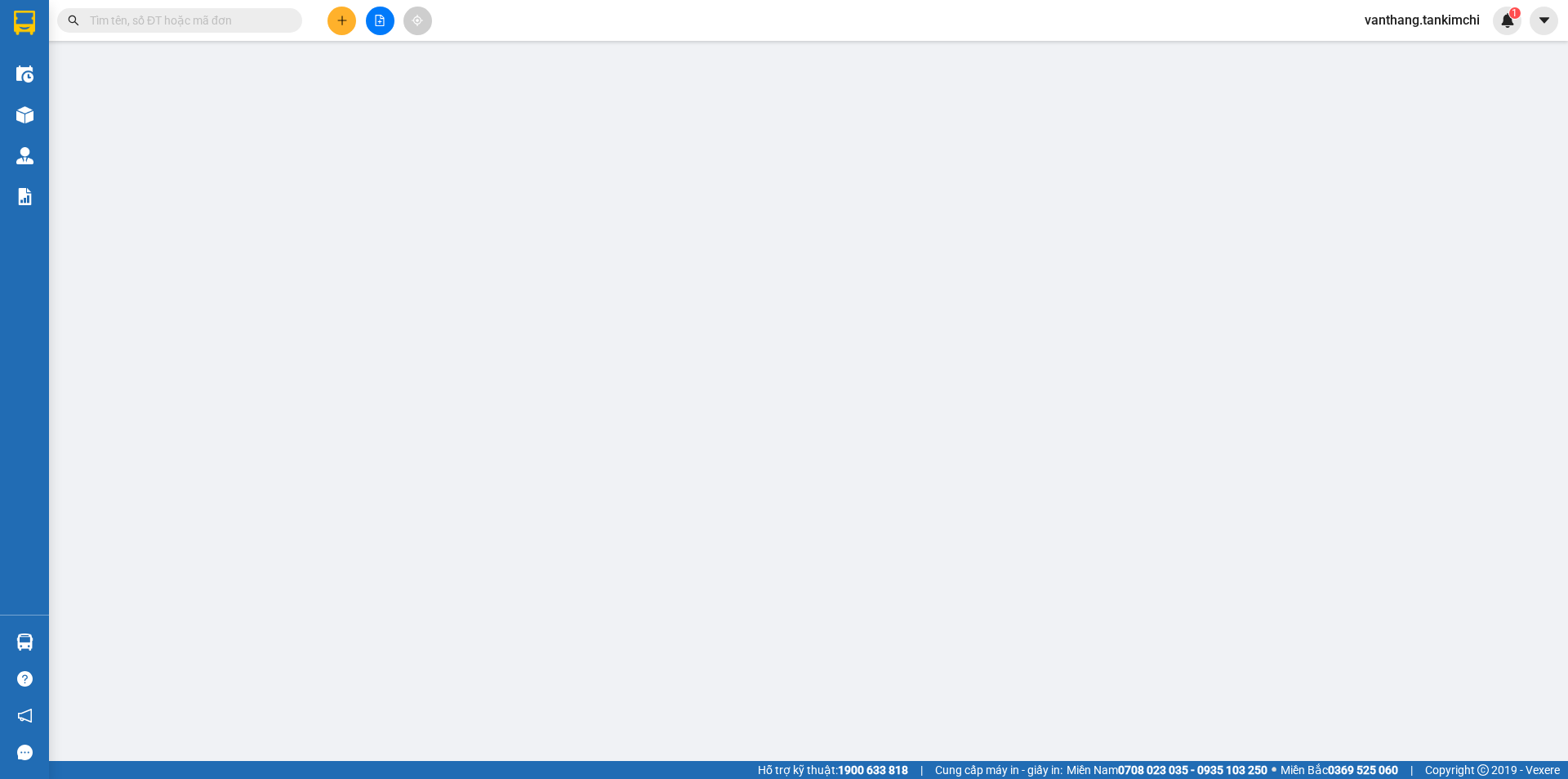
type input "0000000000"
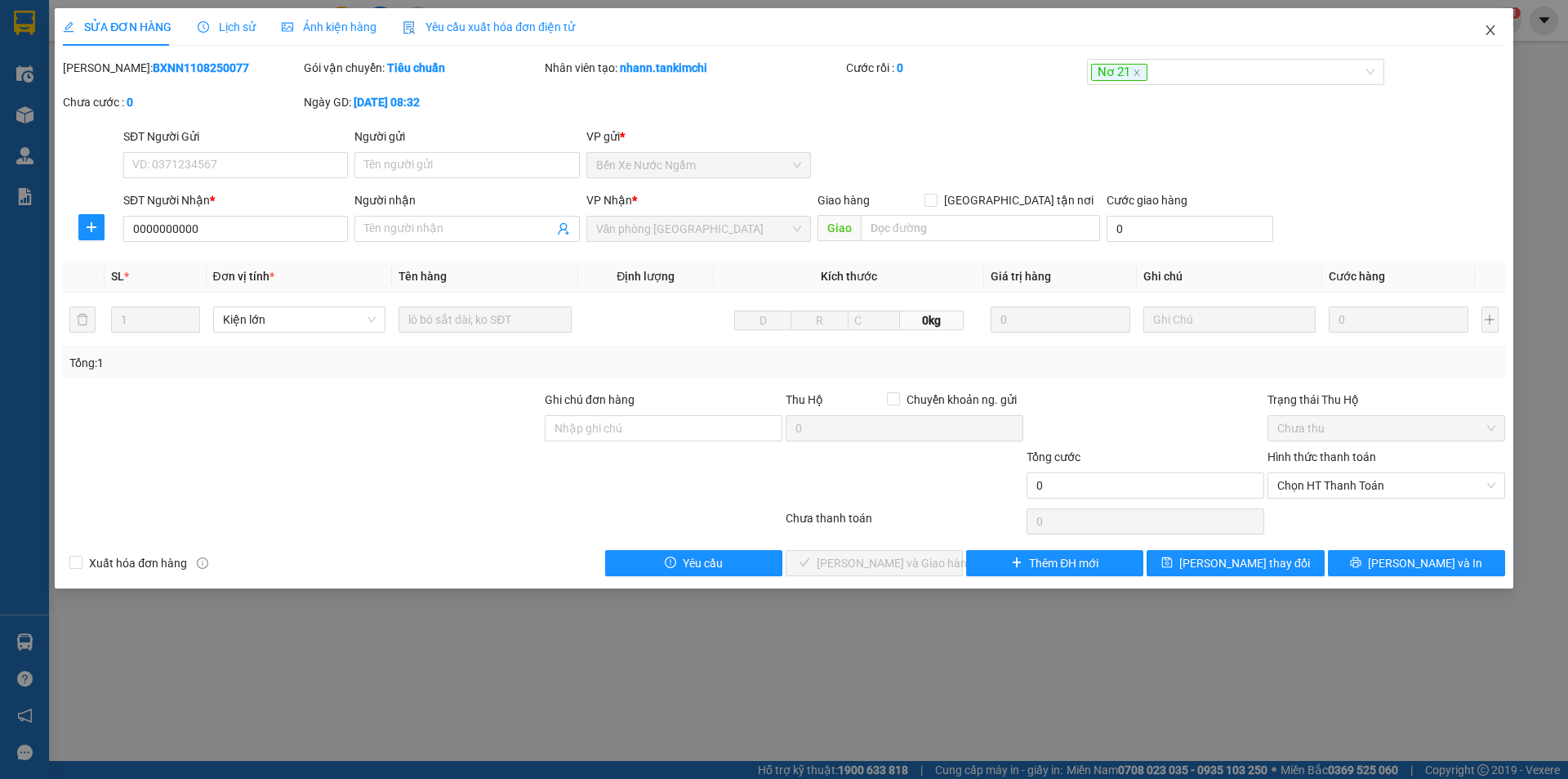
click at [1490, 25] on icon "close" at bounding box center [1490, 30] width 13 height 13
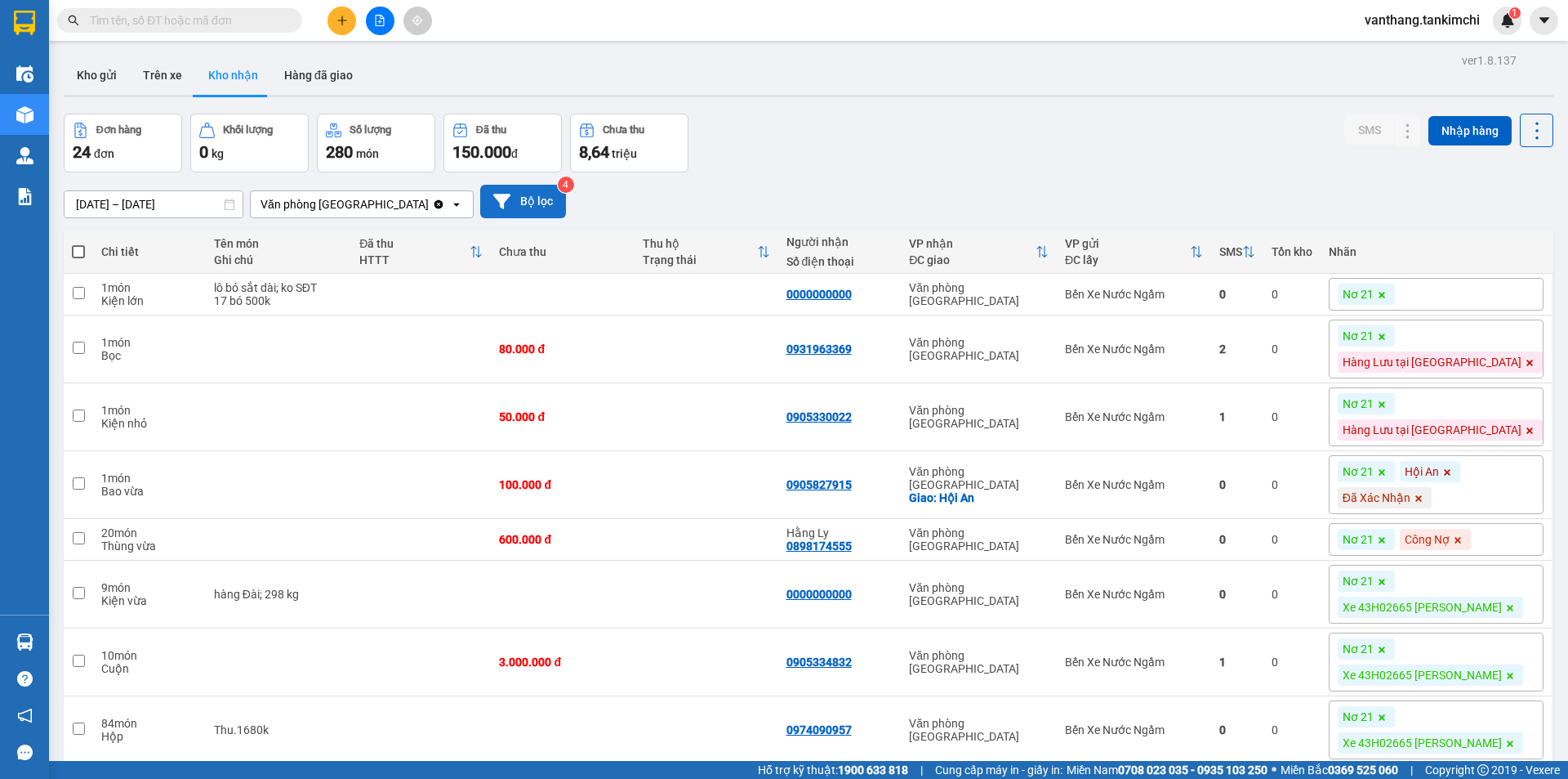
click at [532, 201] on button "Bộ lọc" at bounding box center [523, 201] width 86 height 34
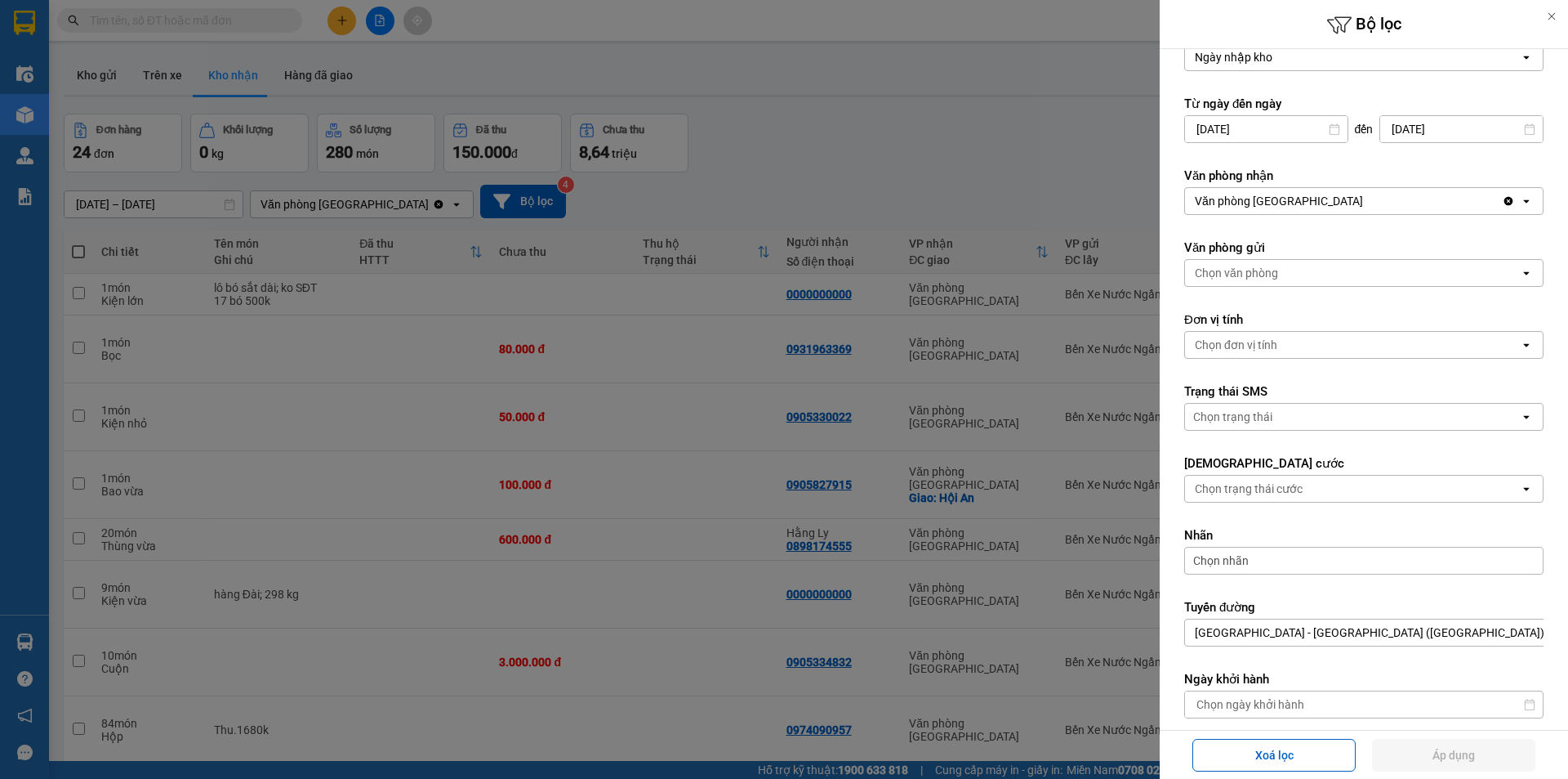
scroll to position [82, 0]
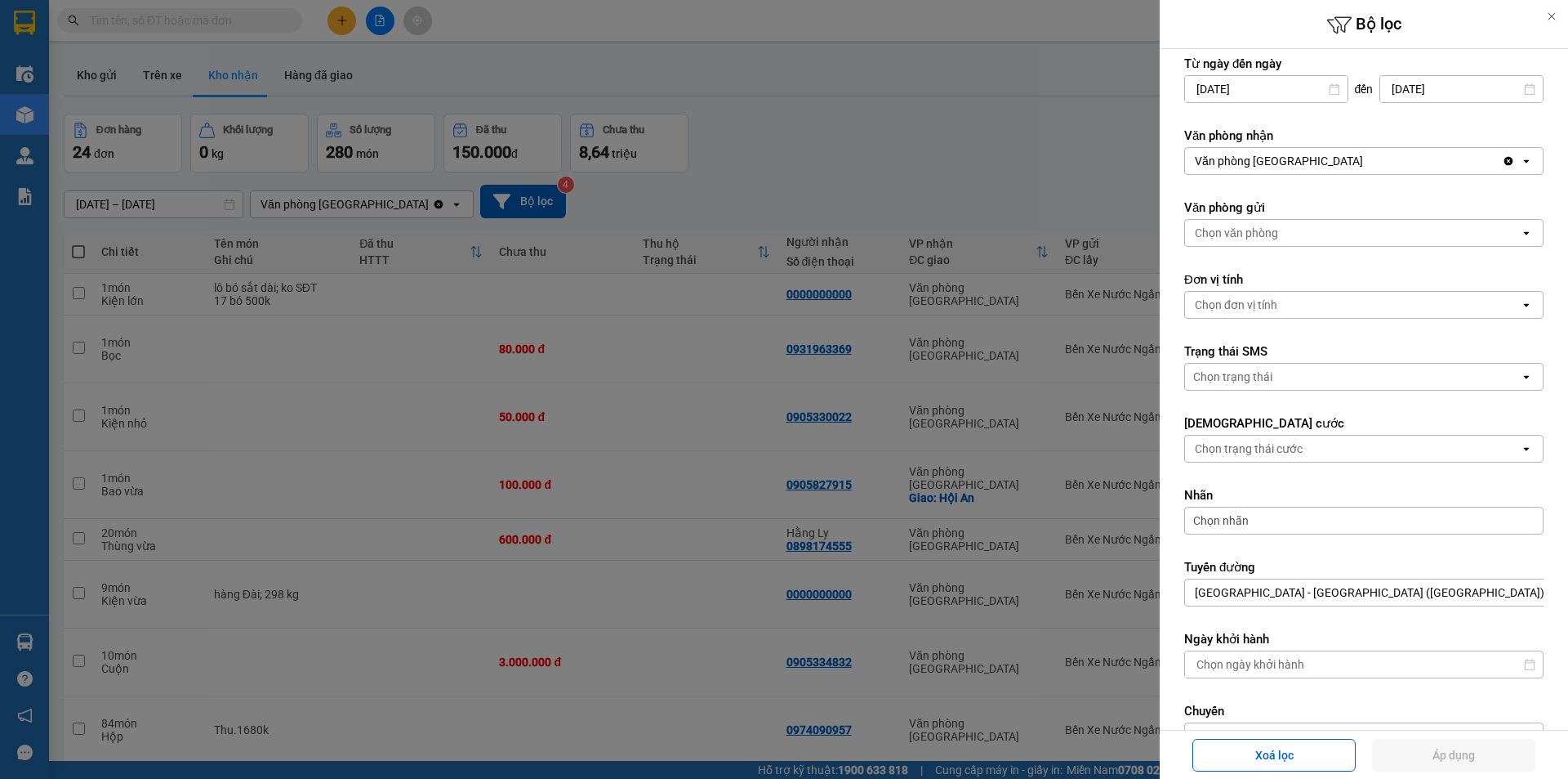
click at [1275, 525] on div "Chọn nhãn" at bounding box center [1364, 520] width 359 height 28
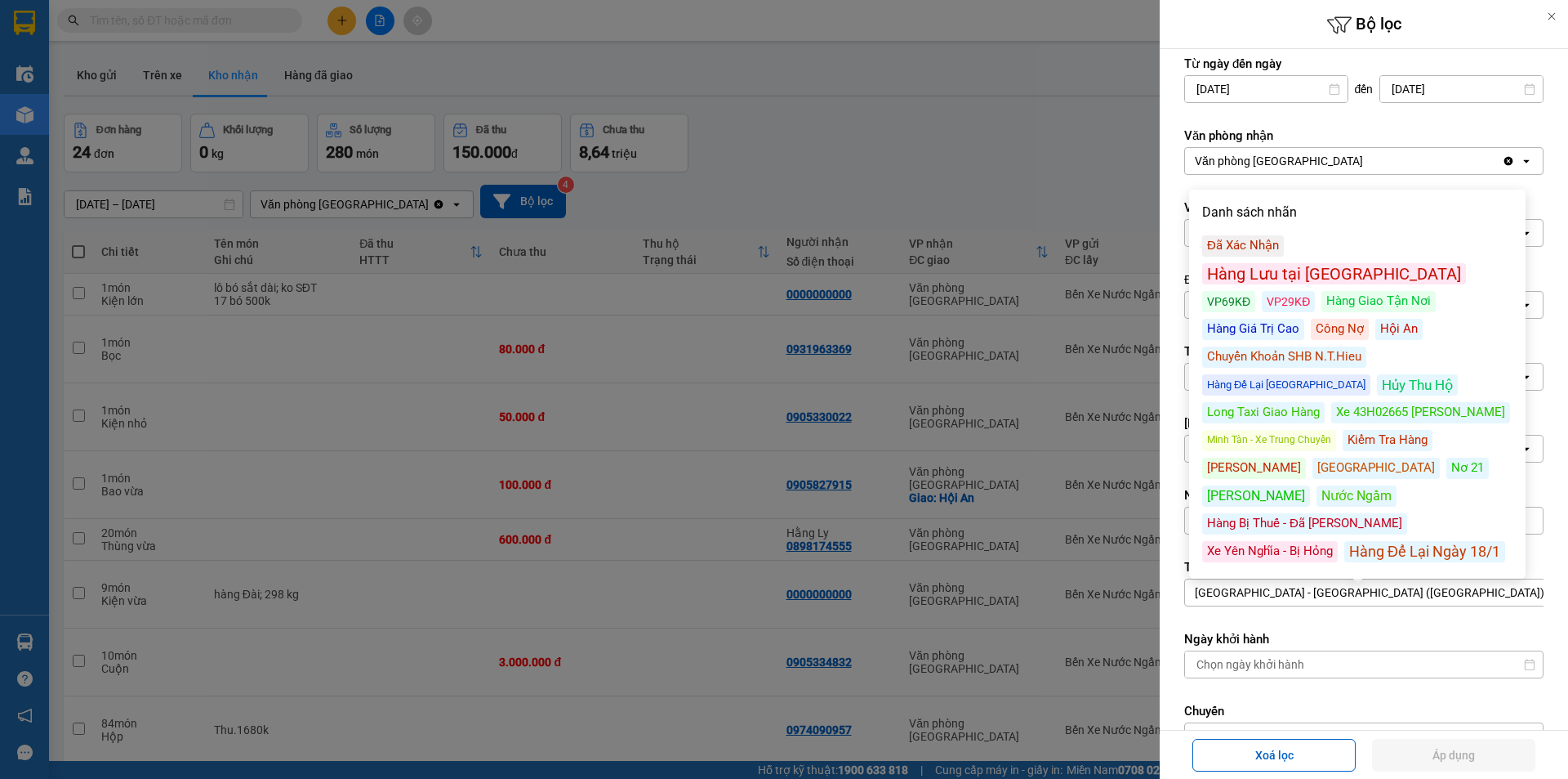
click at [1377, 430] on div "Kiểm Tra Hàng" at bounding box center [1388, 440] width 90 height 21
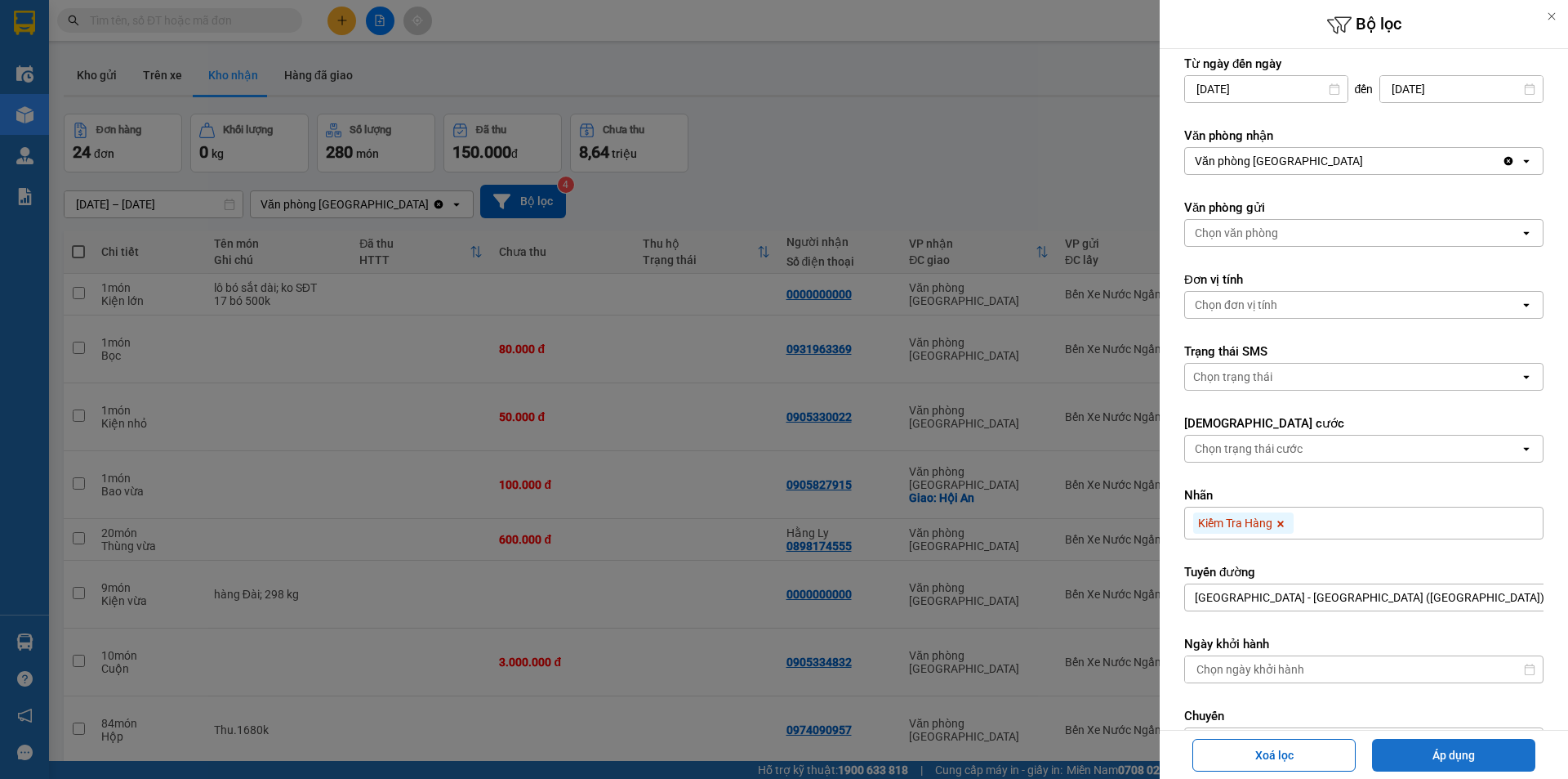
drag, startPoint x: 1449, startPoint y: 752, endPoint x: 1418, endPoint y: 746, distance: 31.6
click at [1443, 750] on button "Áp dụng" at bounding box center [1454, 755] width 164 height 33
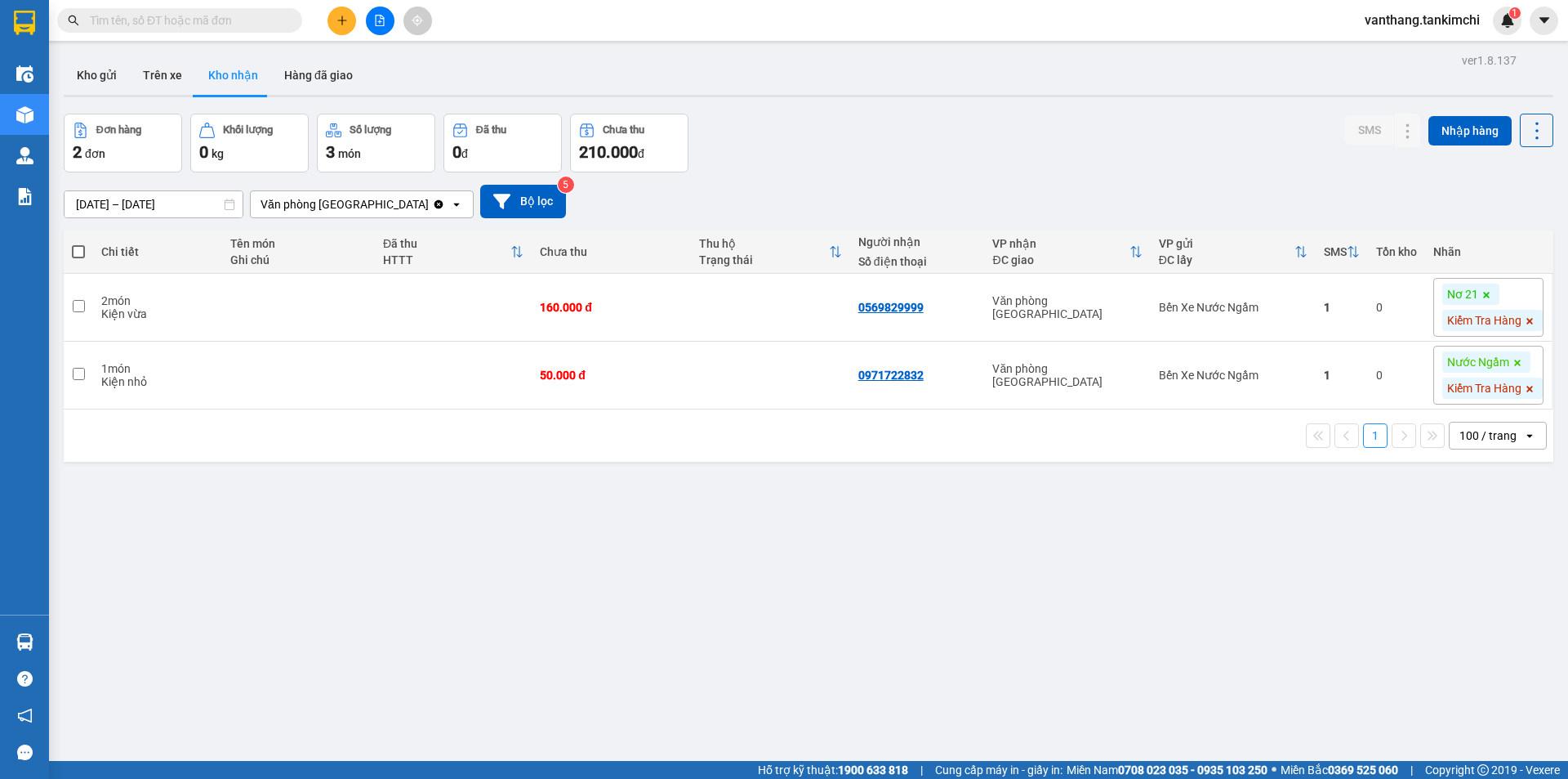
click at [1438, 21] on span "vanthang.tankimchi" at bounding box center [1422, 20] width 142 height 20
click at [1412, 79] on span "Đổi mật khẩu" at bounding box center [1430, 77] width 107 height 18
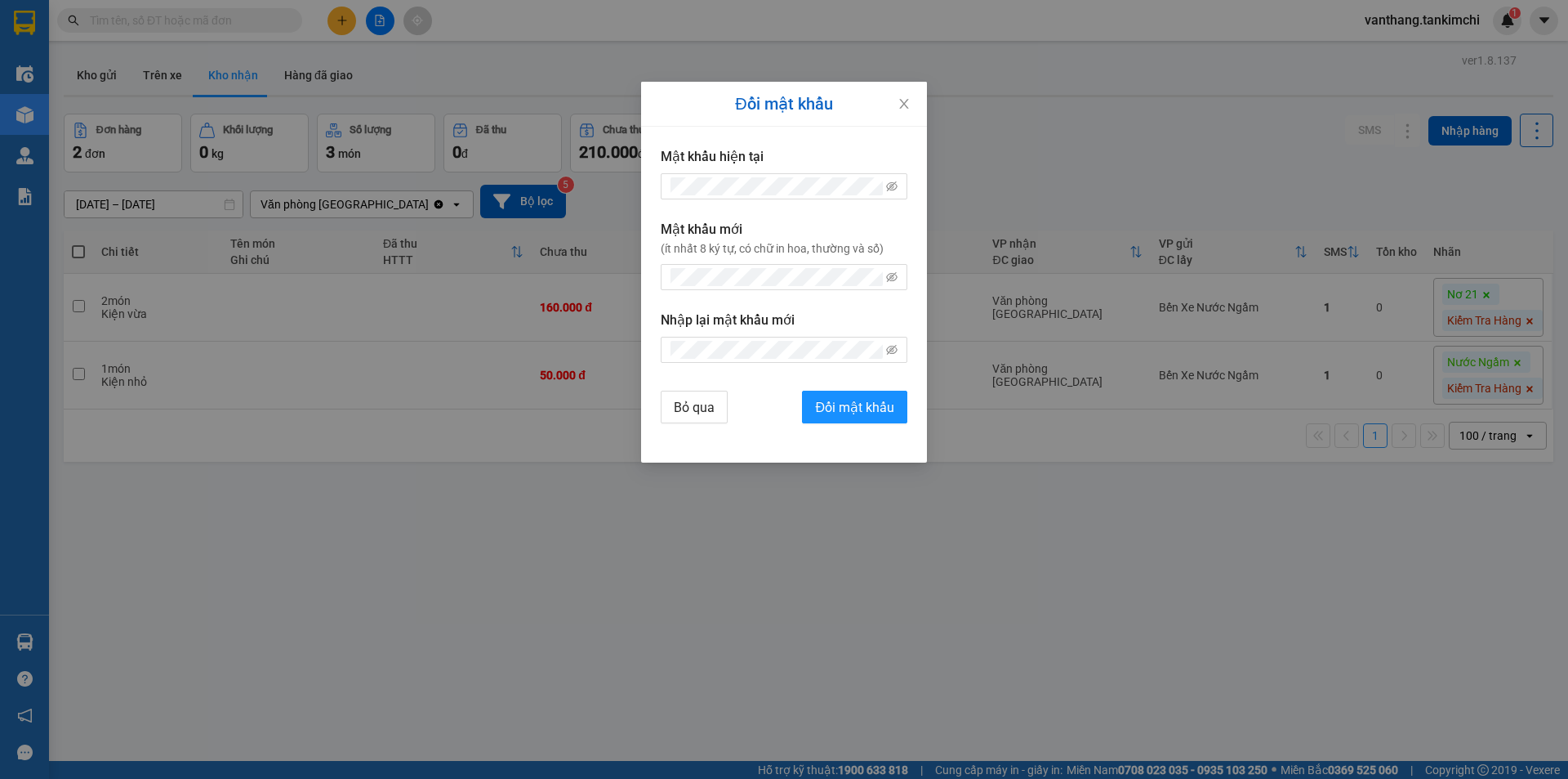
drag, startPoint x: 1117, startPoint y: 71, endPoint x: 1275, endPoint y: 65, distance: 158.1
click at [1119, 71] on div "Đổi mật khẩu Mật khẩu hiện tại Mật khẩu mới (ít nhất 8 ký tự, có chữ in hoa, th…" at bounding box center [784, 390] width 1568 height 779
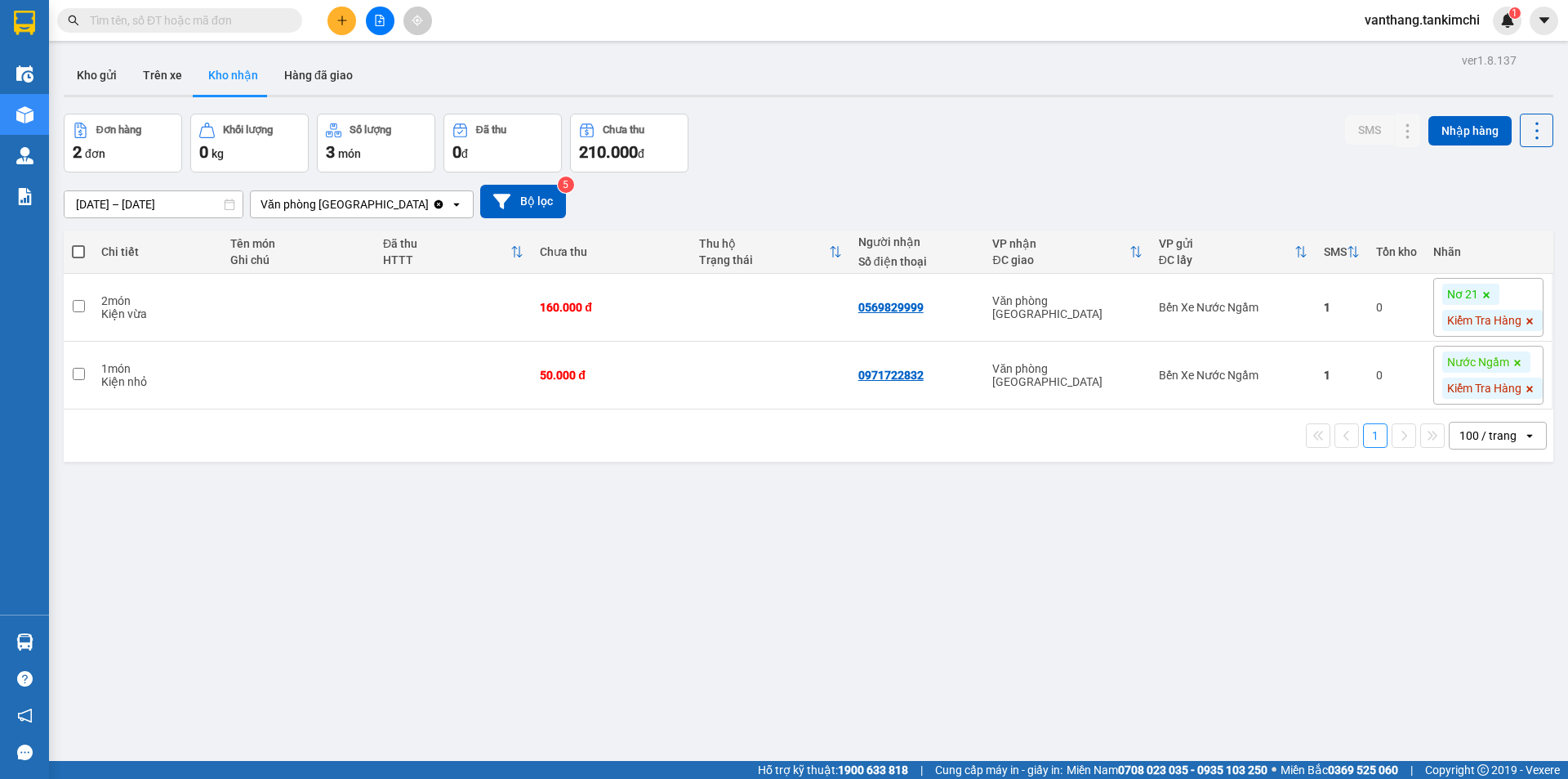
click at [1387, 13] on span "vanthang.tankimchi" at bounding box center [1422, 20] width 142 height 20
click at [1394, 47] on span "Đăng xuất" at bounding box center [1430, 51] width 107 height 18
